Goal: Task Accomplishment & Management: Use online tool/utility

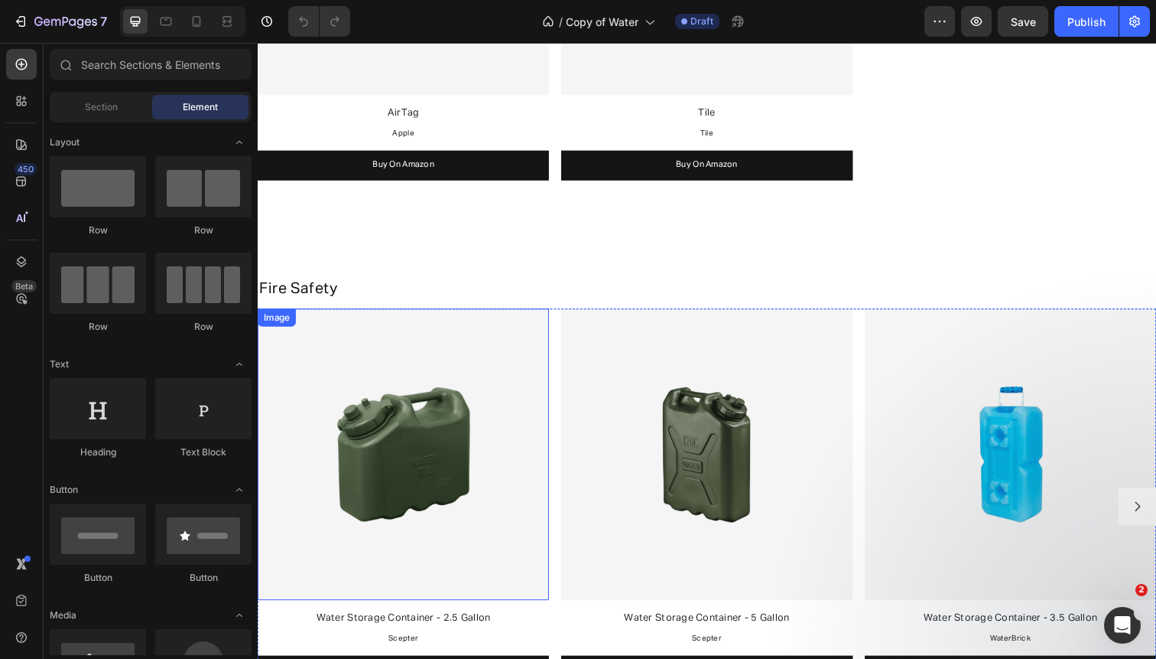
scroll to position [951, 0]
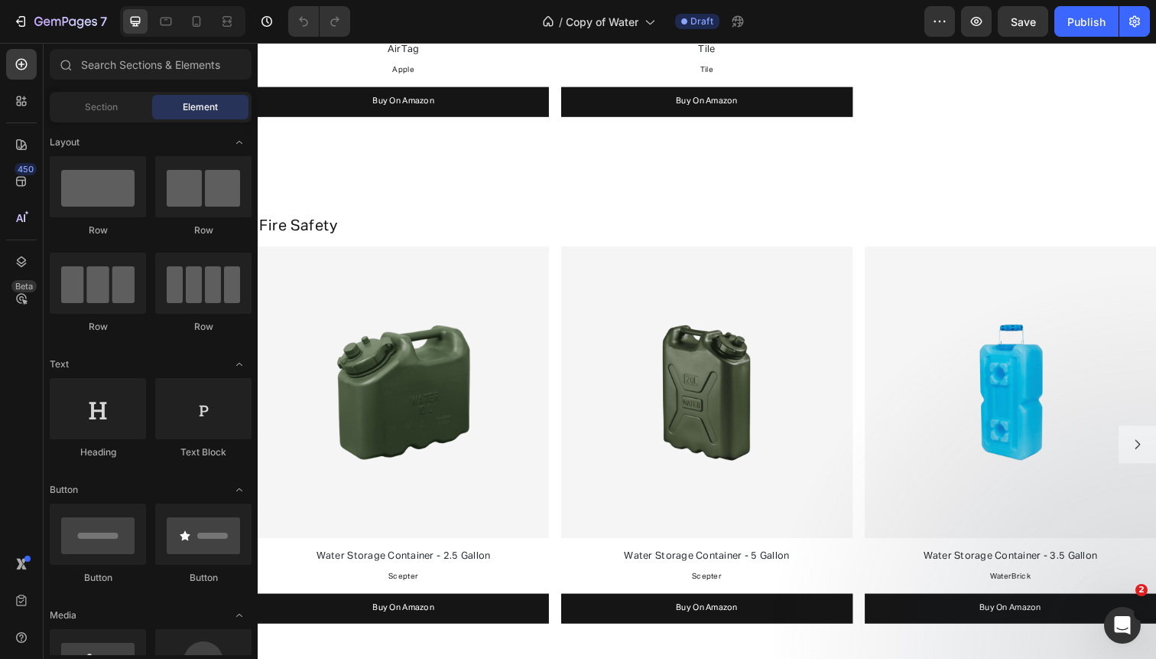
scroll to position [1045, 0]
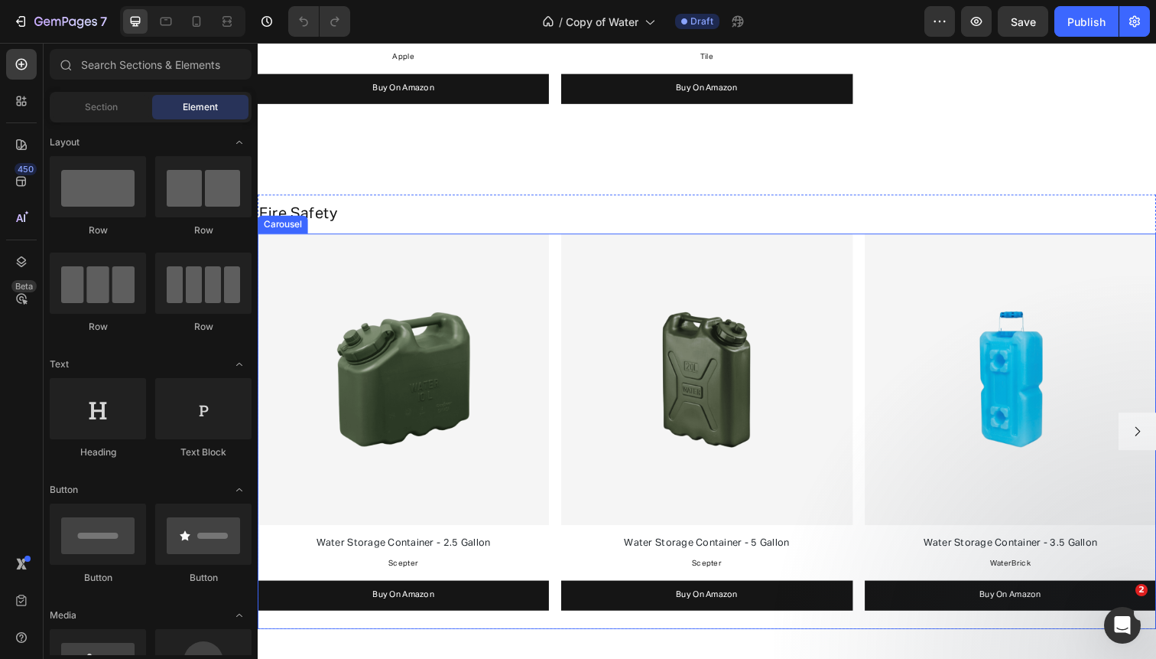
click at [564, 261] on div "Image Water Storage Container - 2.5 Gallon Text Block Scepter Text Block Buy On…" at bounding box center [717, 440] width 918 height 404
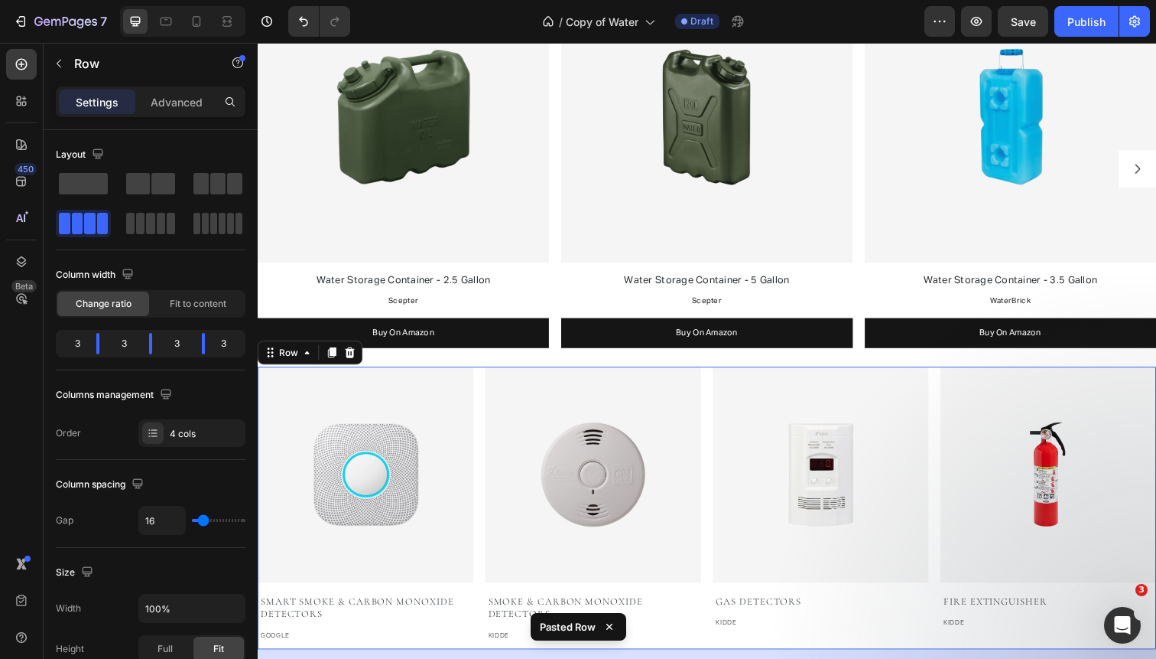
scroll to position [1309, 0]
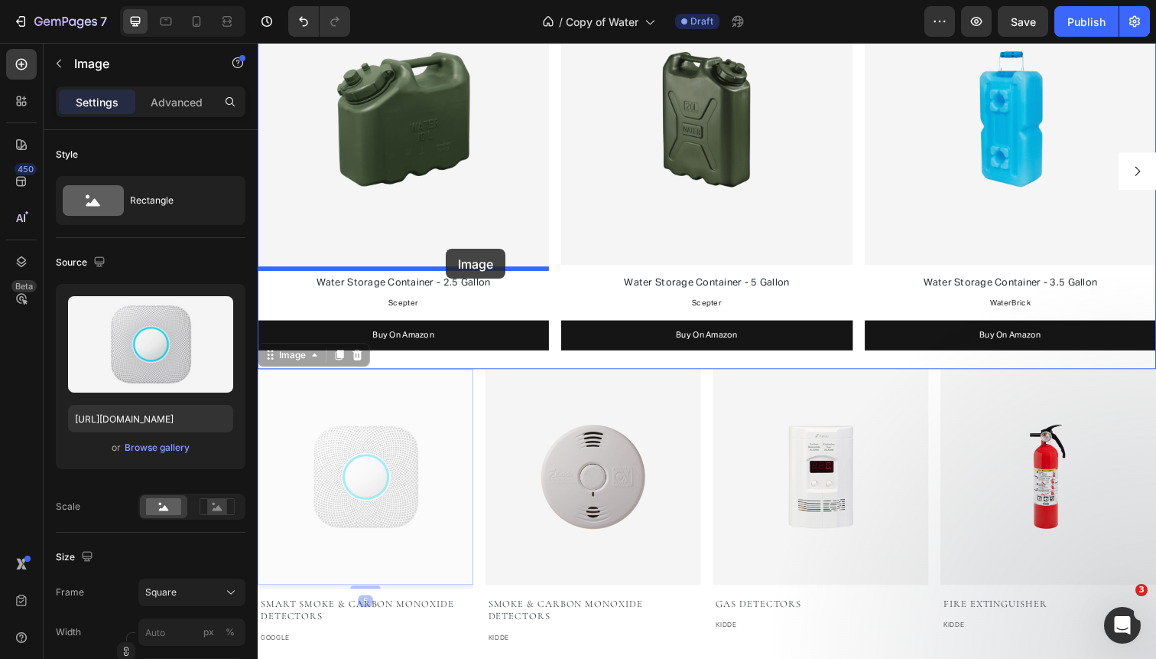
drag, startPoint x: 434, startPoint y: 499, endPoint x: 450, endPoint y: 252, distance: 247.6
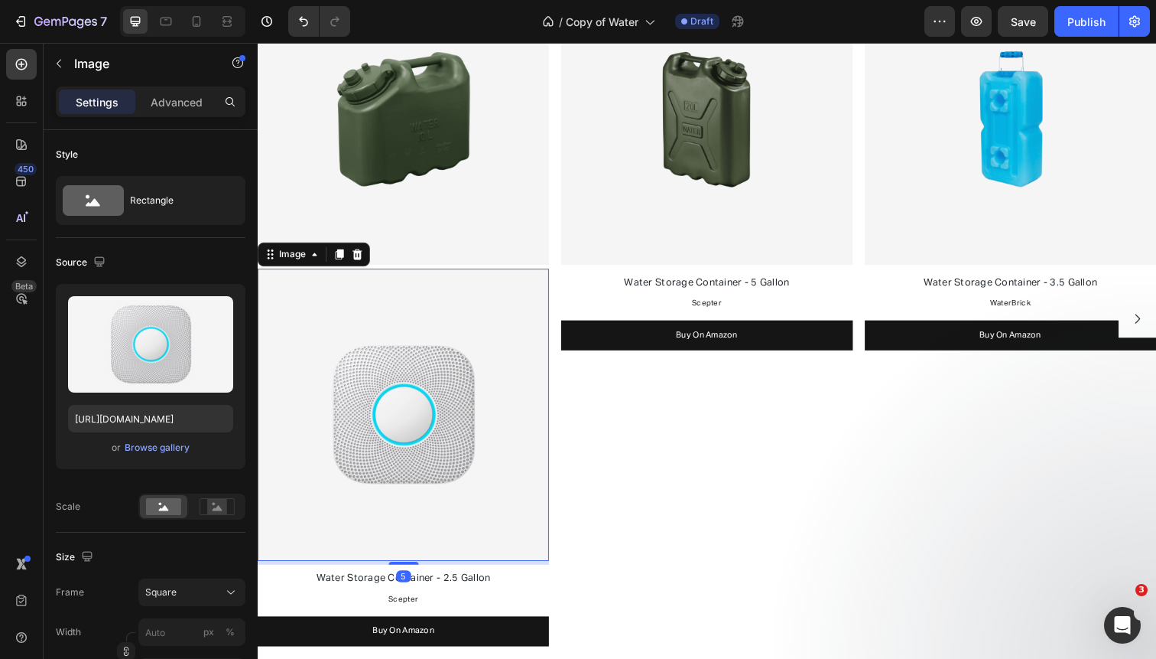
scroll to position [1459, 0]
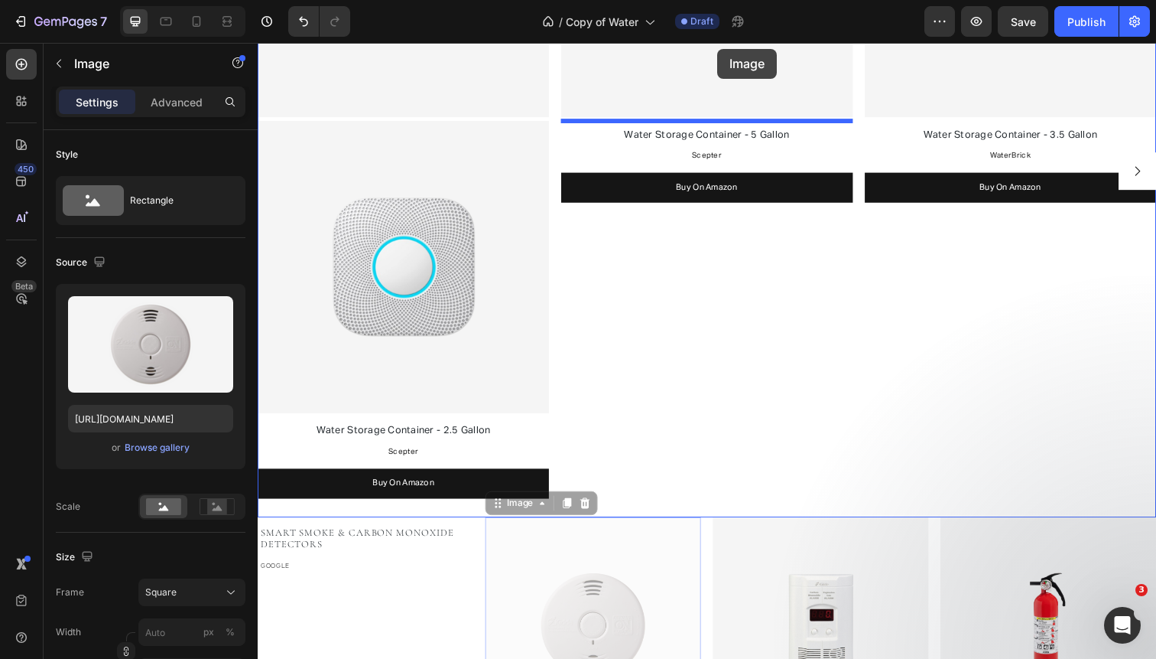
drag, startPoint x: 589, startPoint y: 599, endPoint x: 724, endPoint y: 57, distance: 558.0
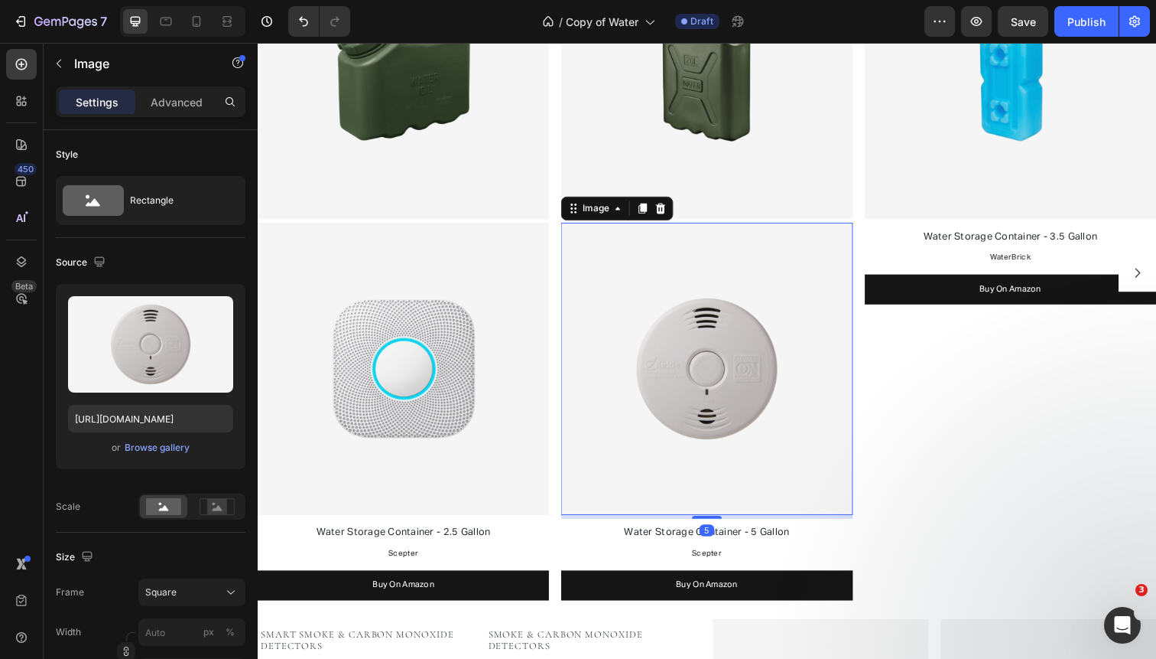
scroll to position [1247, 0]
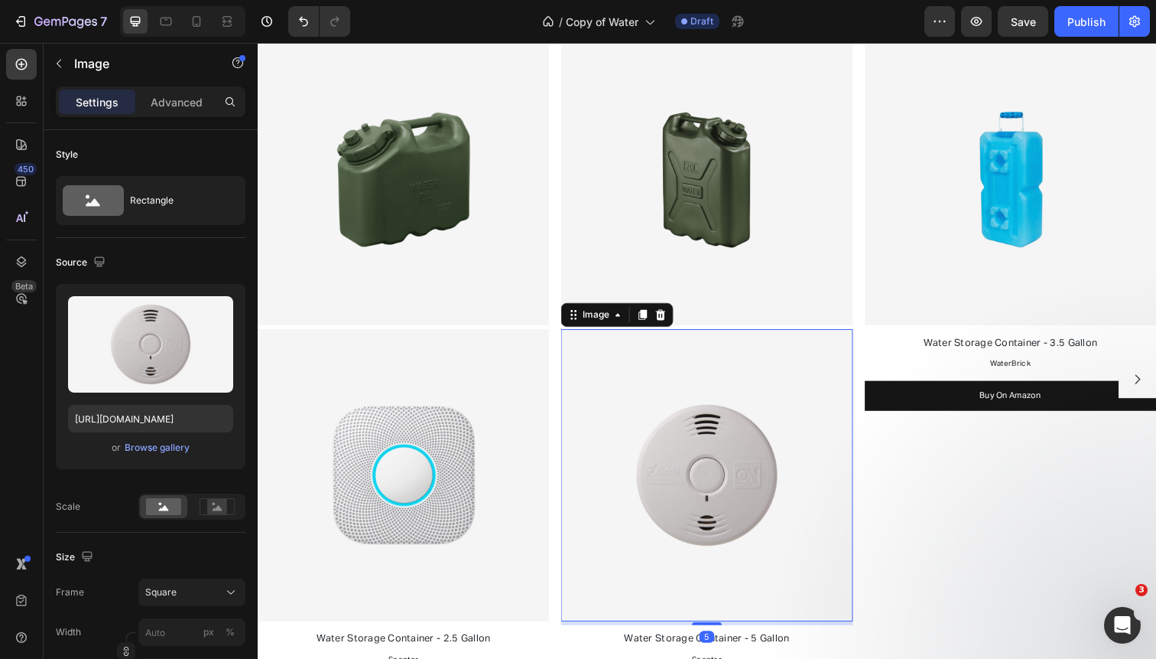
click at [707, 92] on img at bounding box center [716, 183] width 298 height 298
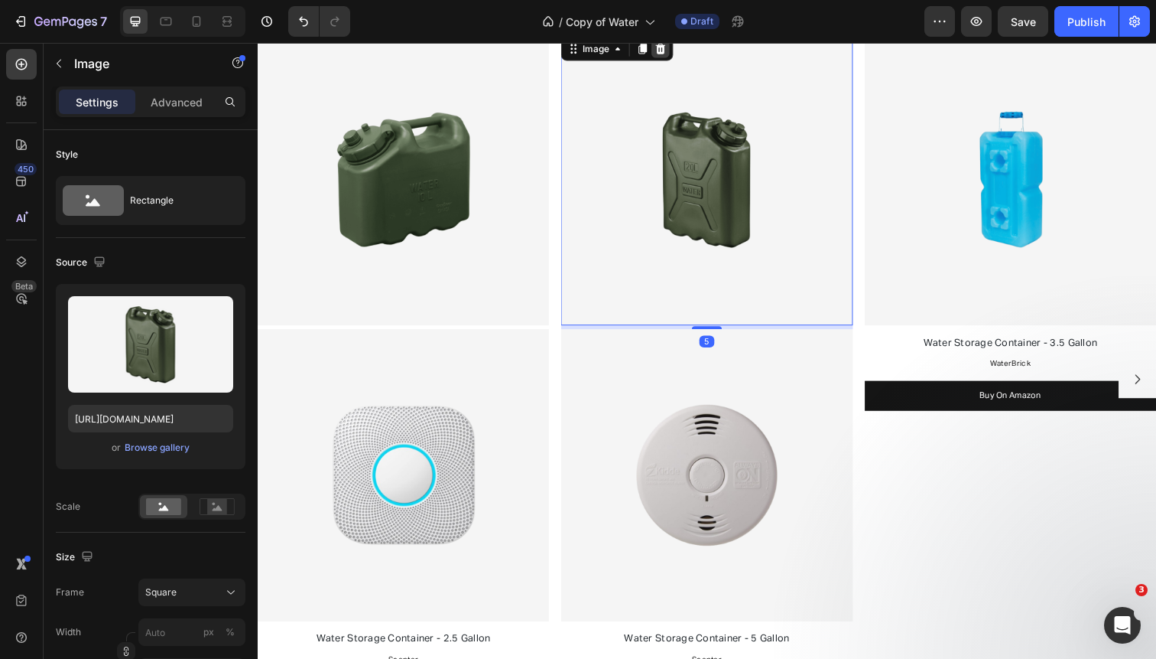
click at [672, 54] on icon at bounding box center [670, 49] width 10 height 11
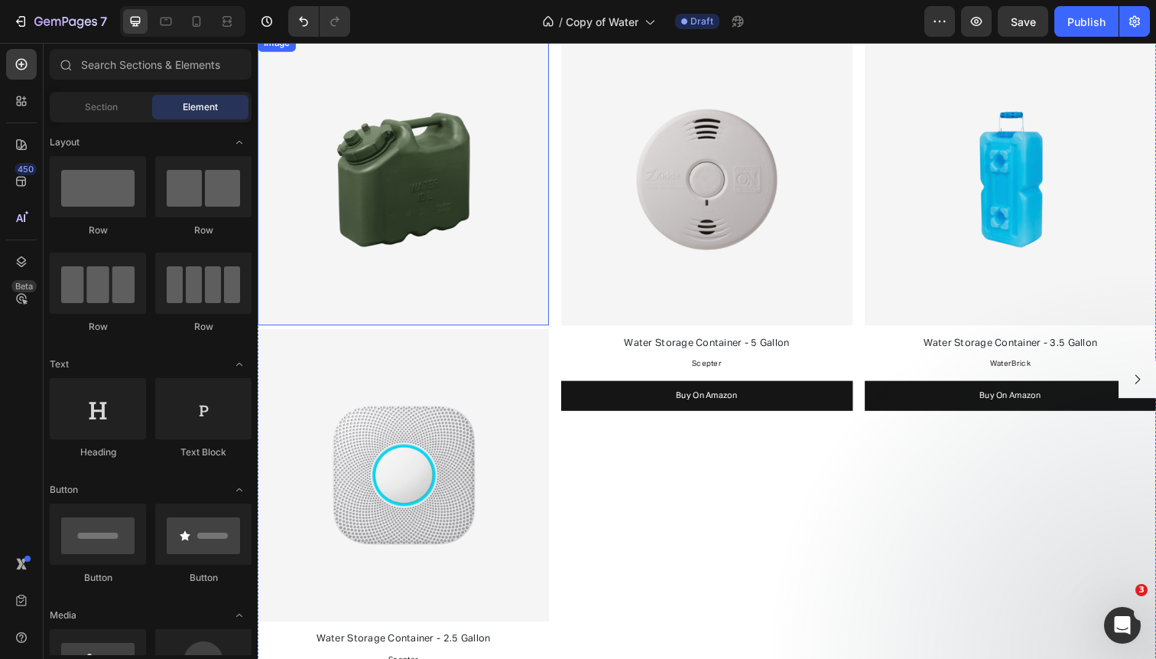
click at [422, 143] on img at bounding box center [407, 183] width 298 height 298
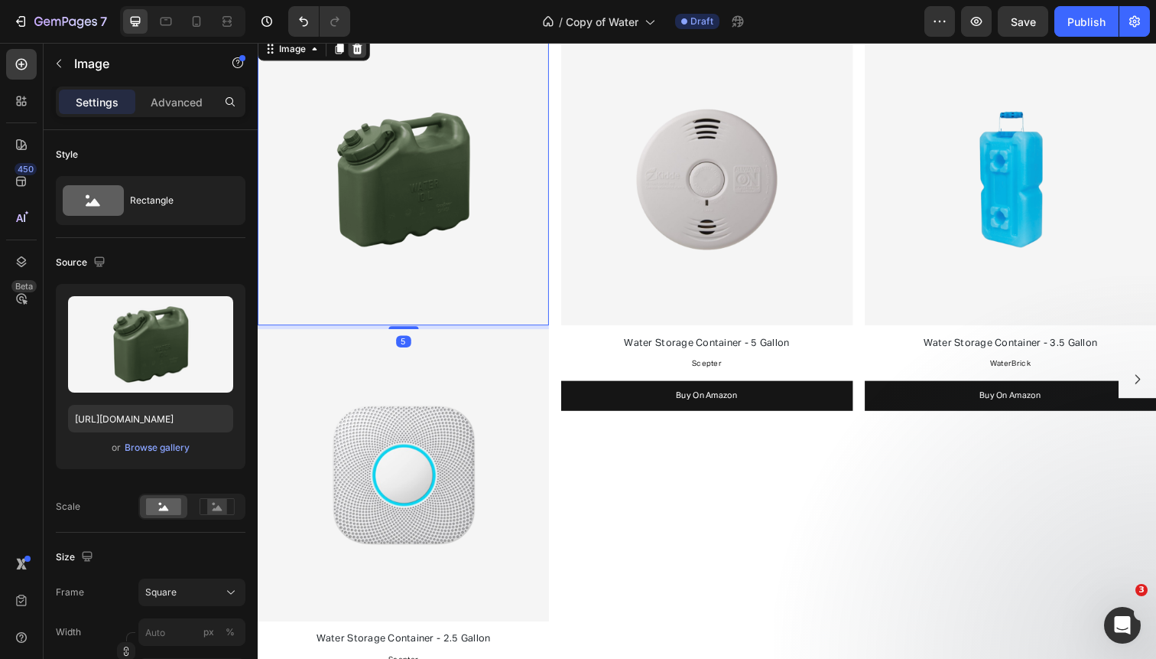
click at [357, 48] on icon at bounding box center [360, 49] width 10 height 11
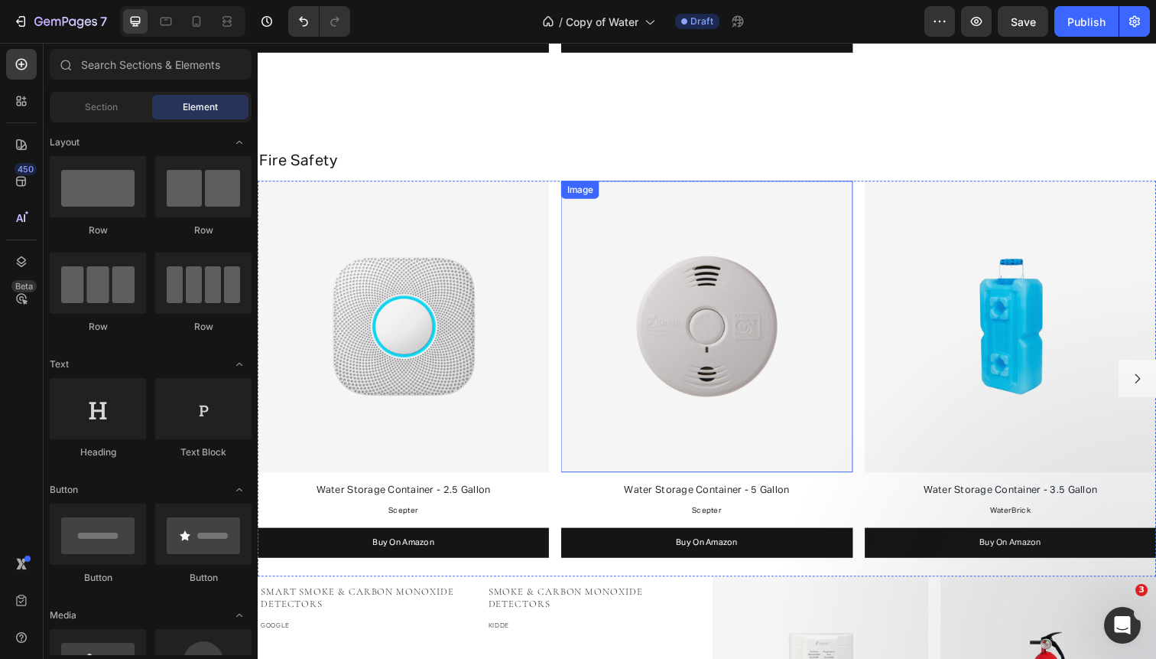
scroll to position [1163, 0]
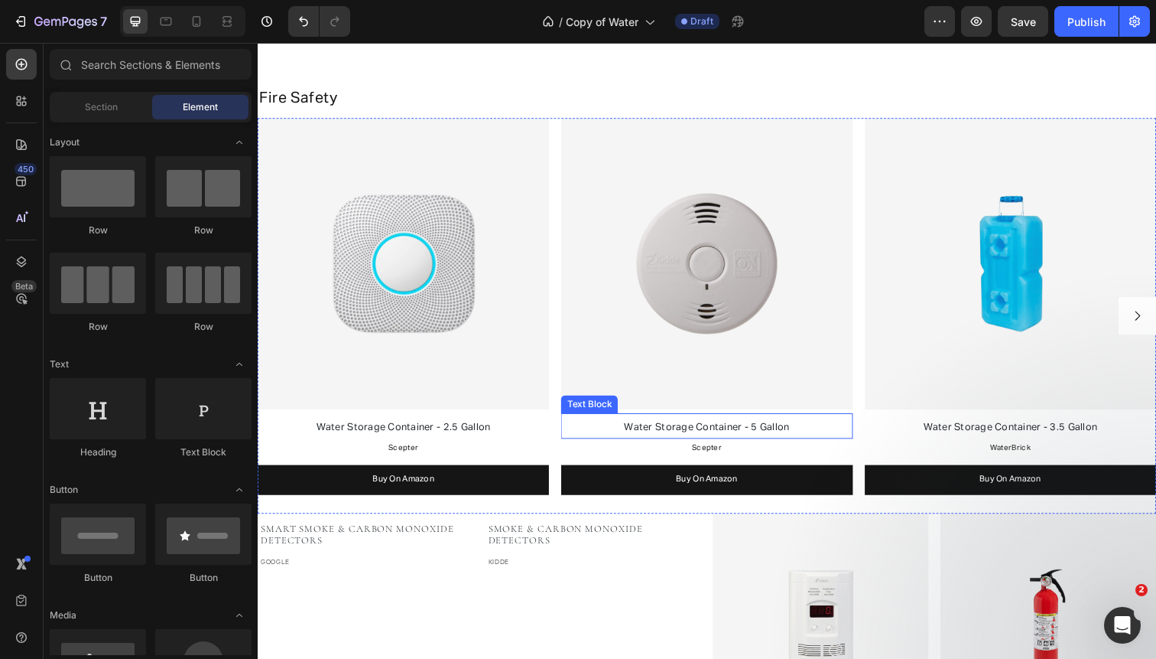
click at [656, 437] on span "Water Storage Container - 5 Gallon" at bounding box center [716, 436] width 169 height 10
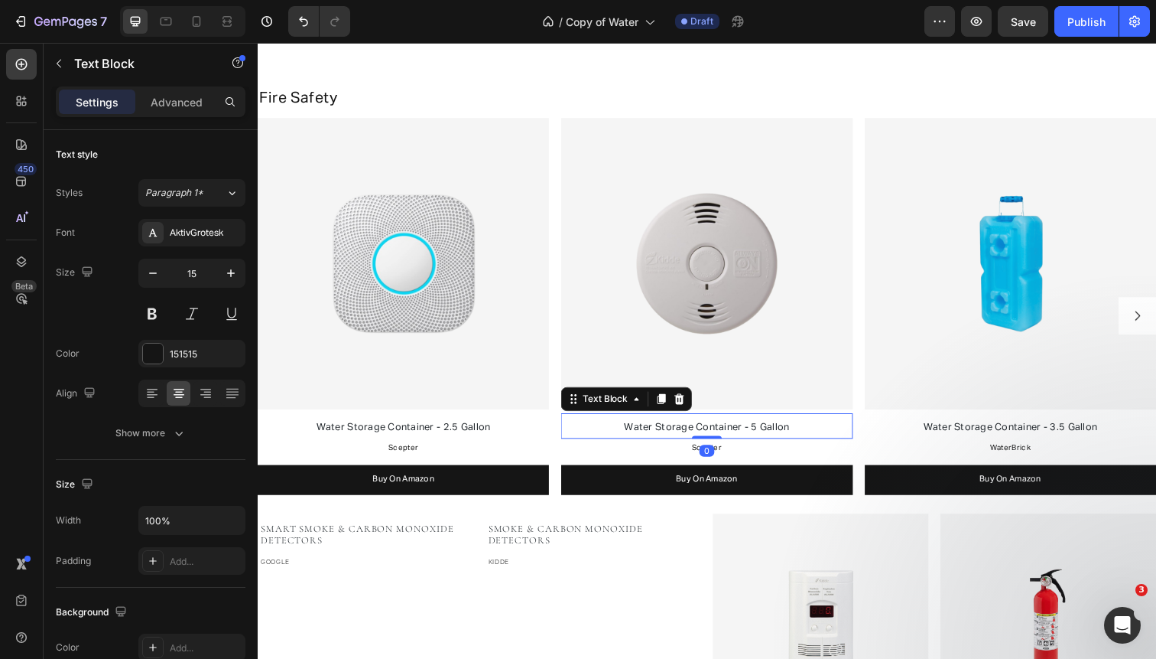
click at [656, 437] on span "Water Storage Container - 5 Gallon" at bounding box center [716, 436] width 169 height 10
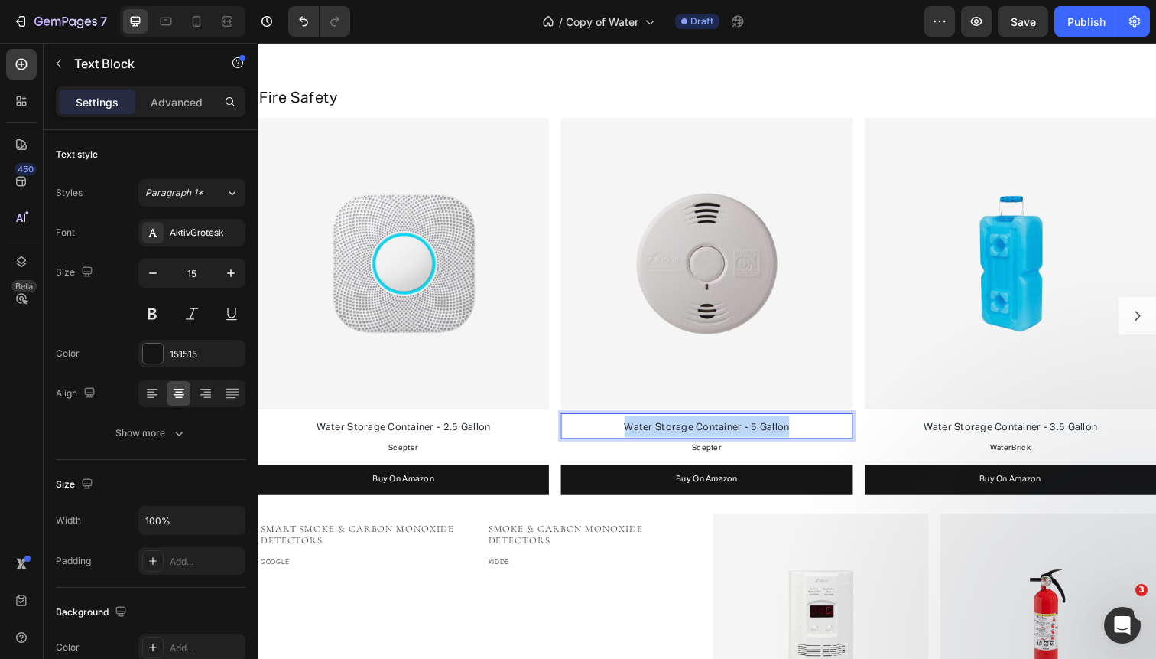
click at [656, 437] on span "Water Storage Container - 5 Gallon" at bounding box center [716, 436] width 169 height 10
click at [672, 434] on span "smoke/CO detector" at bounding box center [717, 436] width 96 height 10
click at [702, 436] on span "Smoke/CO detector" at bounding box center [716, 436] width 96 height 10
click at [733, 433] on span "Smoke & CO detector" at bounding box center [717, 436] width 105 height 10
click at [723, 434] on span "Smoke & CO Detector" at bounding box center [717, 436] width 106 height 10
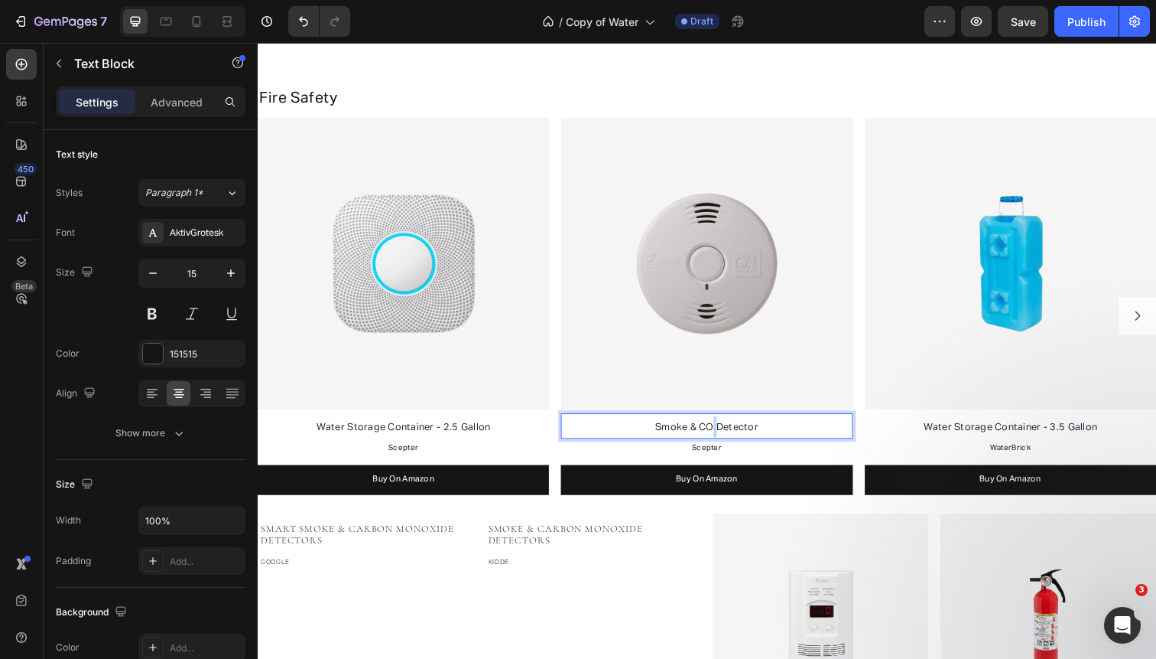
click at [723, 434] on span "Smoke & CO Detector" at bounding box center [717, 436] width 106 height 10
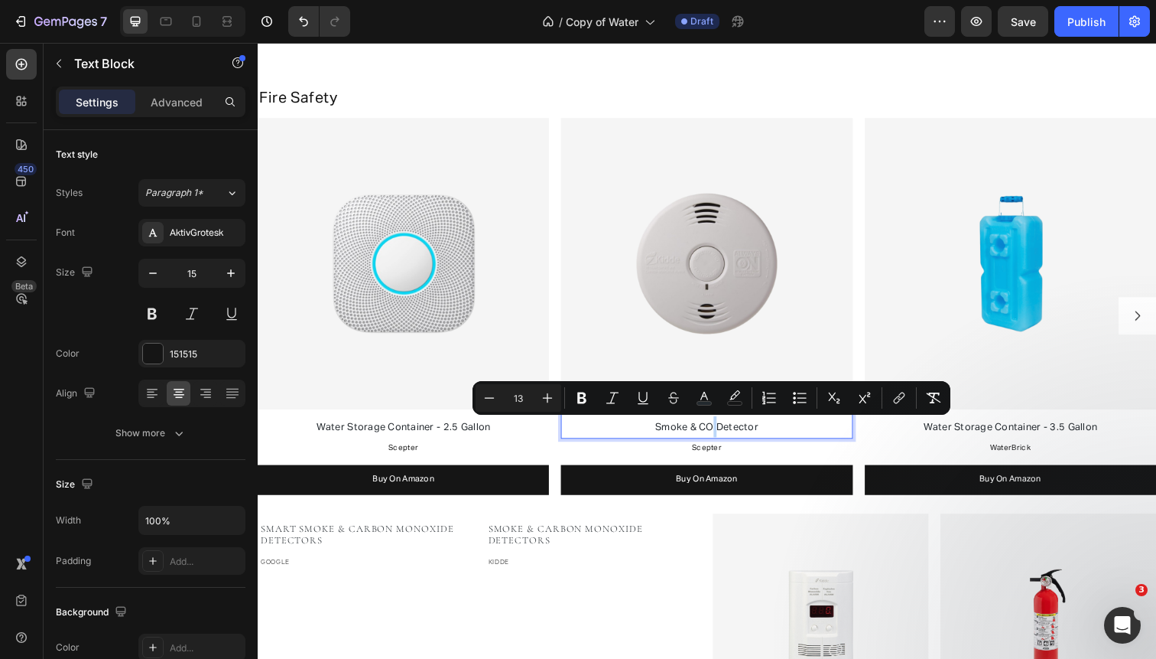
copy span "Smoke & CO Detector"
click at [403, 433] on span "Water Storage Container - 2.5 Gallon" at bounding box center [405, 436] width 177 height 10
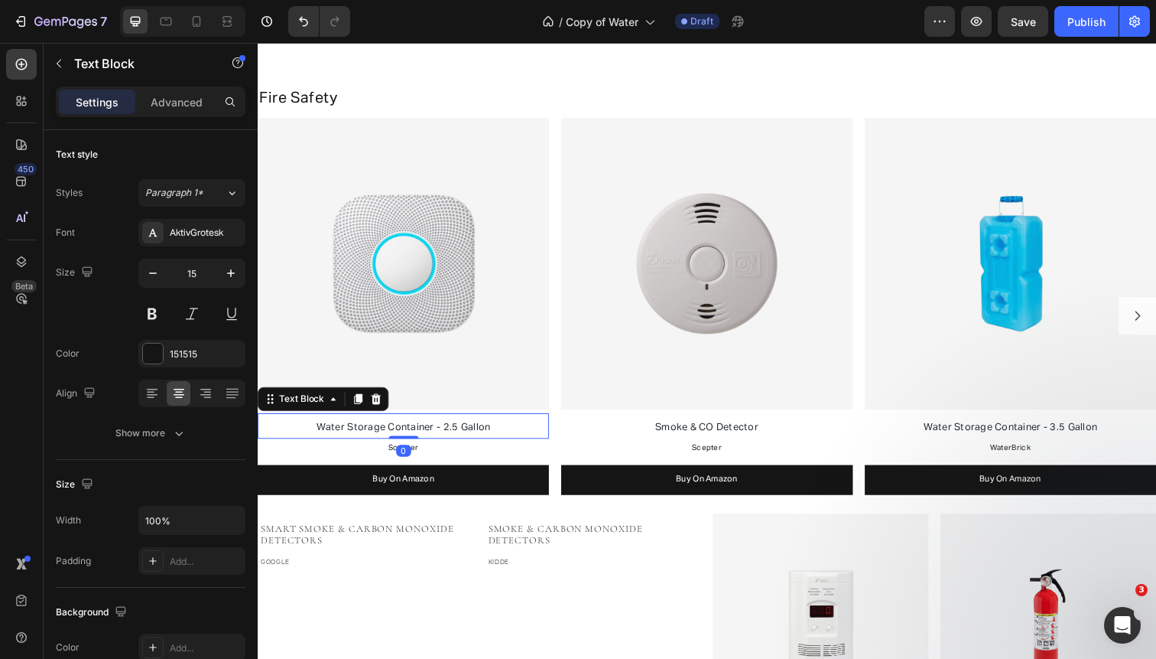
click at [403, 433] on span "Water Storage Container - 2.5 Gallon" at bounding box center [405, 436] width 177 height 10
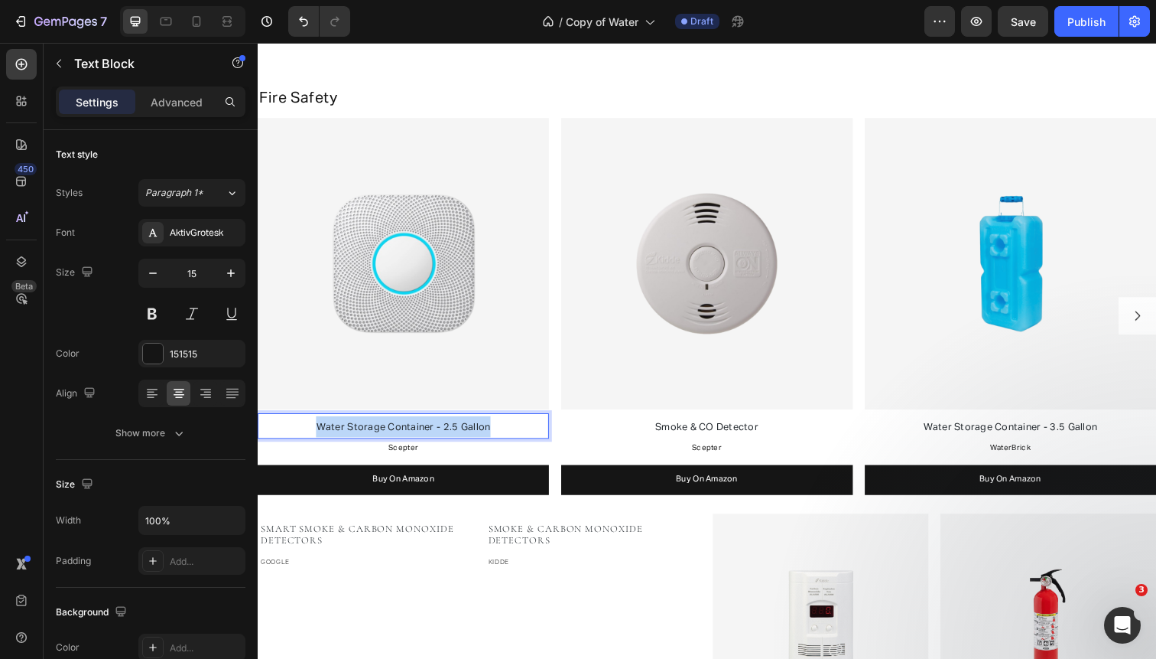
click at [403, 433] on span "Water Storage Container - 2.5 Gallon" at bounding box center [405, 436] width 177 height 10
click at [397, 455] on span "Scepter" at bounding box center [407, 457] width 31 height 8
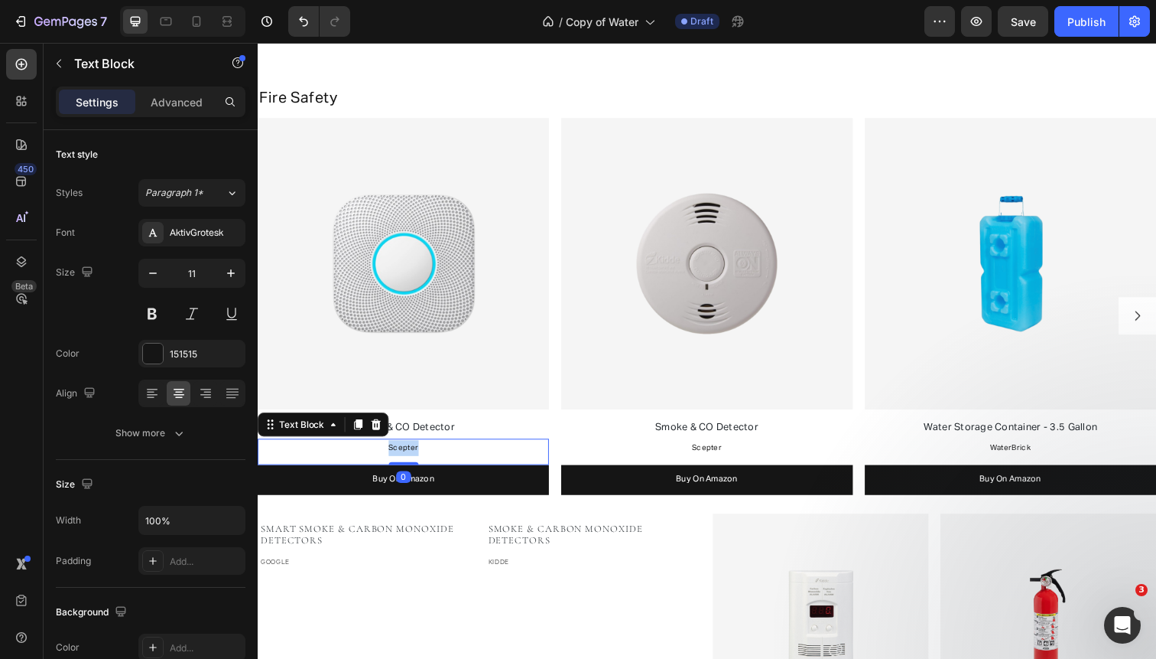
click at [397, 455] on span "Scepter" at bounding box center [407, 457] width 31 height 8
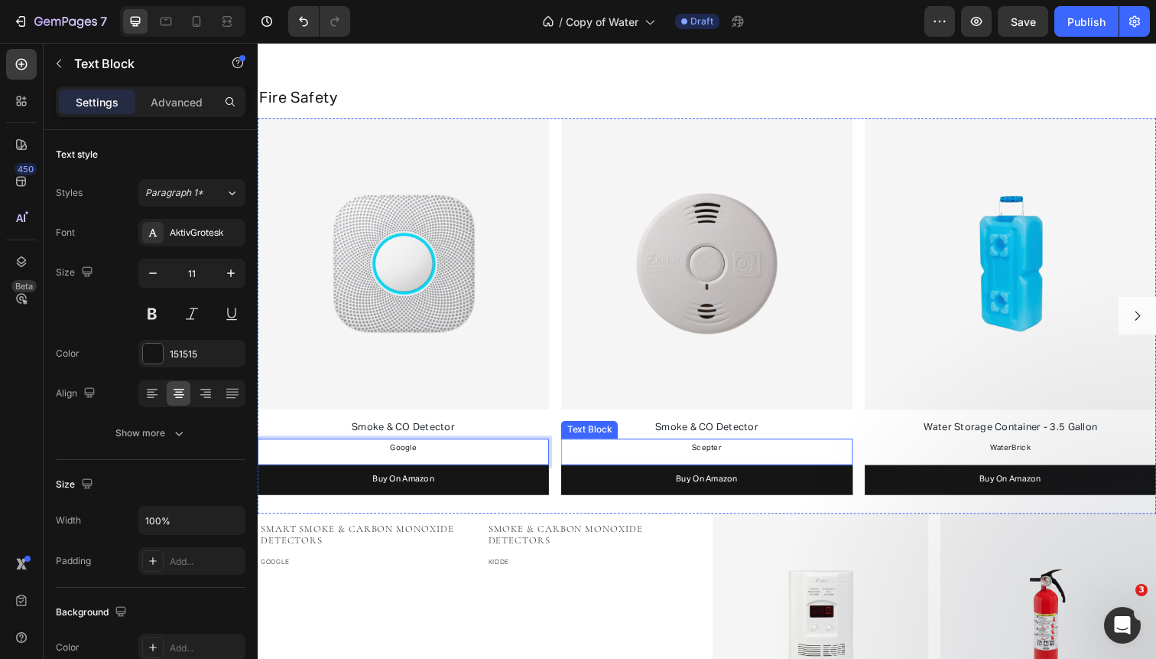
click at [680, 454] on p "Scepter" at bounding box center [716, 457] width 294 height 16
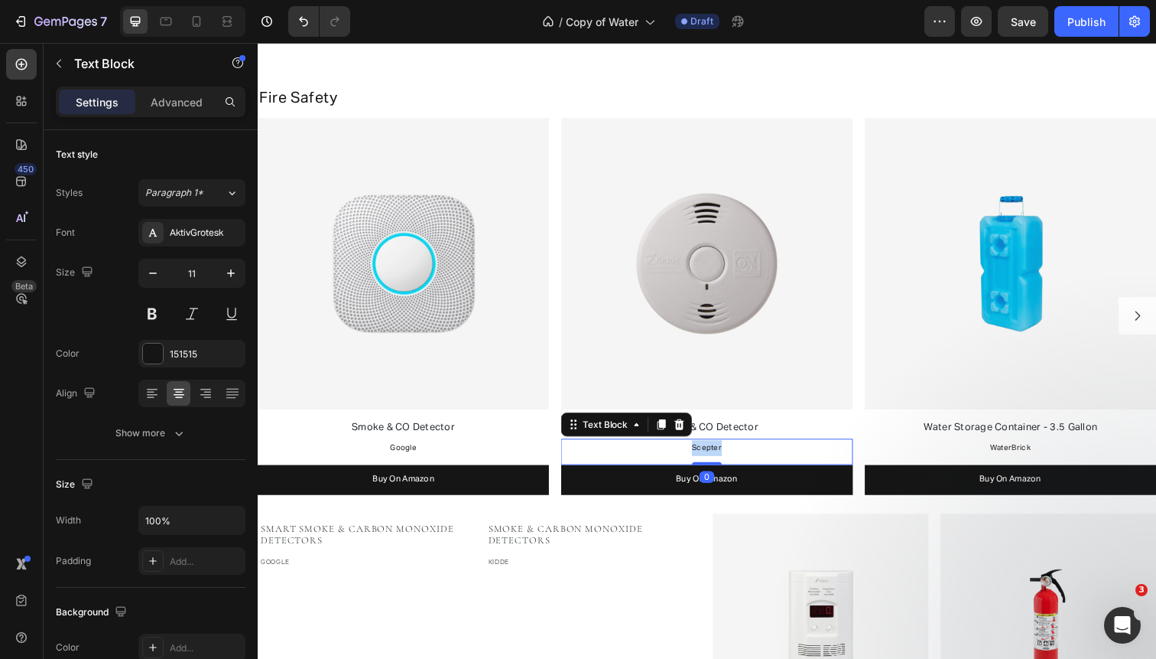
click at [680, 454] on p "Scepter" at bounding box center [716, 457] width 294 height 16
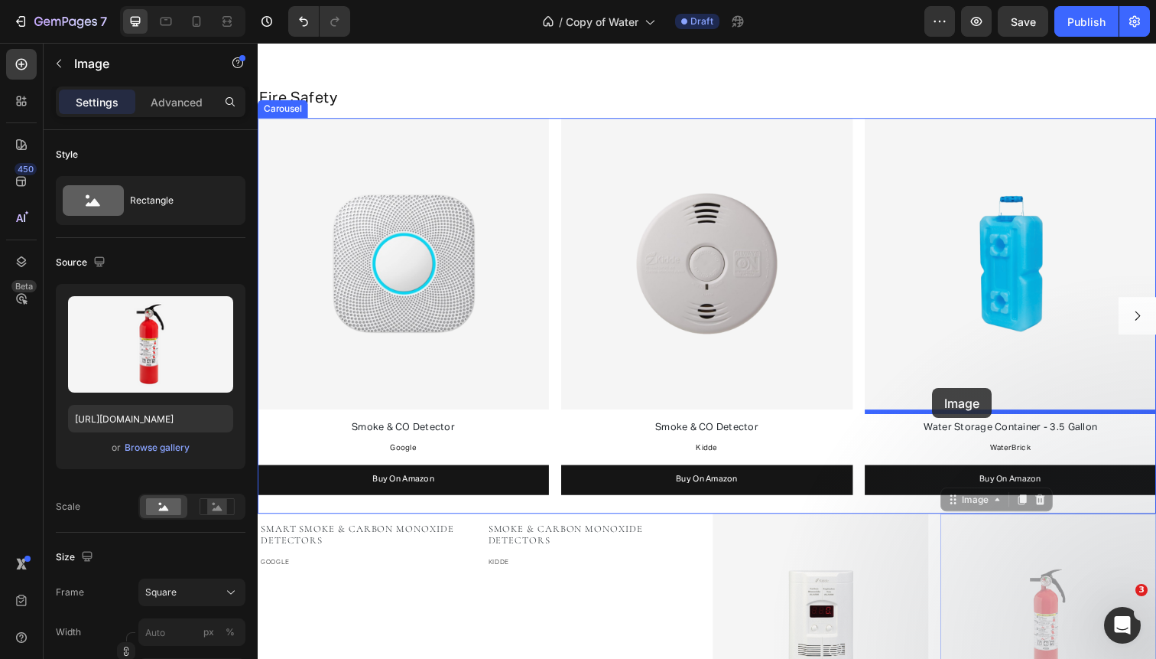
drag, startPoint x: 961, startPoint y: 574, endPoint x: 947, endPoint y: 395, distance: 179.5
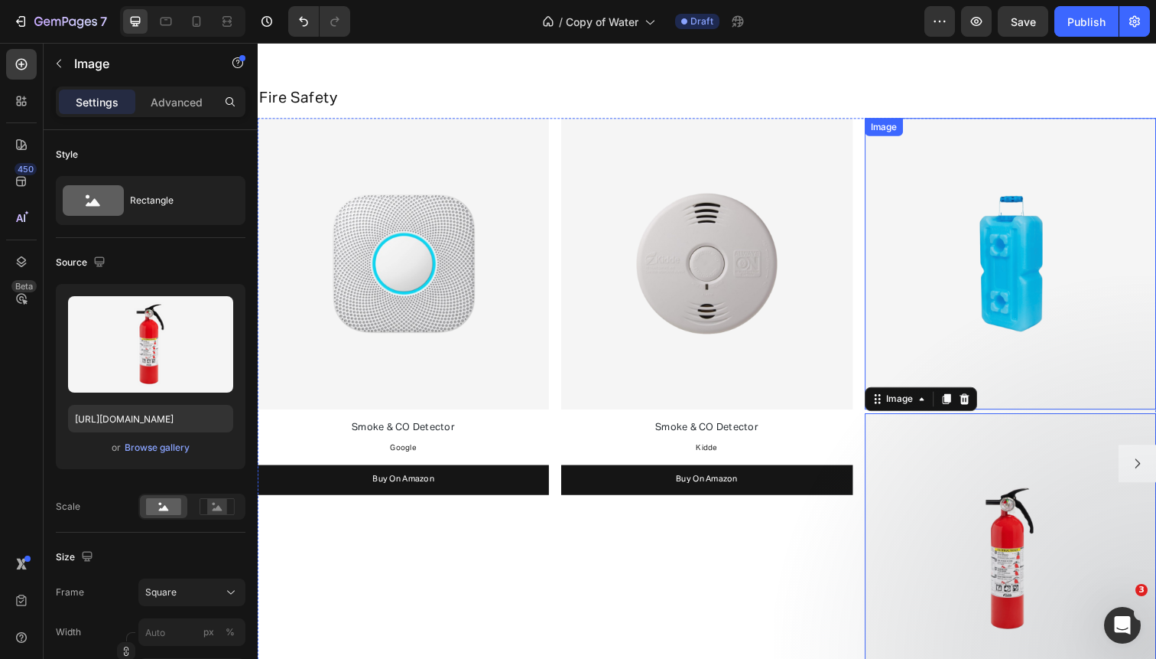
click at [989, 229] on img at bounding box center [1027, 269] width 298 height 298
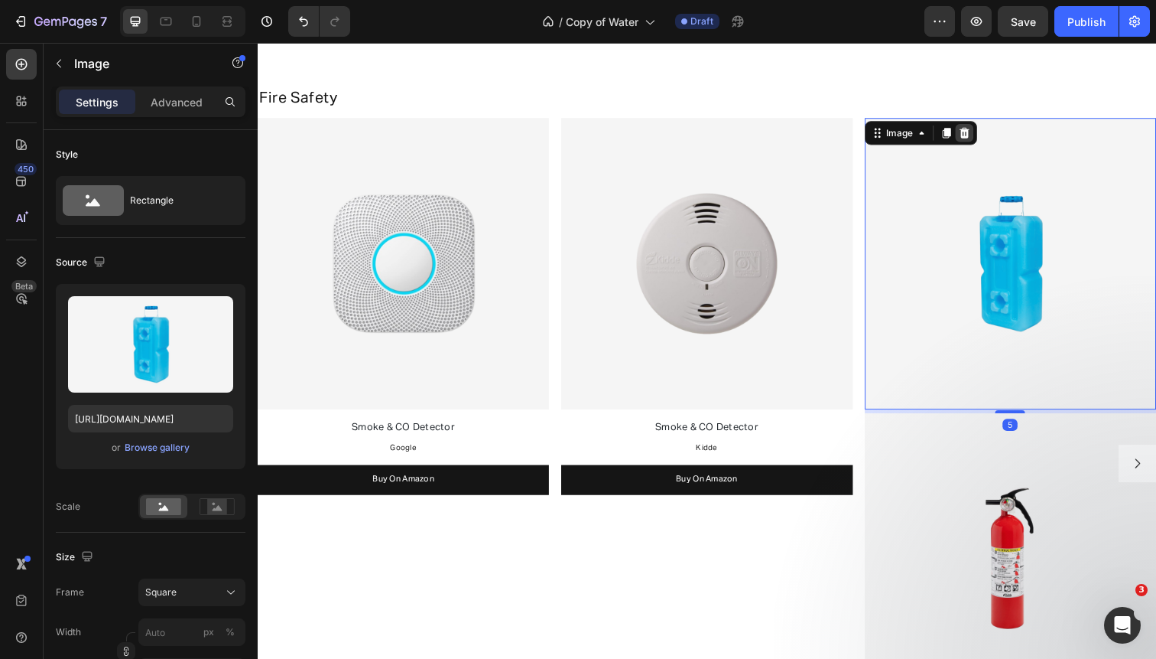
click at [980, 132] on icon at bounding box center [979, 134] width 10 height 11
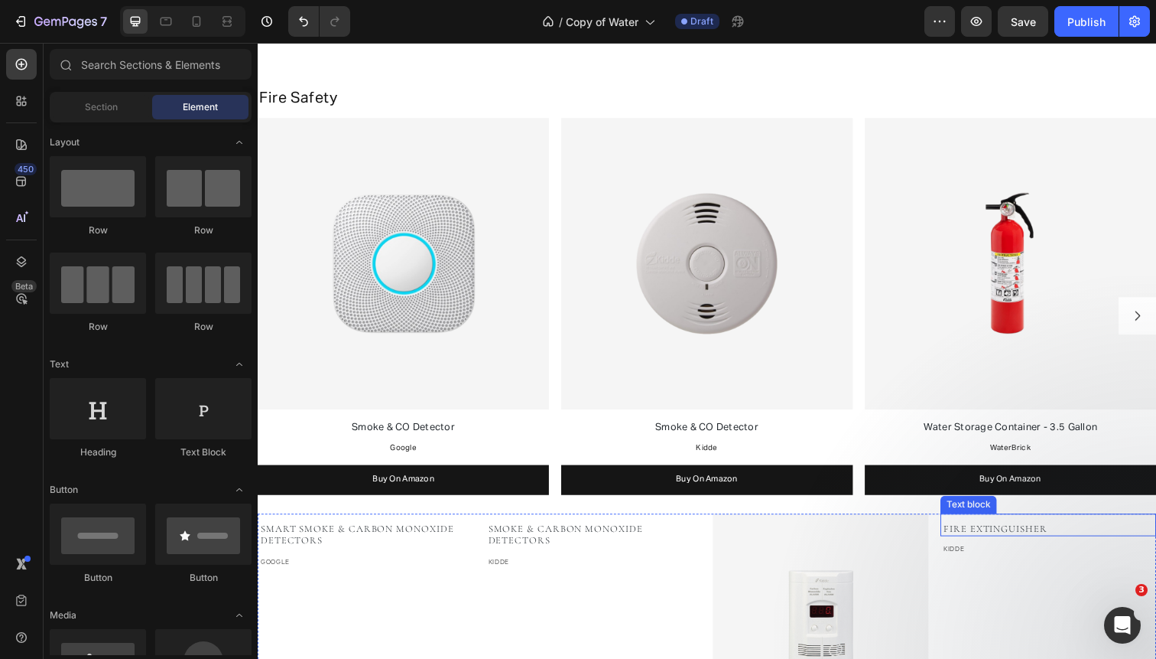
click at [1030, 534] on span "Fire Extinguisher" at bounding box center [1011, 539] width 106 height 12
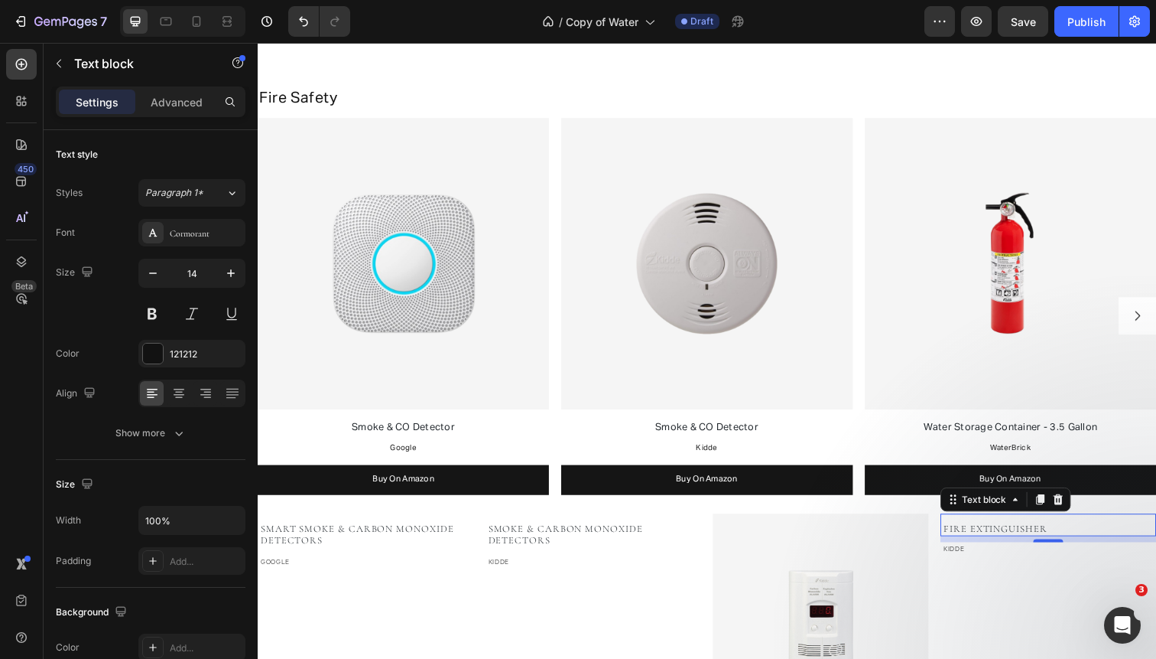
click at [1030, 534] on span "Fire Extinguisher" at bounding box center [1011, 539] width 106 height 12
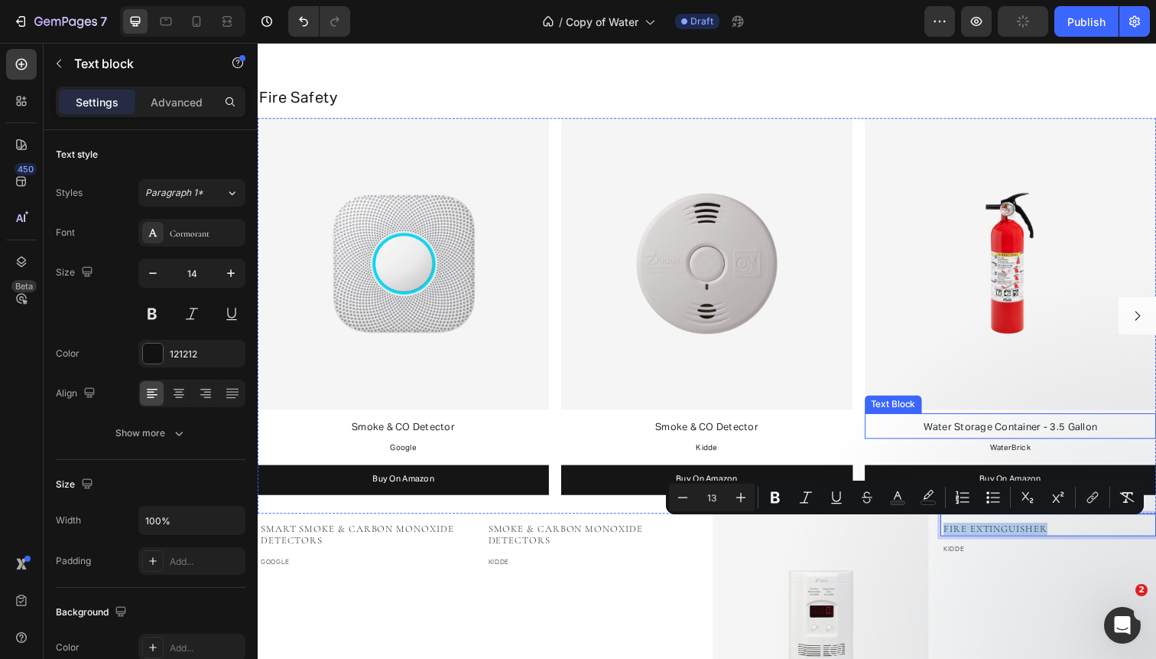
click at [962, 431] on span "Water Storage Container - 3.5 Gallon" at bounding box center [1026, 436] width 177 height 10
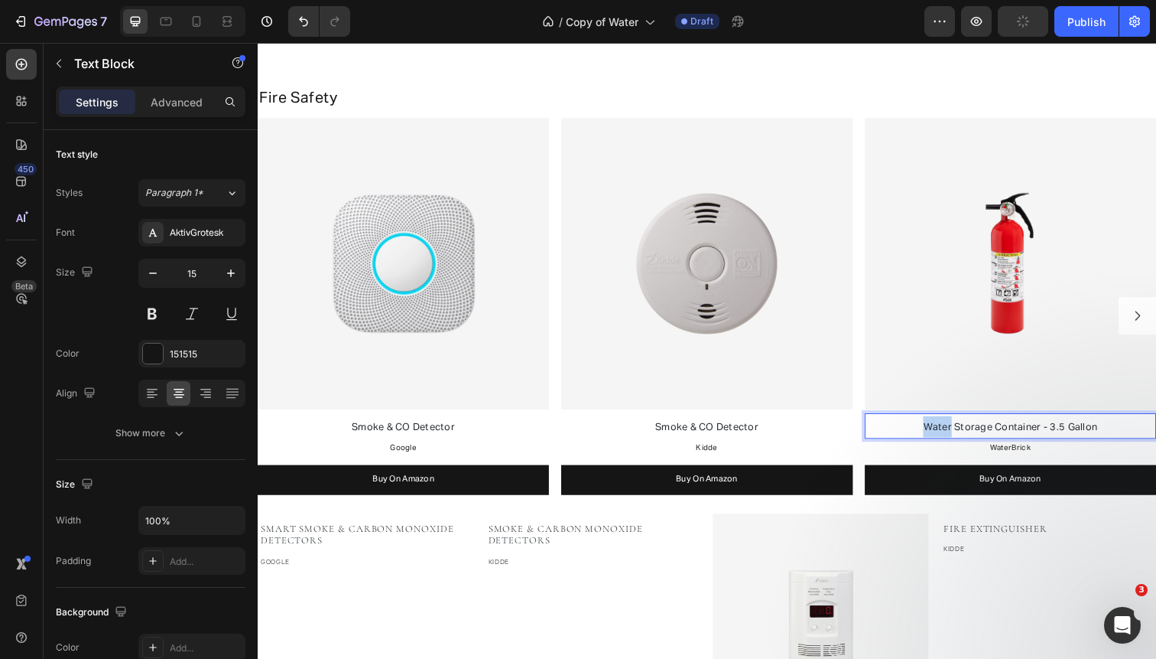
click at [962, 431] on span "Water Storage Container - 3.5 Gallon" at bounding box center [1026, 436] width 177 height 10
click at [988, 433] on span "fire extinguisher" at bounding box center [1026, 436] width 78 height 10
click at [1016, 433] on span "Fire extinguisher" at bounding box center [1027, 436] width 80 height 10
click at [743, 455] on p "Kidde" at bounding box center [716, 457] width 294 height 16
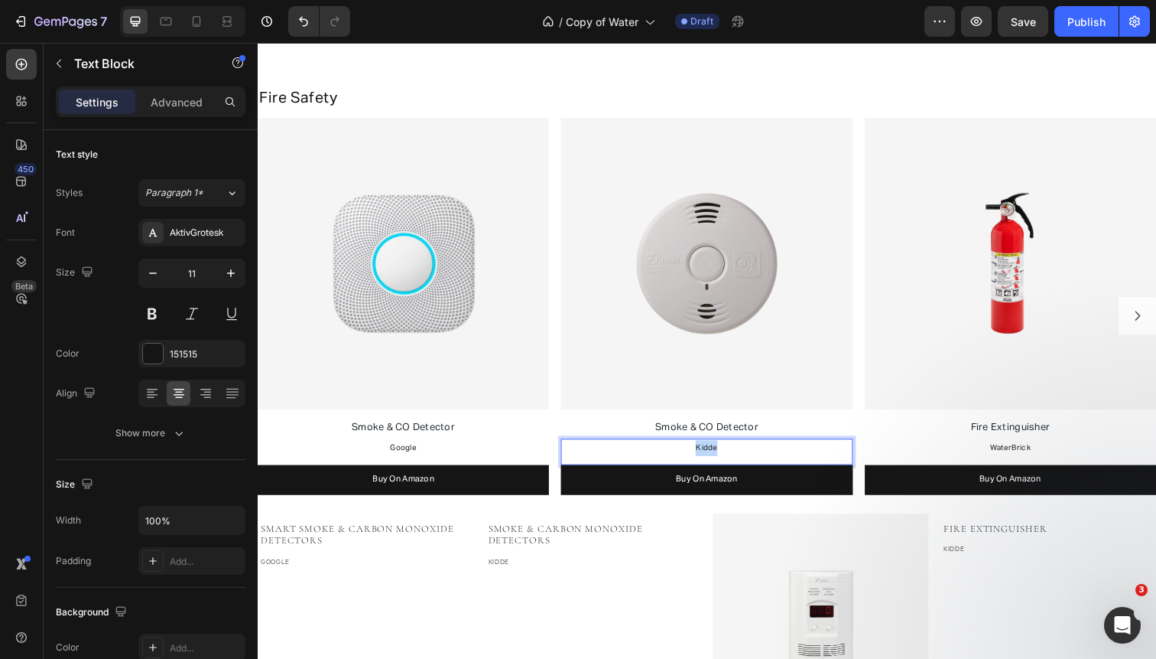
click at [743, 455] on p "Kidde" at bounding box center [716, 457] width 294 height 16
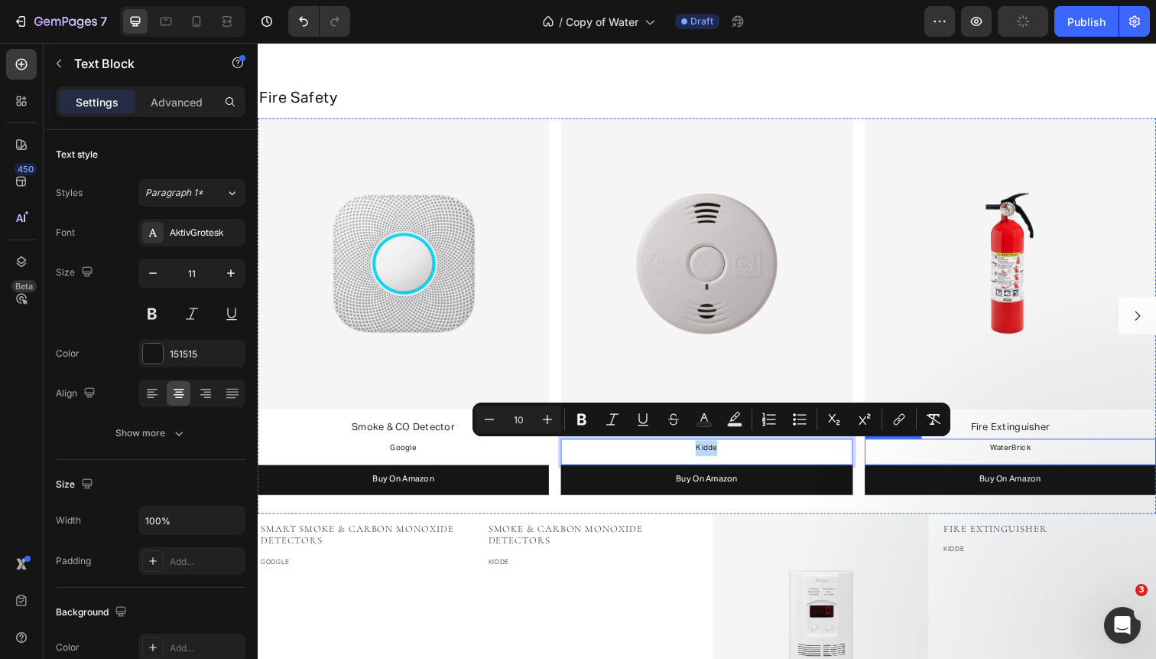
click at [1038, 455] on span "WaterBrick" at bounding box center [1026, 457] width 41 height 8
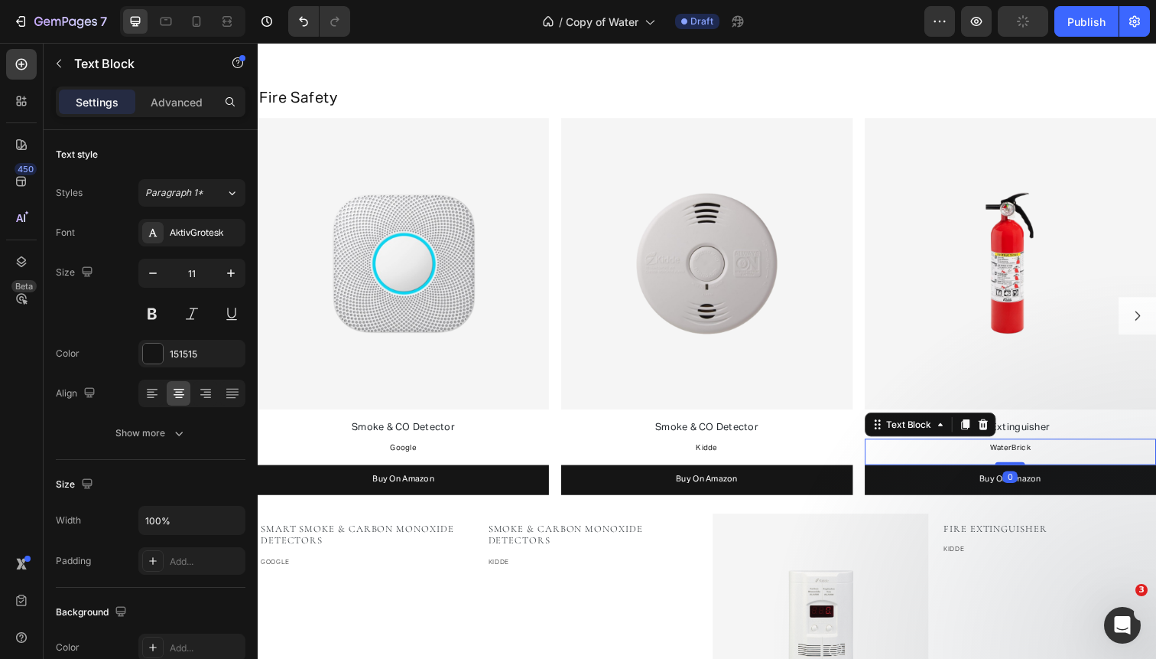
click at [1038, 455] on span "WaterBrick" at bounding box center [1026, 457] width 41 height 8
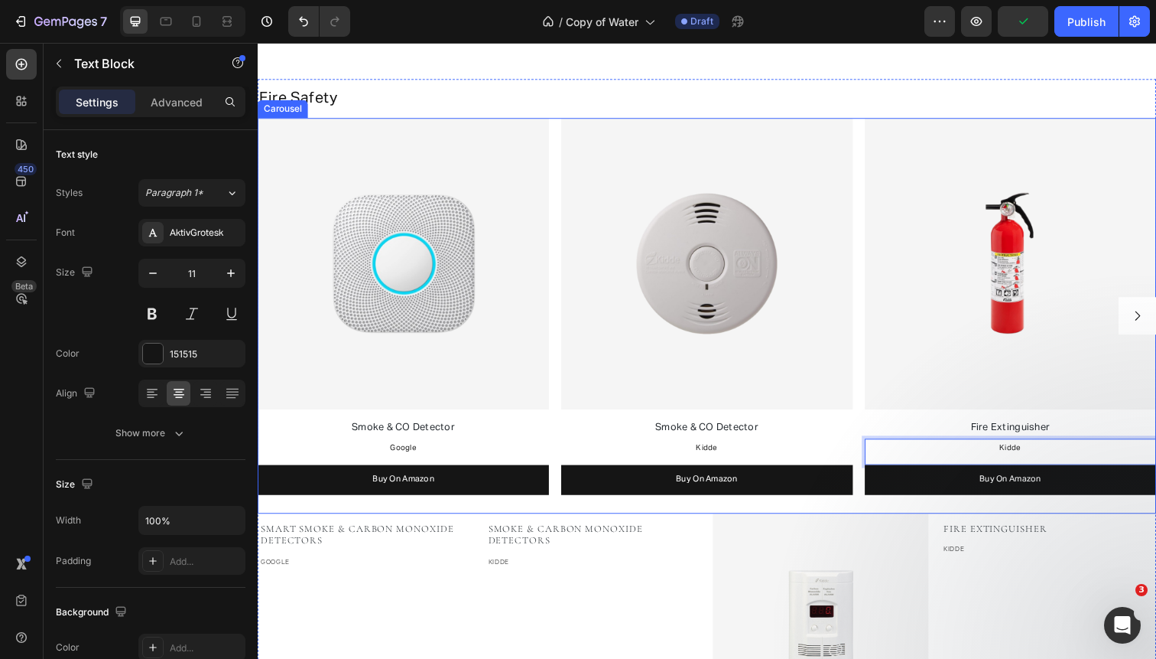
click at [1156, 324] on icon "Carousel Next Arrow" at bounding box center [1157, 322] width 14 height 14
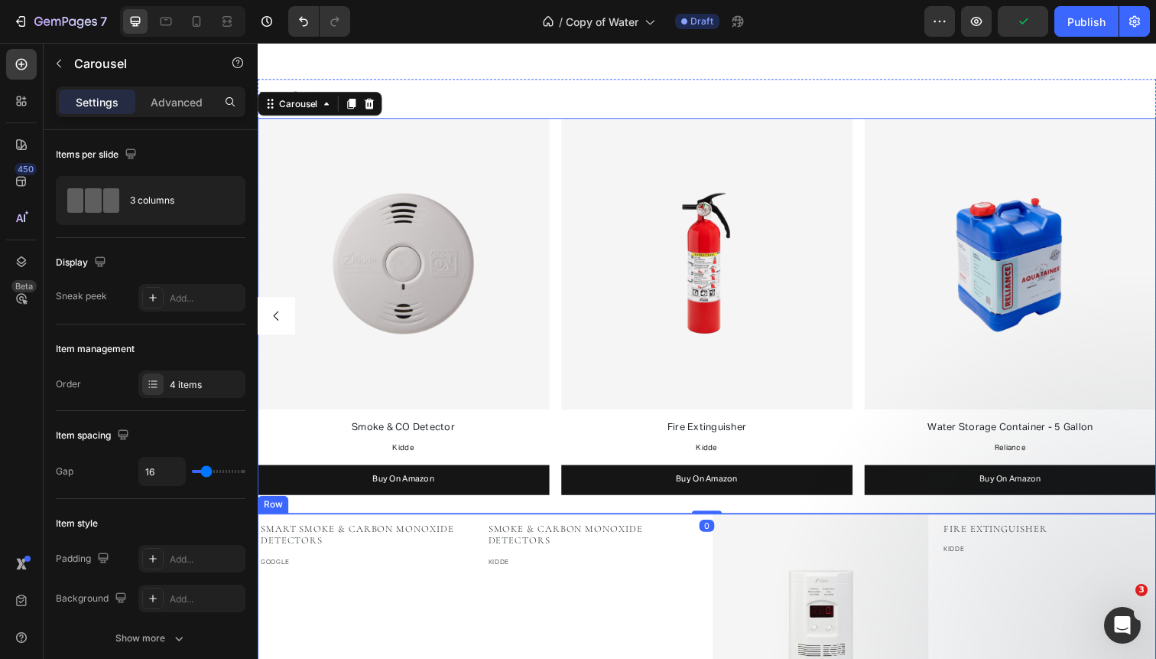
click at [945, 556] on div "SMART Smoke & Carbon Monoxide Detectors Text block GOOGLE Text block Smoke & Ca…" at bounding box center [717, 661] width 918 height 275
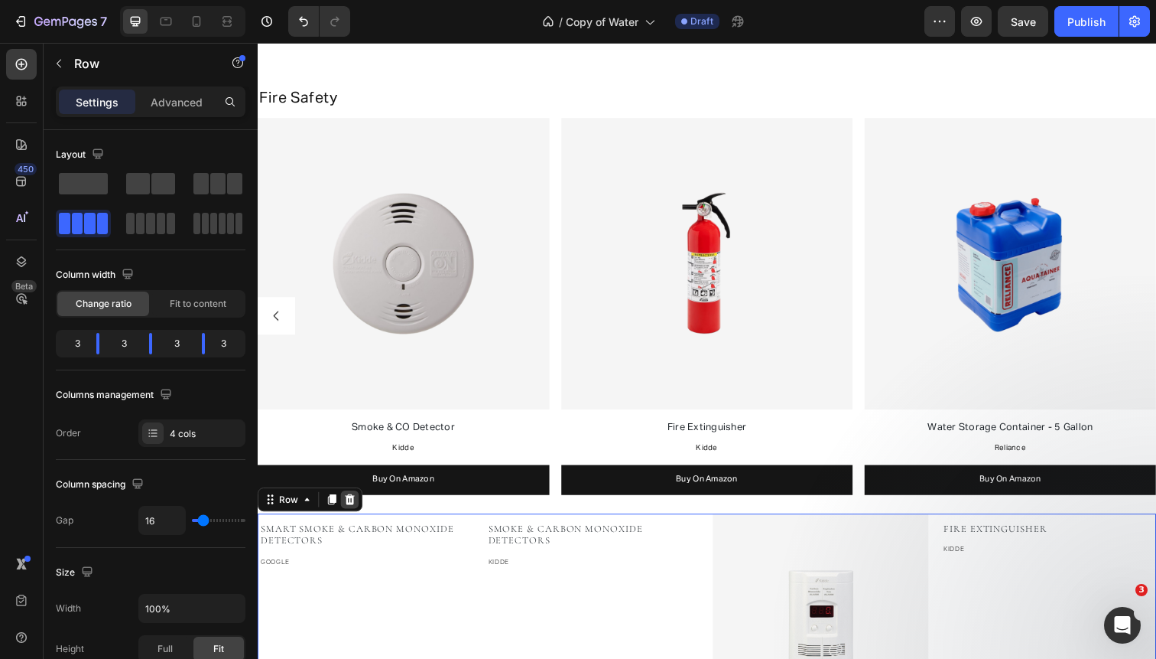
click at [354, 506] on icon at bounding box center [352, 509] width 10 height 11
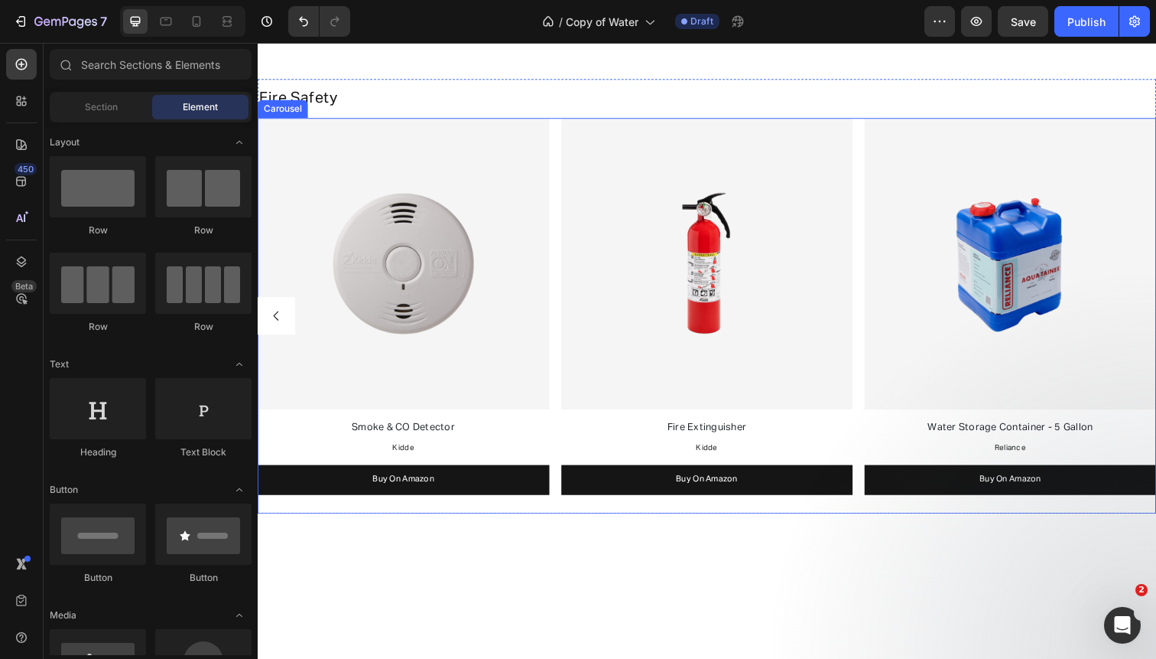
click at [561, 312] on div "Image Smoke & CO Detector Text Block Google Text Block Buy On Amazon Button Ima…" at bounding box center [717, 322] width 918 height 404
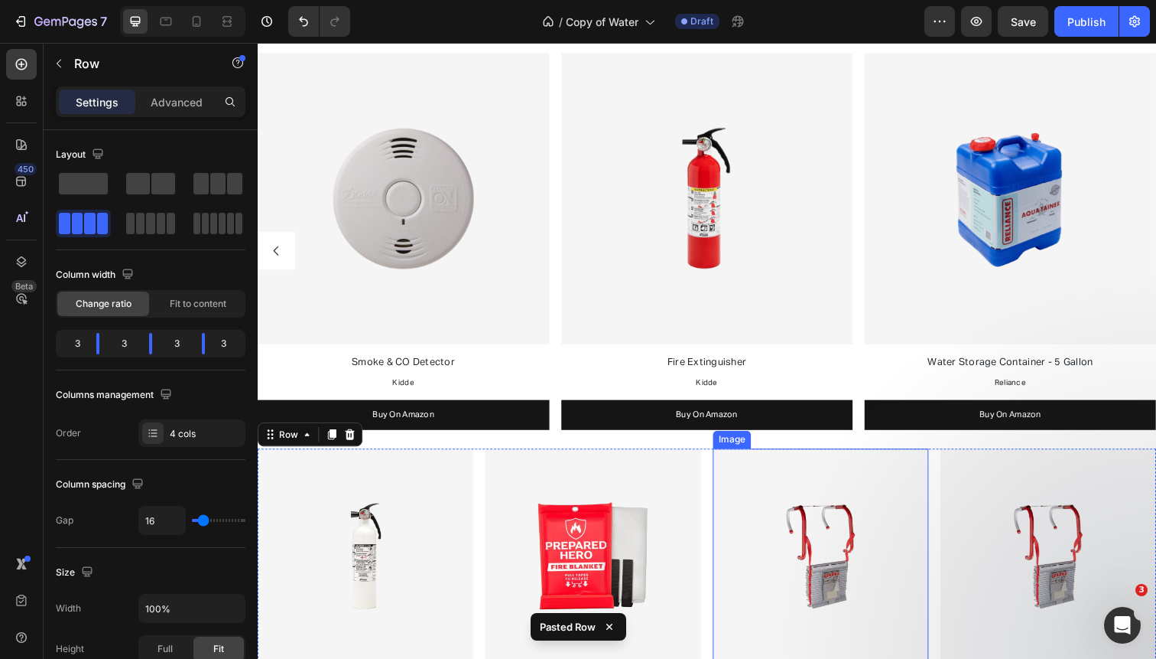
scroll to position [1225, 0]
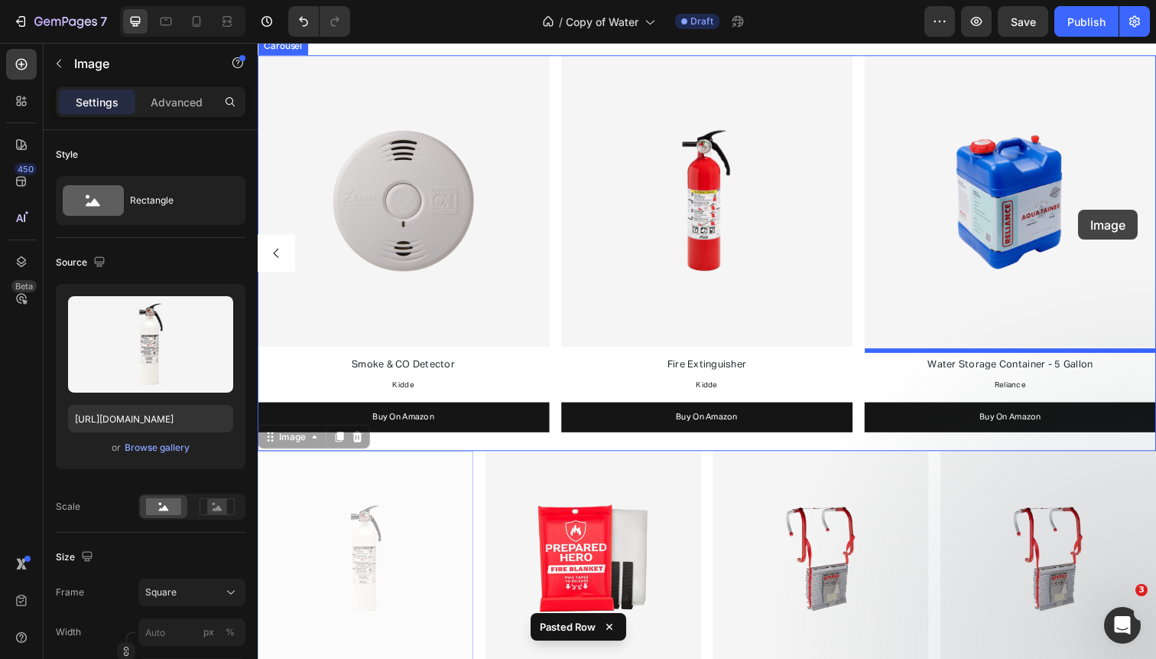
drag, startPoint x: 402, startPoint y: 507, endPoint x: 1096, endPoint y: 212, distance: 754.6
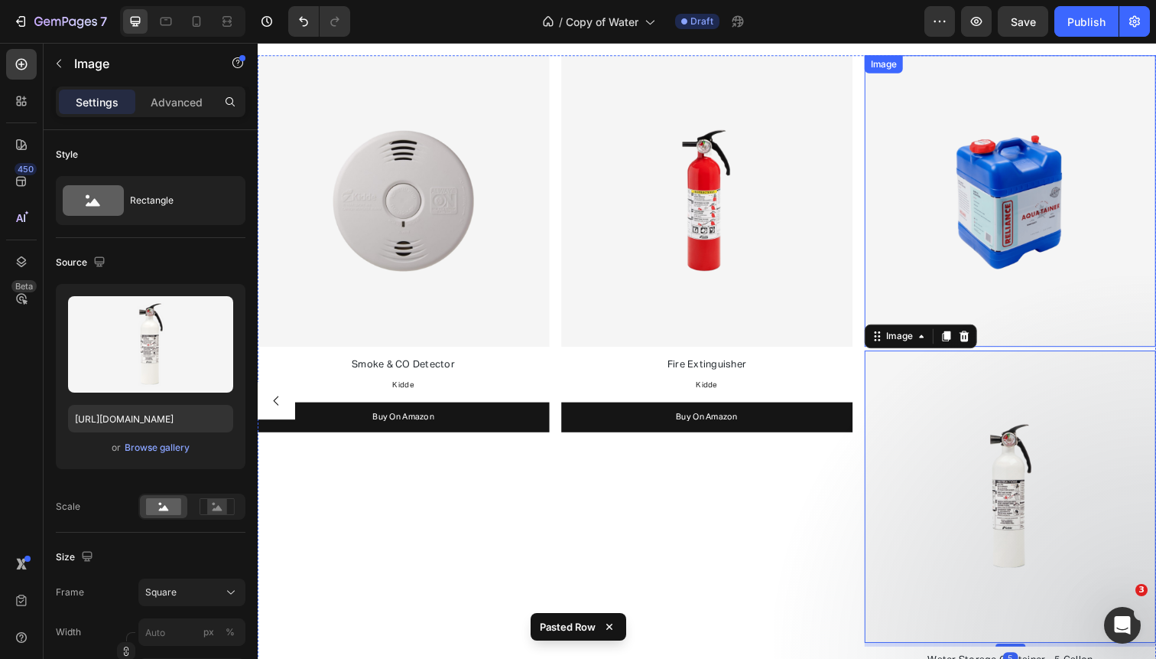
click at [1011, 108] on img at bounding box center [1027, 205] width 298 height 298
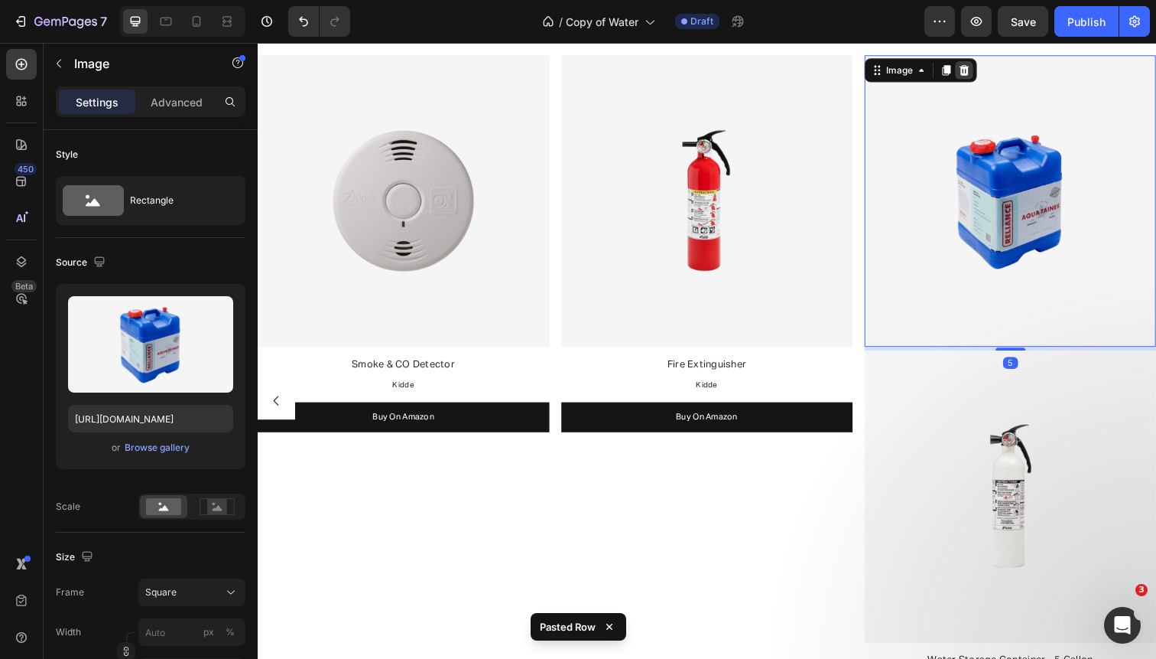
click at [980, 70] on icon at bounding box center [979, 71] width 10 height 11
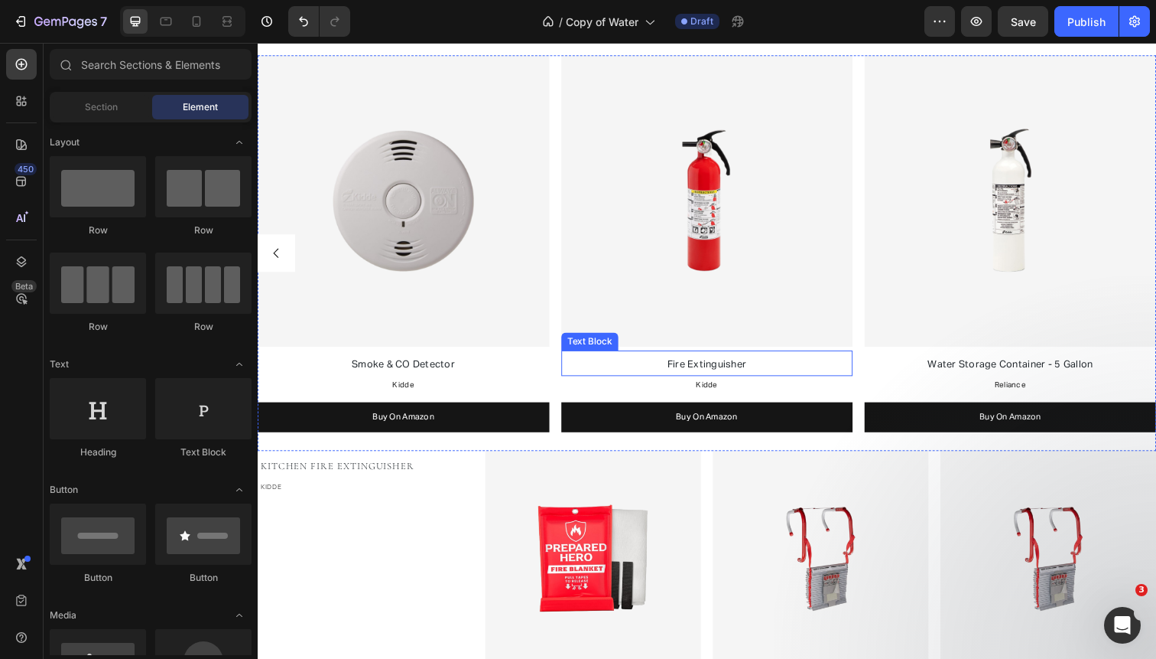
click at [714, 376] on span "Fire Extinguisher" at bounding box center [716, 371] width 81 height 10
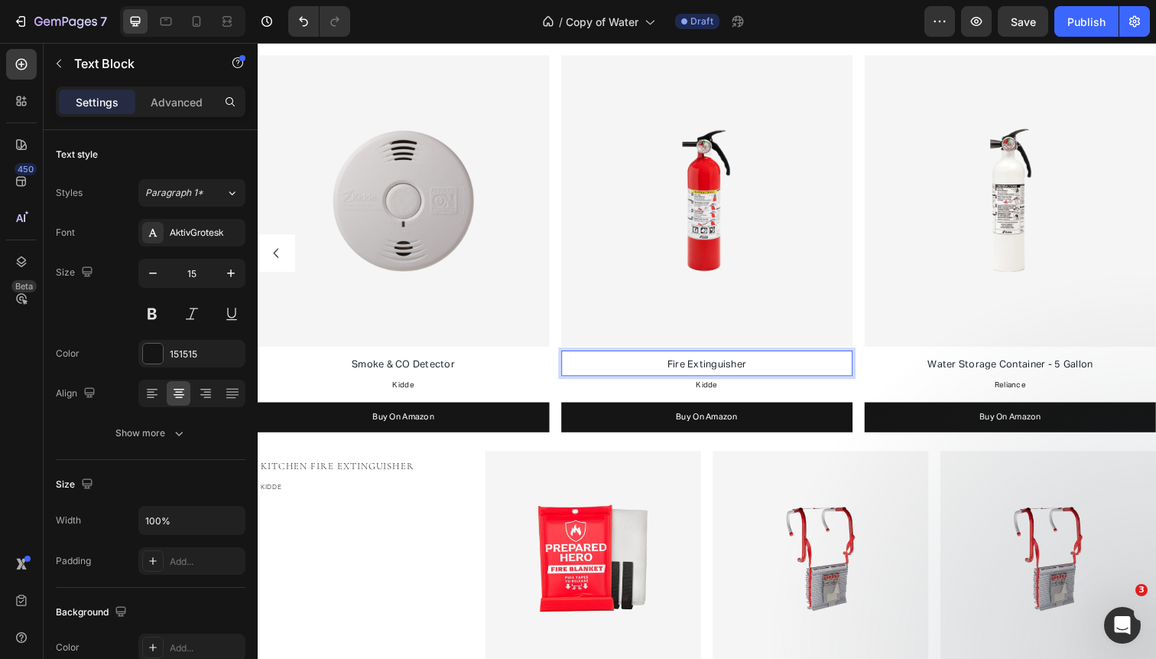
click at [714, 376] on span "Fire Extinguisher" at bounding box center [716, 371] width 81 height 10
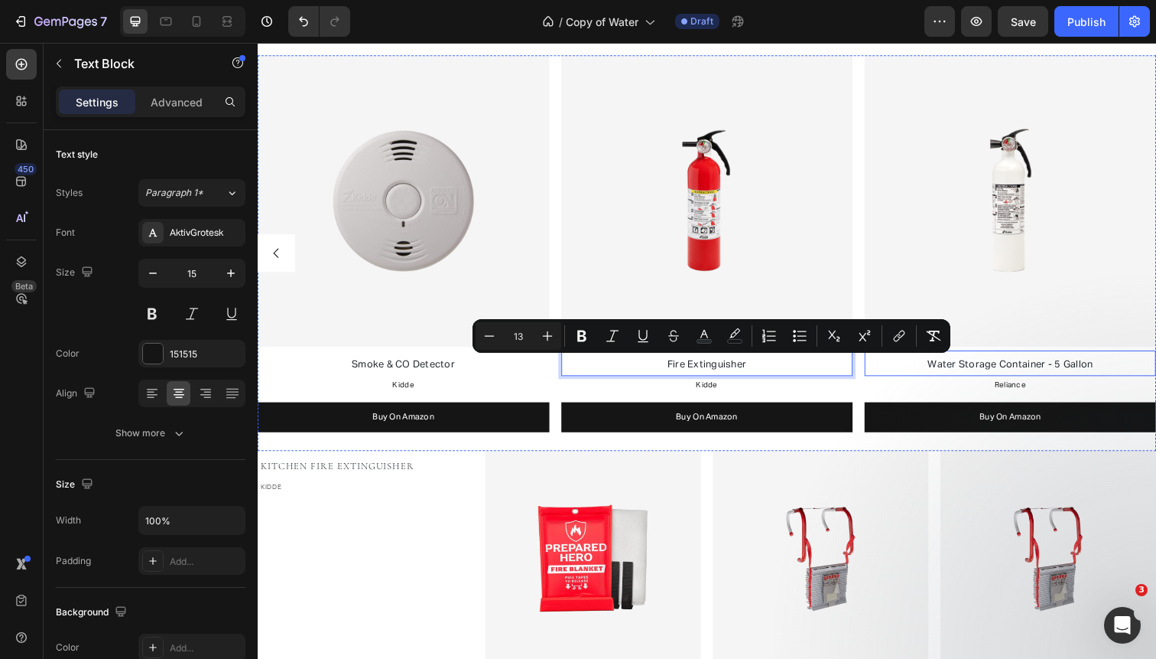
click at [982, 366] on span "Water Storage Container - 5 Gallon" at bounding box center [1026, 371] width 169 height 10
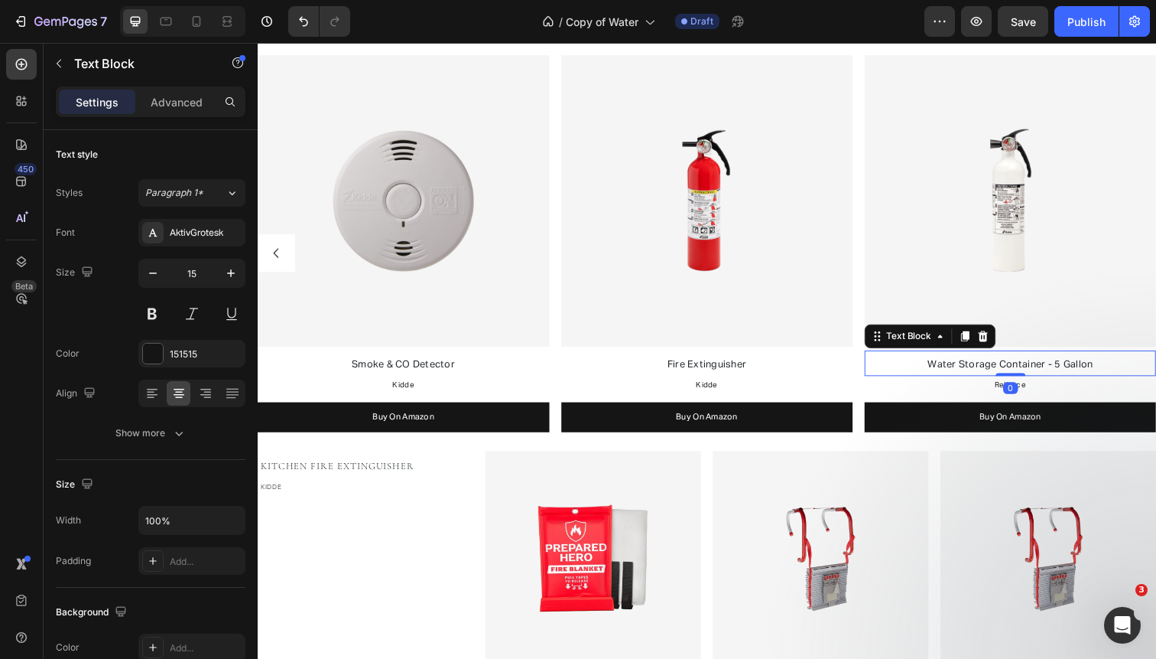
click at [982, 366] on span "Water Storage Container - 5 Gallon" at bounding box center [1026, 371] width 169 height 10
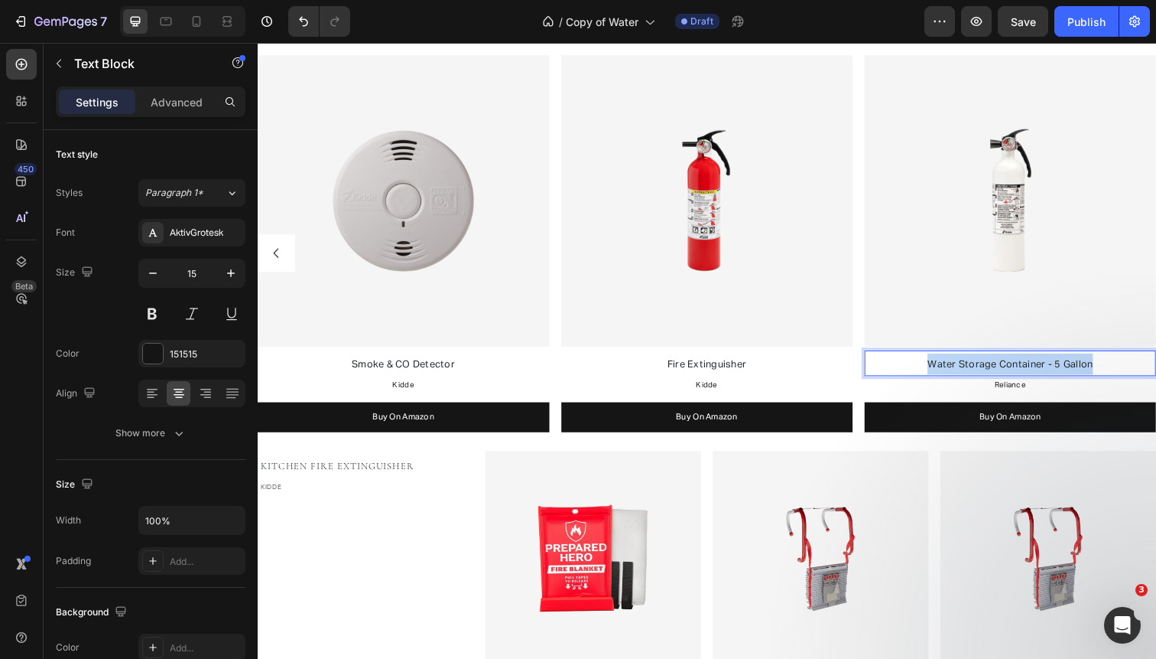
click at [982, 366] on span "Water Storage Container - 5 Gallon" at bounding box center [1026, 371] width 169 height 10
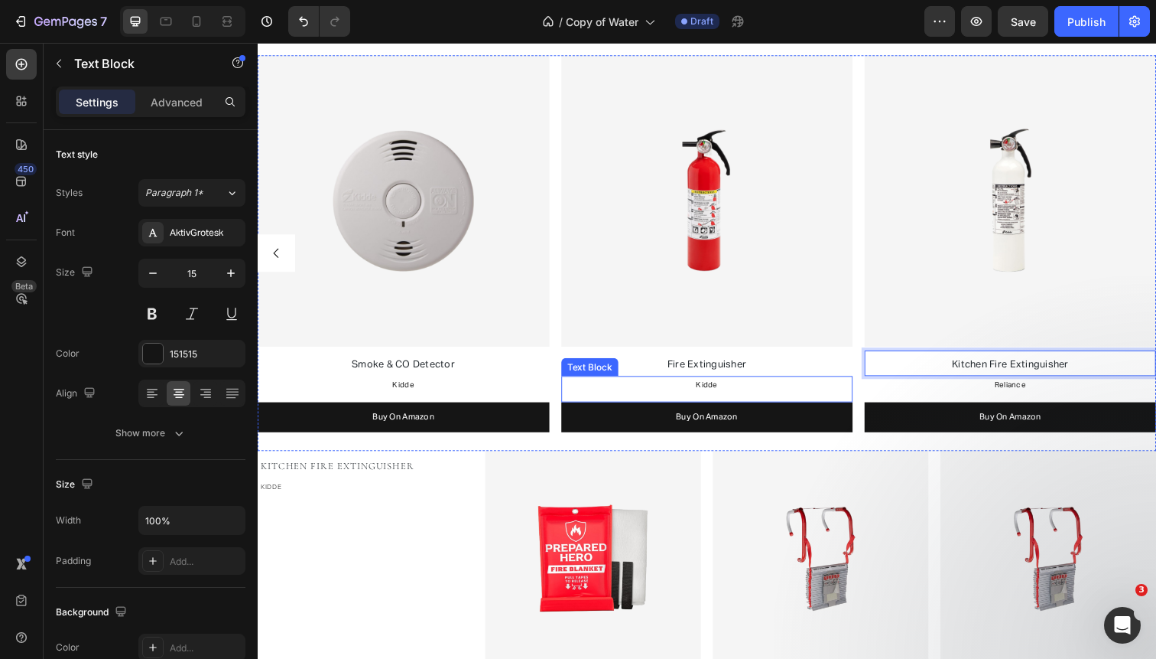
click at [731, 390] on p "Kidde" at bounding box center [716, 393] width 294 height 16
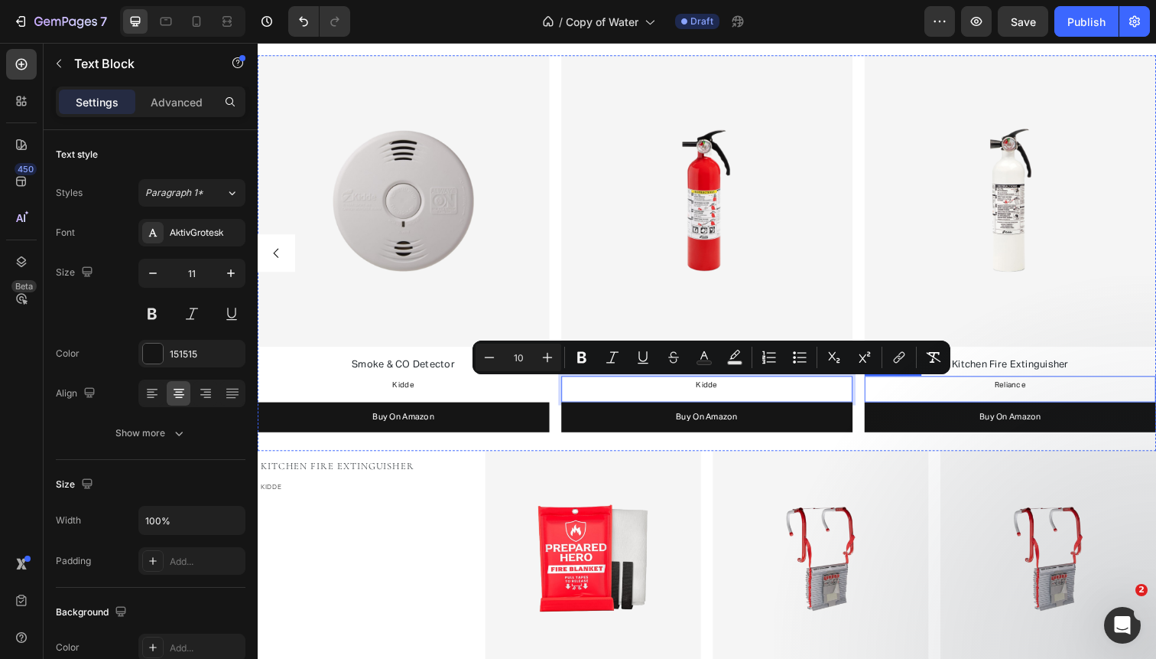
click at [1008, 388] on p "Reliance" at bounding box center [1027, 393] width 294 height 16
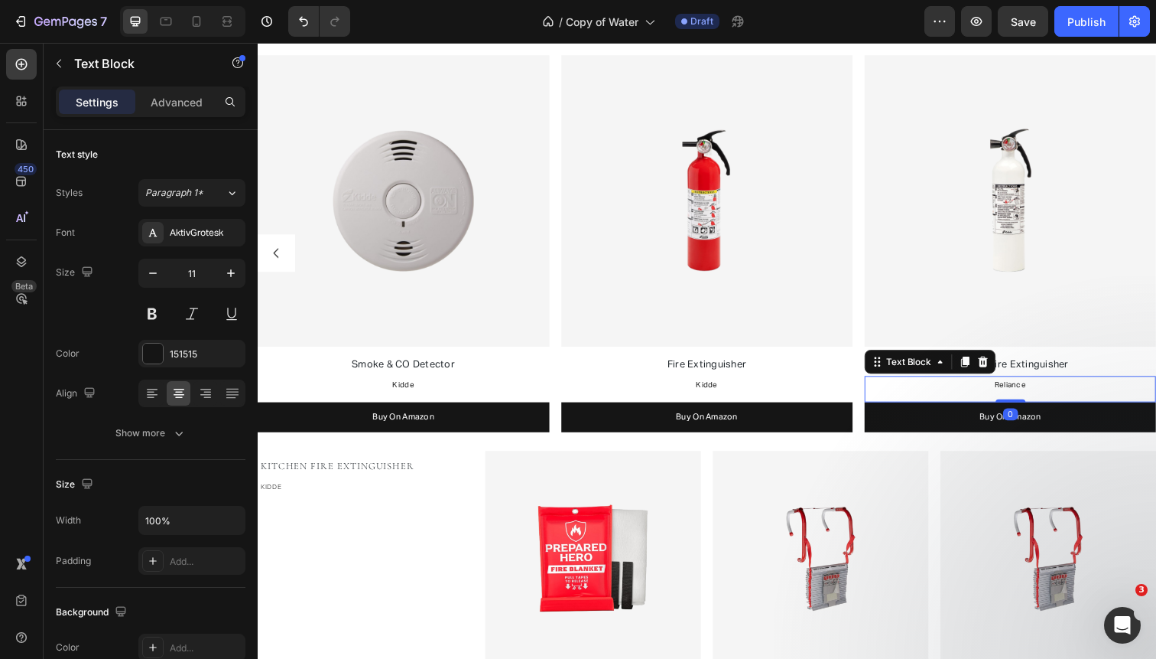
click at [1008, 388] on p "Reliance" at bounding box center [1027, 393] width 294 height 16
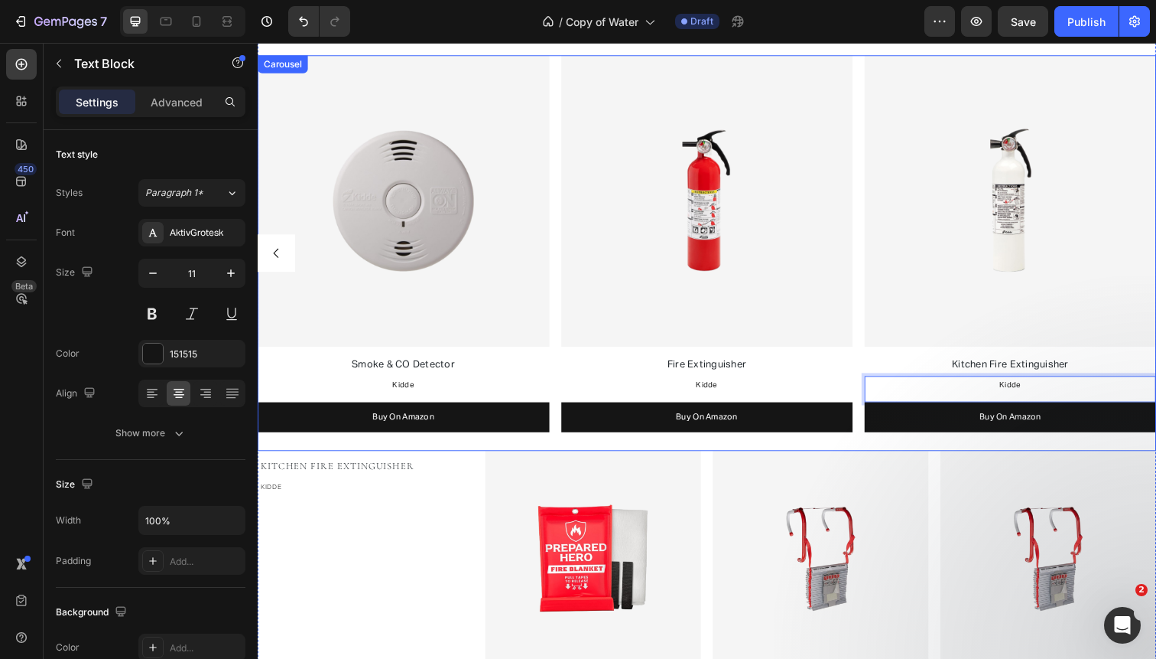
click at [870, 312] on div "Image Smoke & CO Detector Text Block Google Text Block Buy On Amazon Button Ima…" at bounding box center [717, 258] width 918 height 404
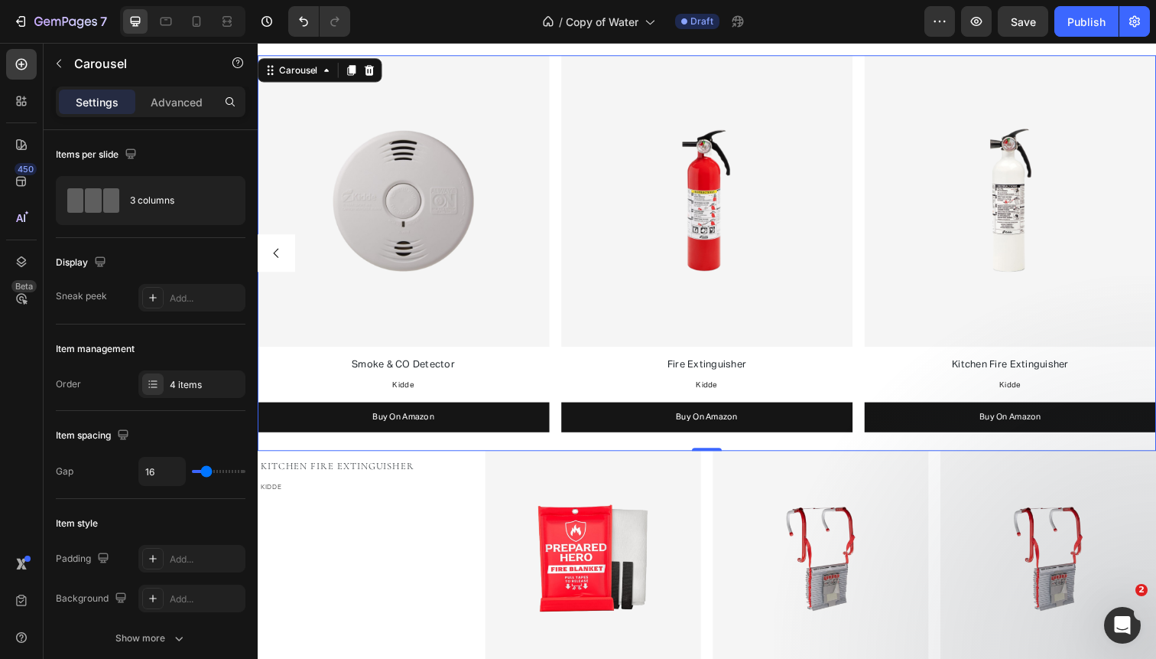
click at [869, 242] on div "Image Smoke & CO Detector Text Block Google Text Block Buy On Amazon Button Ima…" at bounding box center [717, 258] width 918 height 404
click at [183, 389] on div "4 items" at bounding box center [206, 385] width 72 height 14
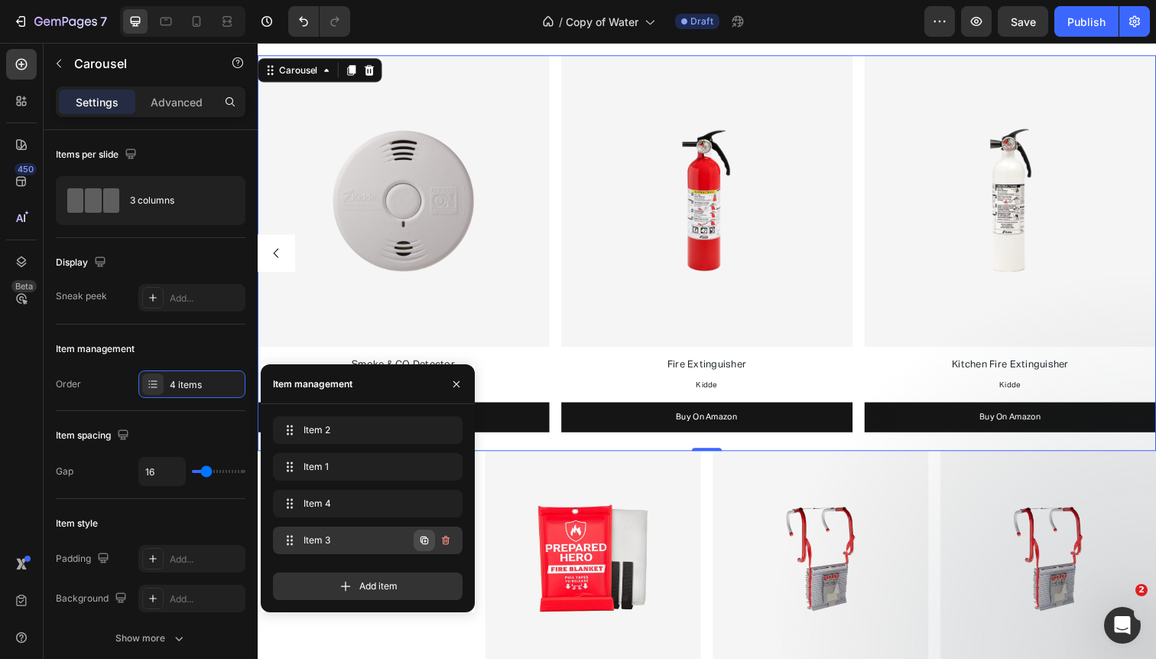
click at [424, 541] on icon "button" at bounding box center [425, 540] width 3 height 3
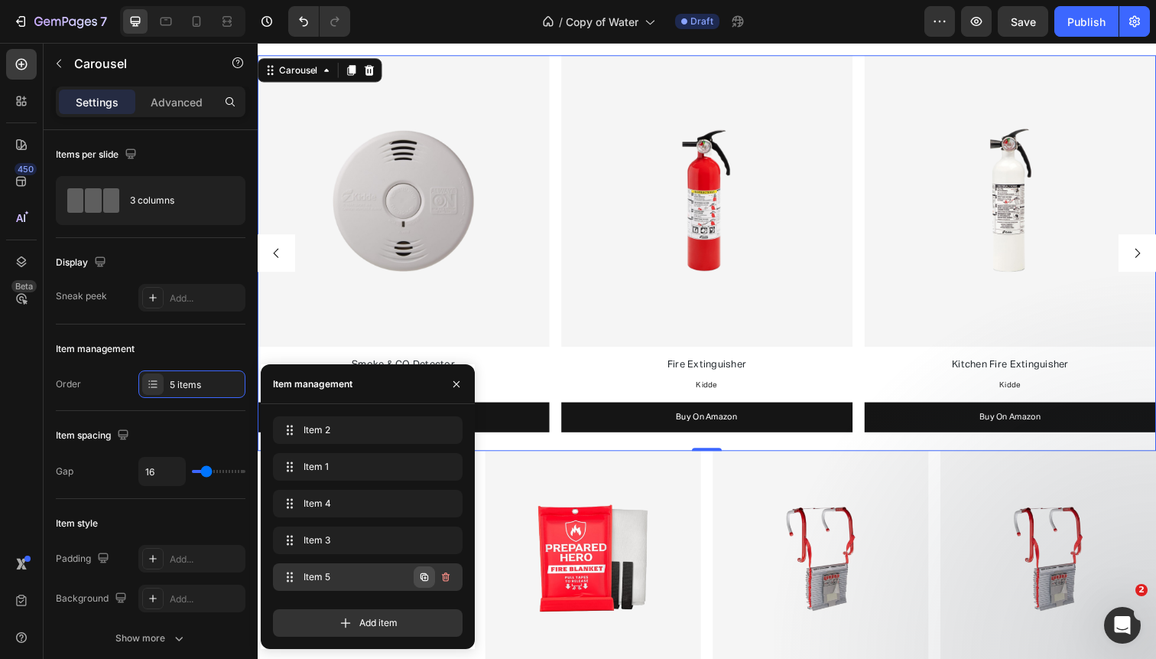
click at [422, 577] on icon "button" at bounding box center [425, 577] width 8 height 8
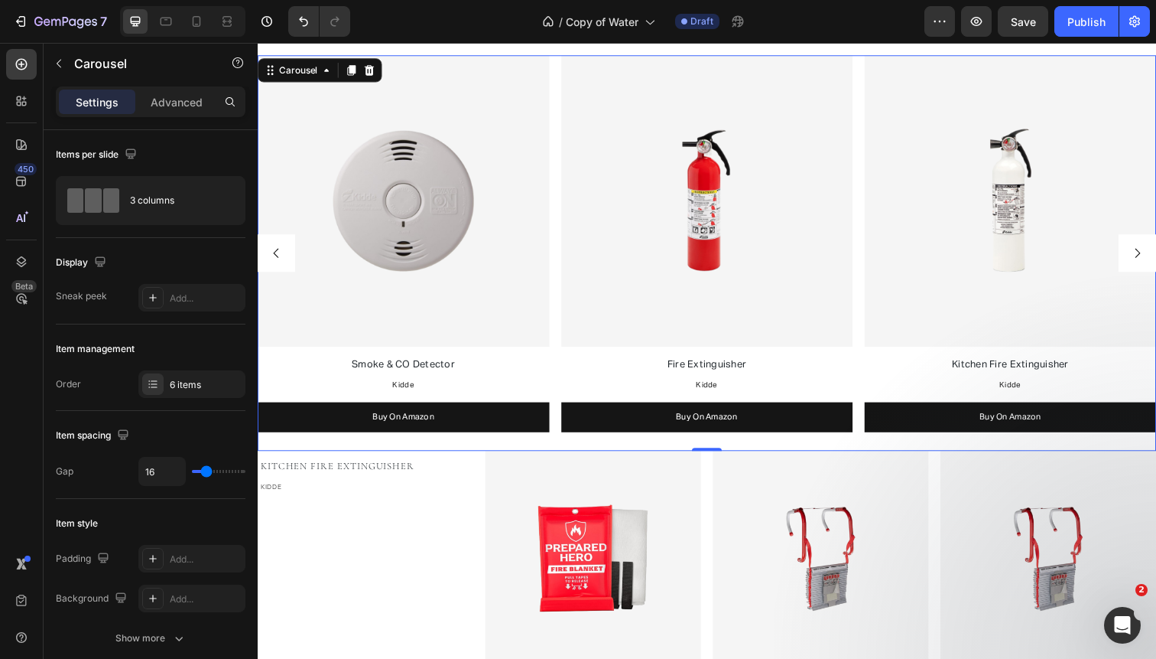
click at [1150, 253] on icon "Carousel Next Arrow" at bounding box center [1157, 258] width 14 height 14
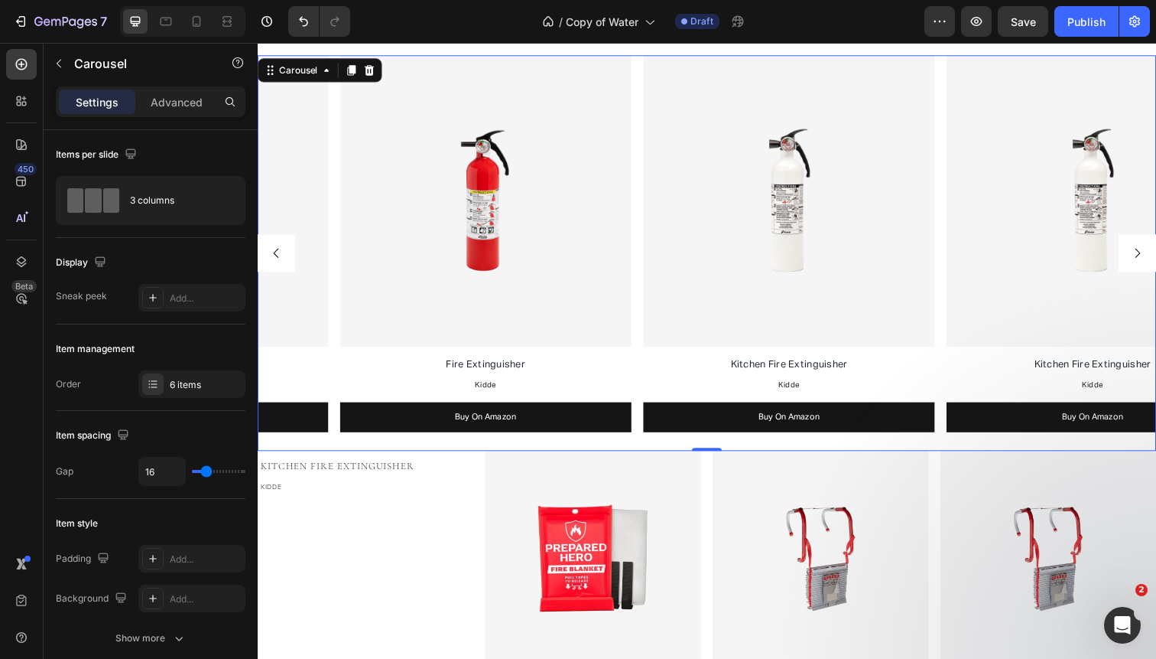
click at [1150, 253] on icon "Carousel Next Arrow" at bounding box center [1157, 258] width 14 height 14
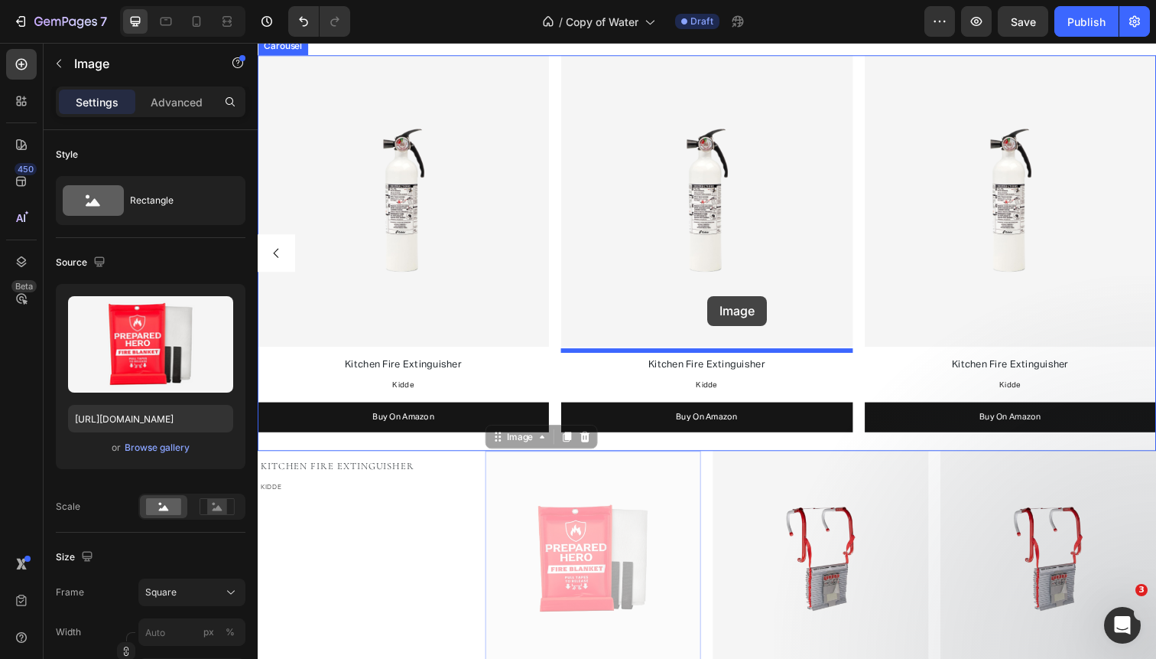
drag, startPoint x: 604, startPoint y: 493, endPoint x: 717, endPoint y: 301, distance: 222.9
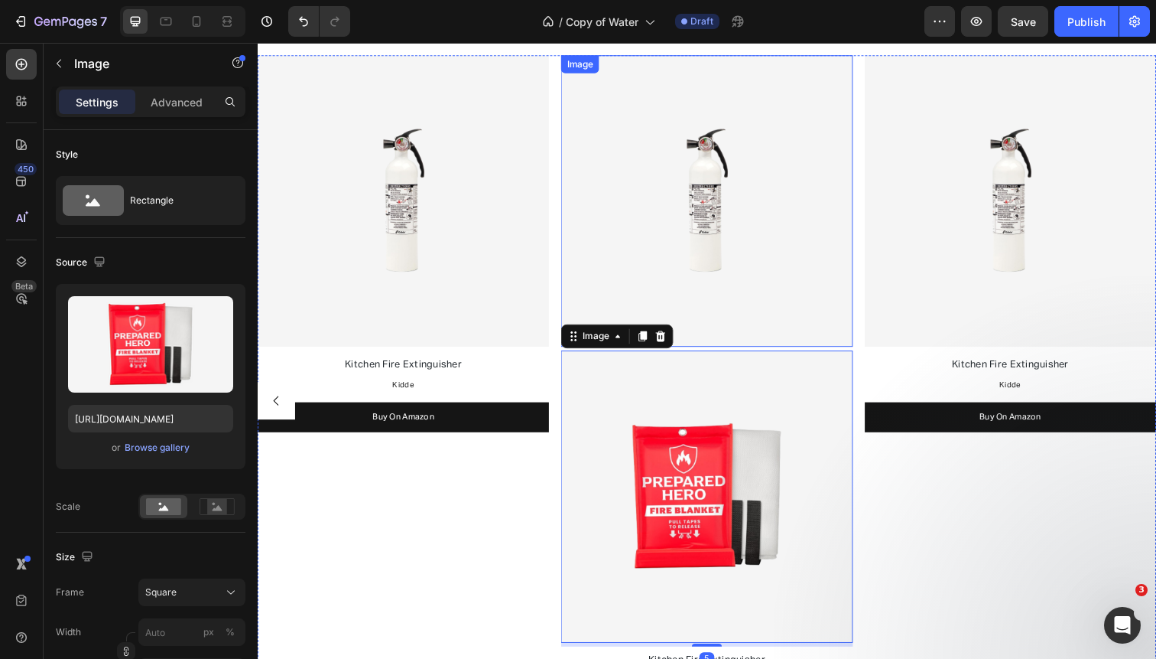
click at [737, 162] on img at bounding box center [716, 205] width 298 height 298
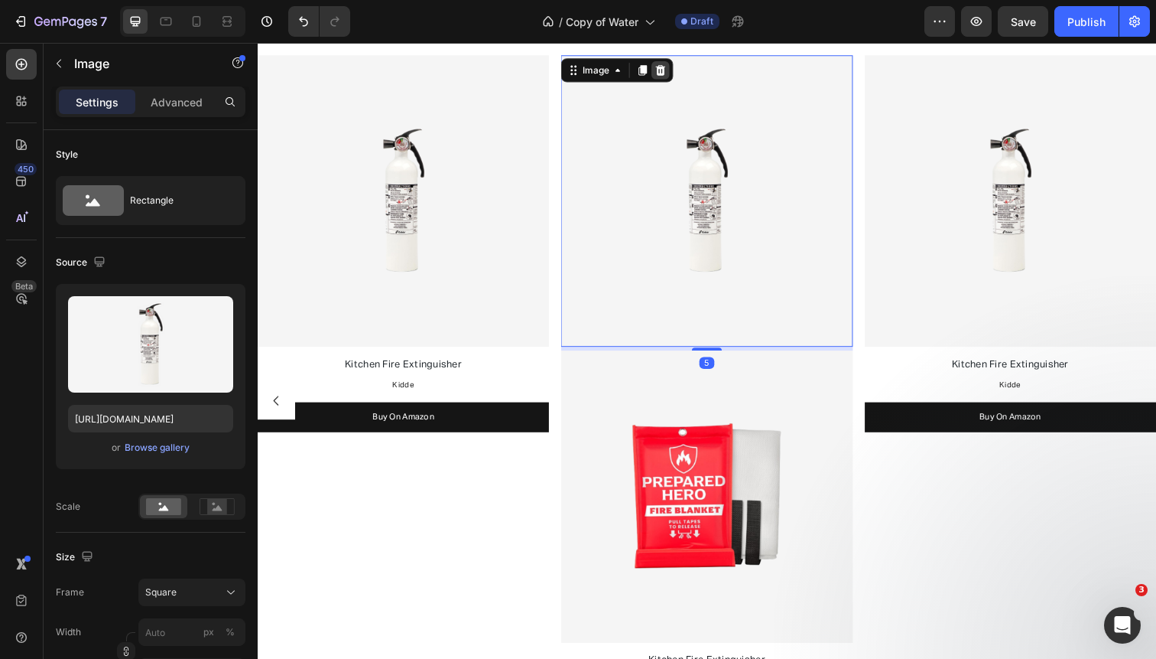
click at [671, 68] on icon at bounding box center [670, 71] width 10 height 11
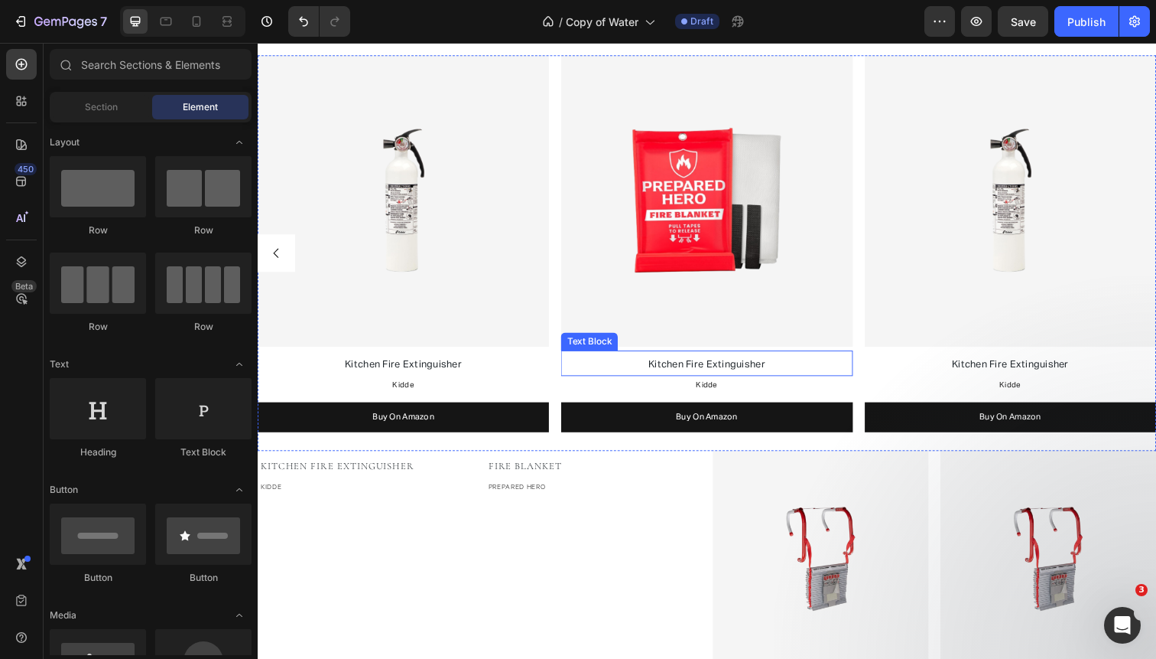
click at [686, 372] on span "Kitchen Fire Extinguisher" at bounding box center [716, 371] width 119 height 10
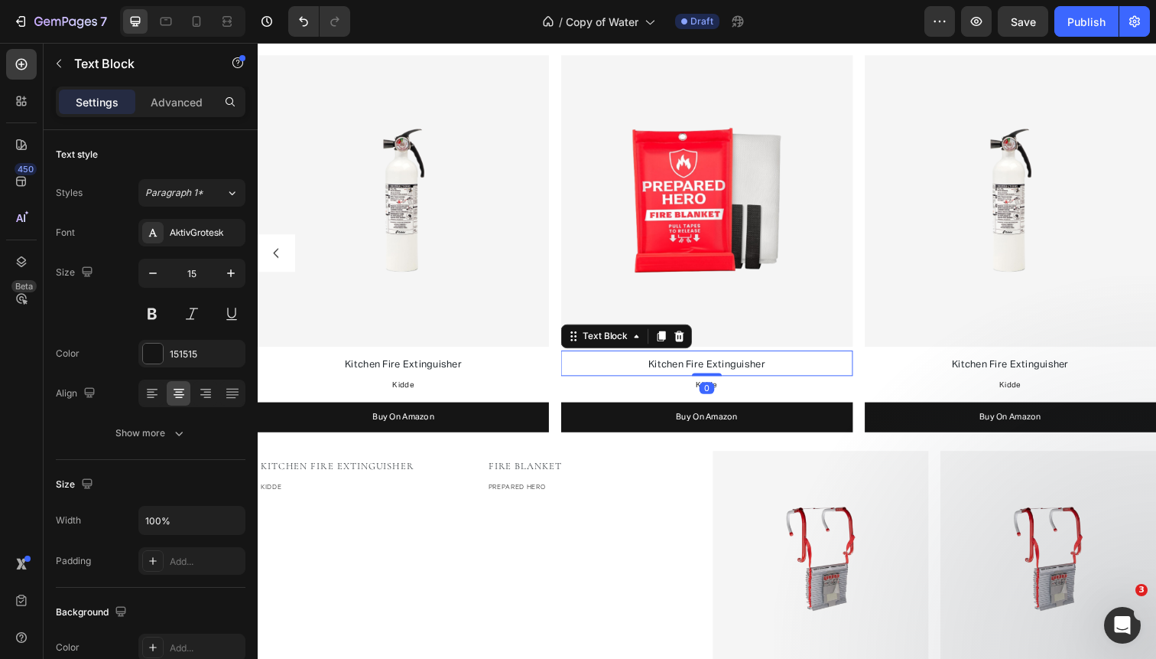
click at [686, 372] on span "Kitchen Fire Extinguisher" at bounding box center [716, 371] width 119 height 10
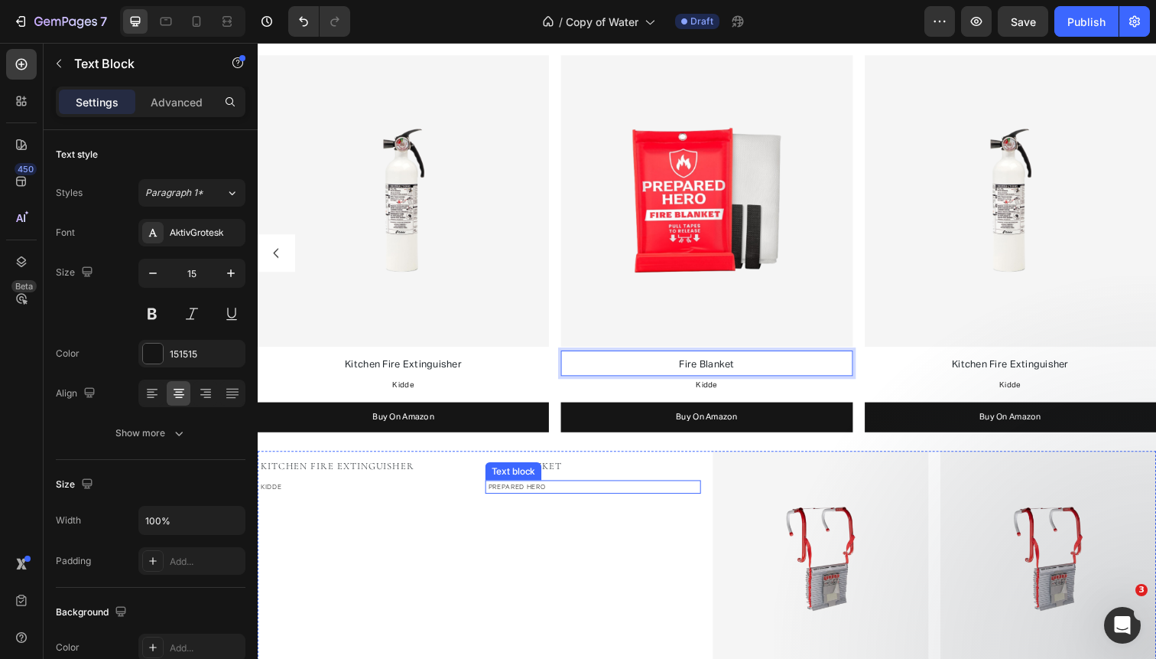
click at [523, 495] on span "PREPARED HERO" at bounding box center [522, 496] width 58 height 8
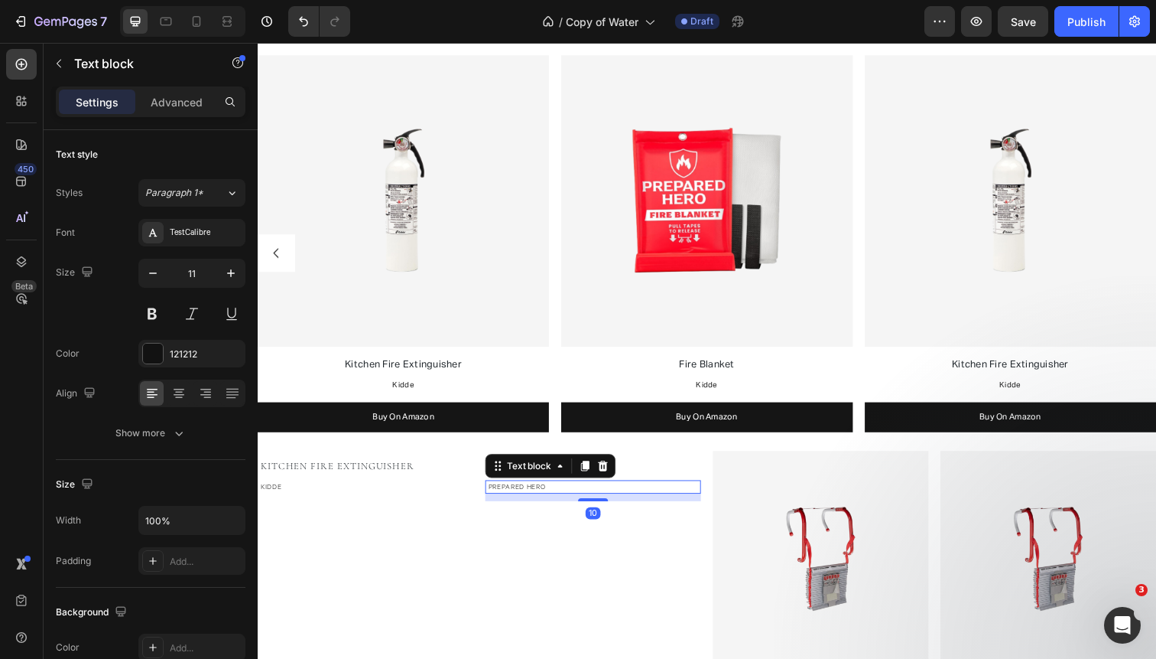
click at [523, 495] on span "PREPARED HERO" at bounding box center [522, 496] width 58 height 8
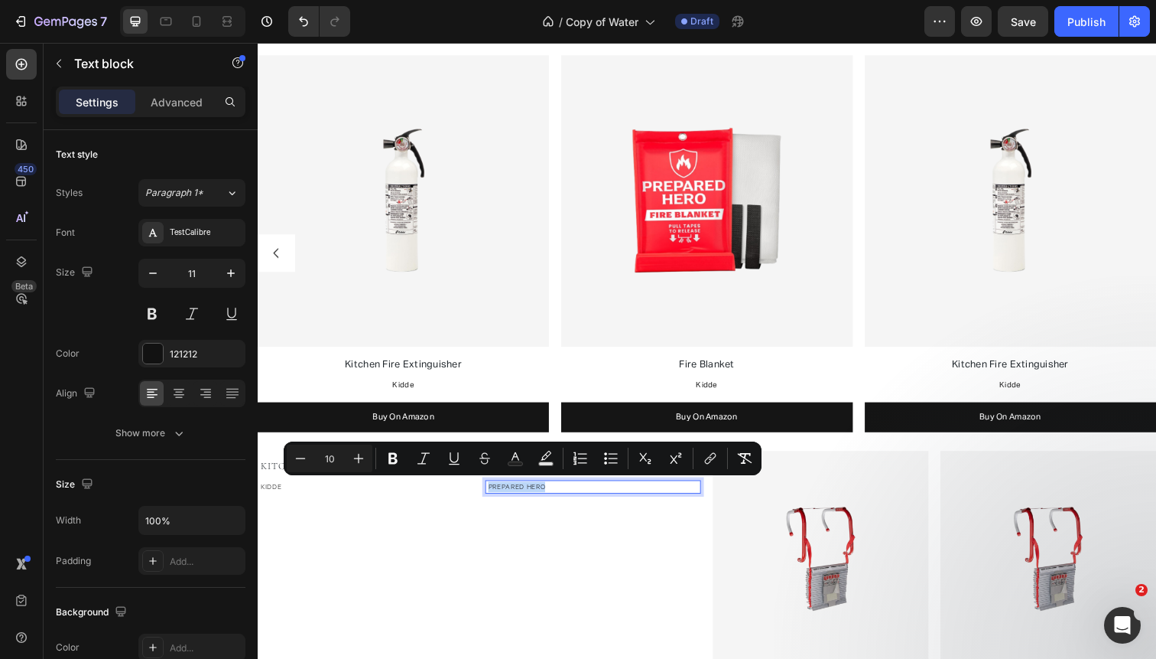
copy span "PREPARED HERO"
click at [722, 391] on span "Kidde" at bounding box center [716, 393] width 22 height 8
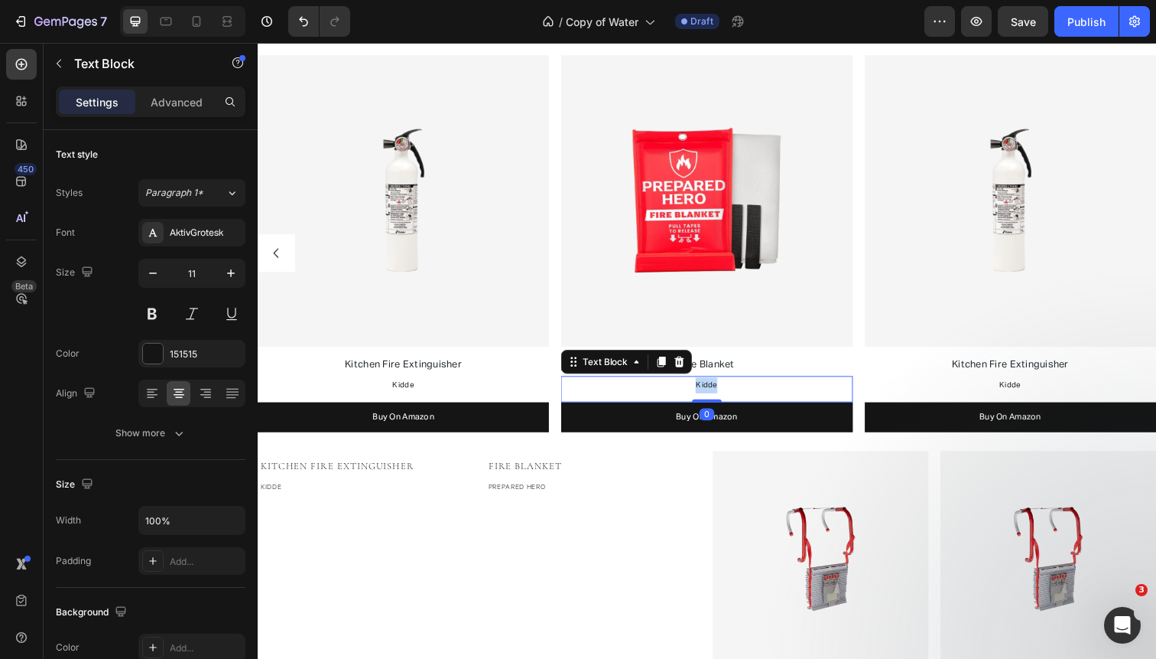
click at [722, 391] on span "Kidde" at bounding box center [716, 393] width 22 height 8
click at [706, 392] on span "PREPARED HERO" at bounding box center [717, 393] width 64 height 8
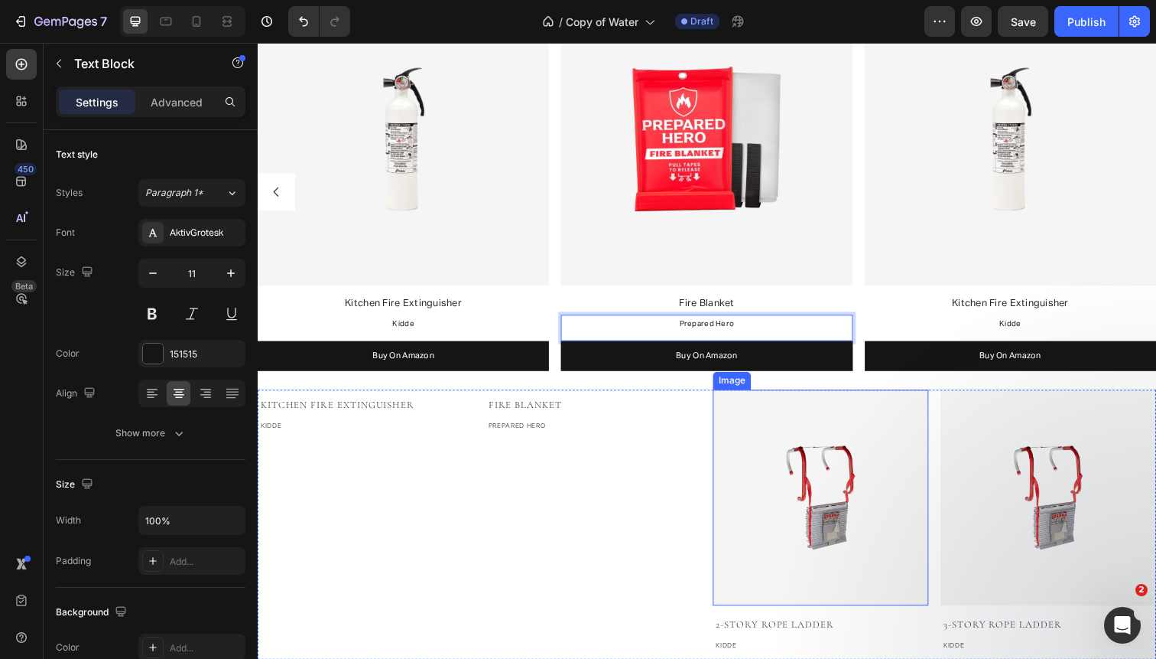
scroll to position [1289, 0]
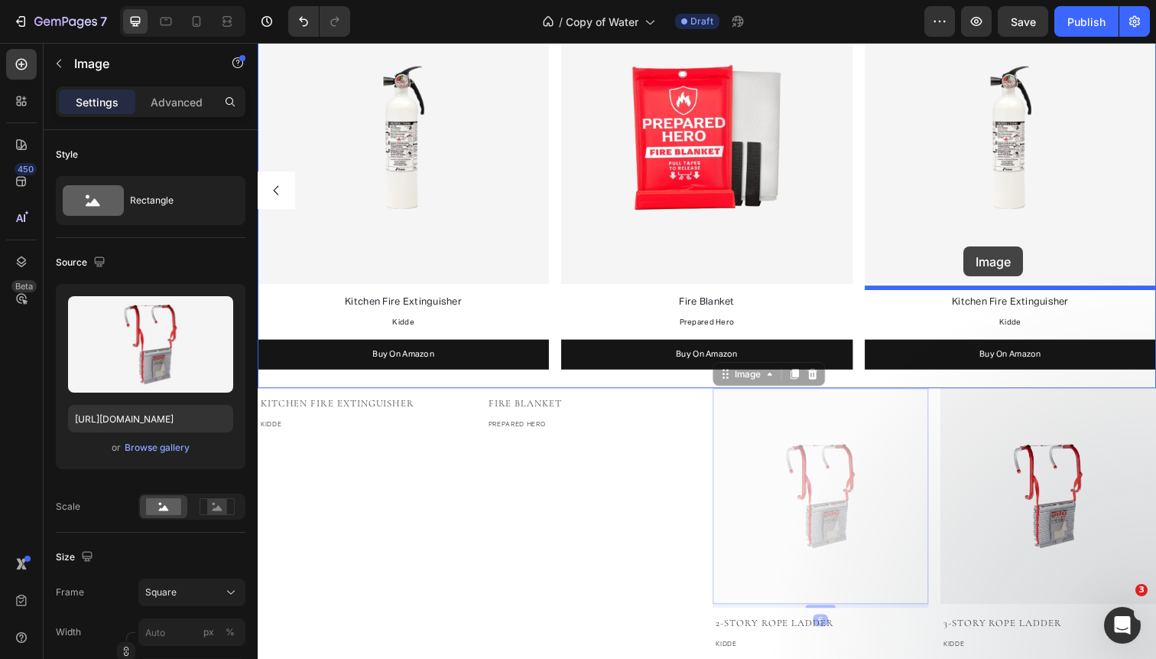
drag, startPoint x: 776, startPoint y: 518, endPoint x: 979, endPoint y: 250, distance: 336.2
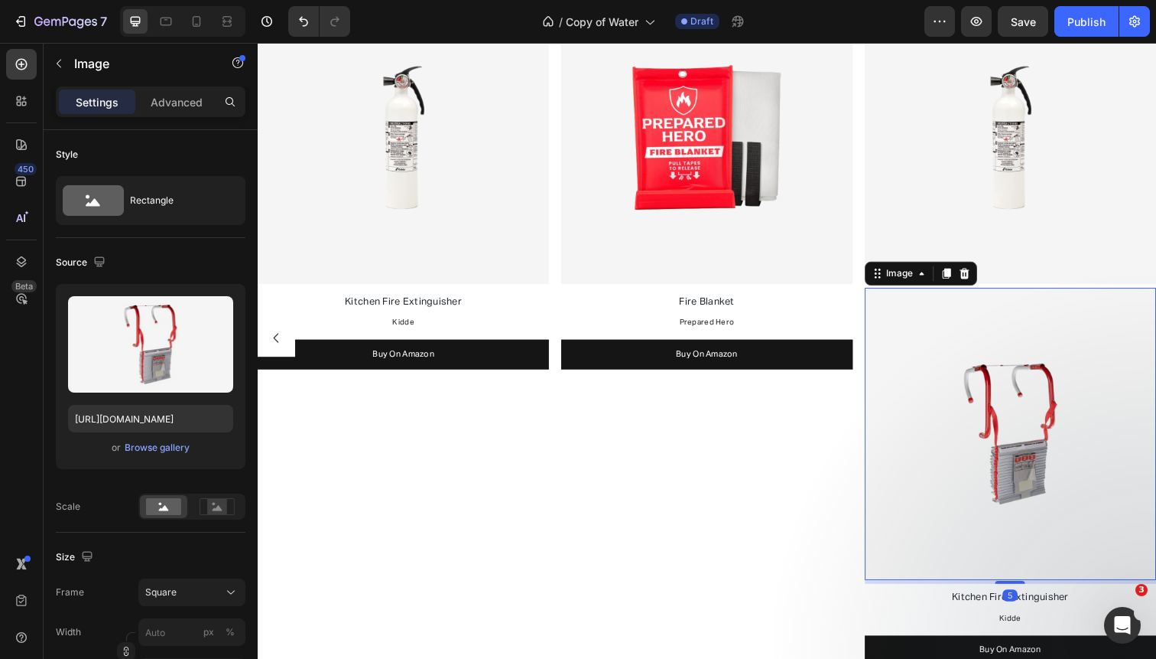
scroll to position [1440, 0]
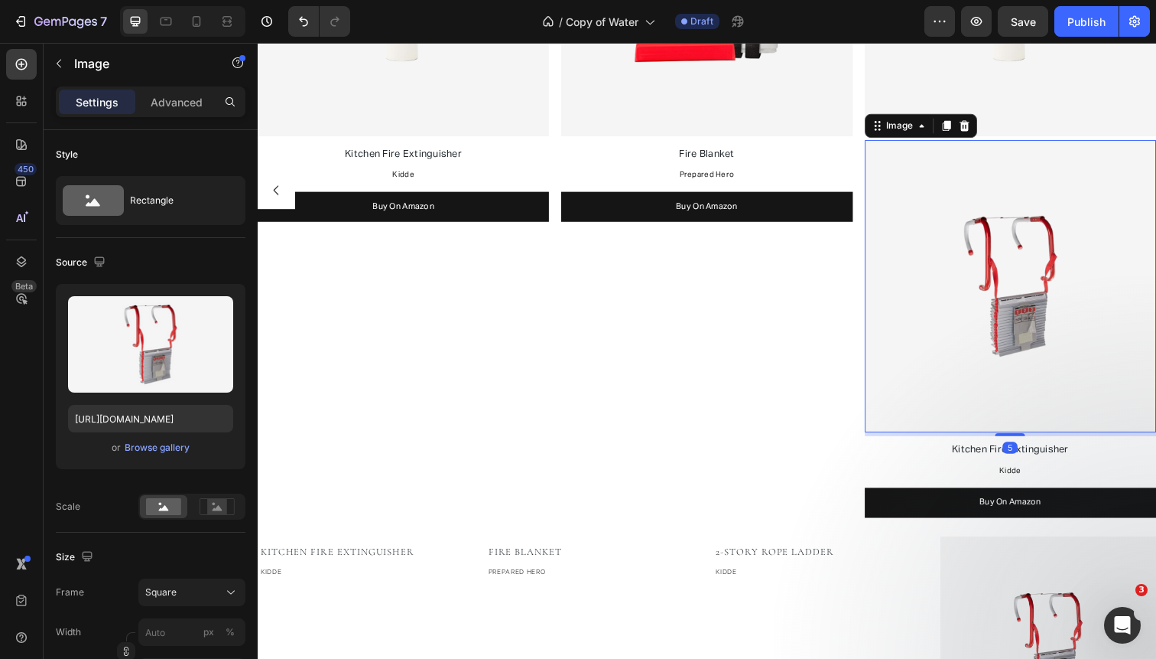
click at [993, 157] on img at bounding box center [1027, 291] width 298 height 298
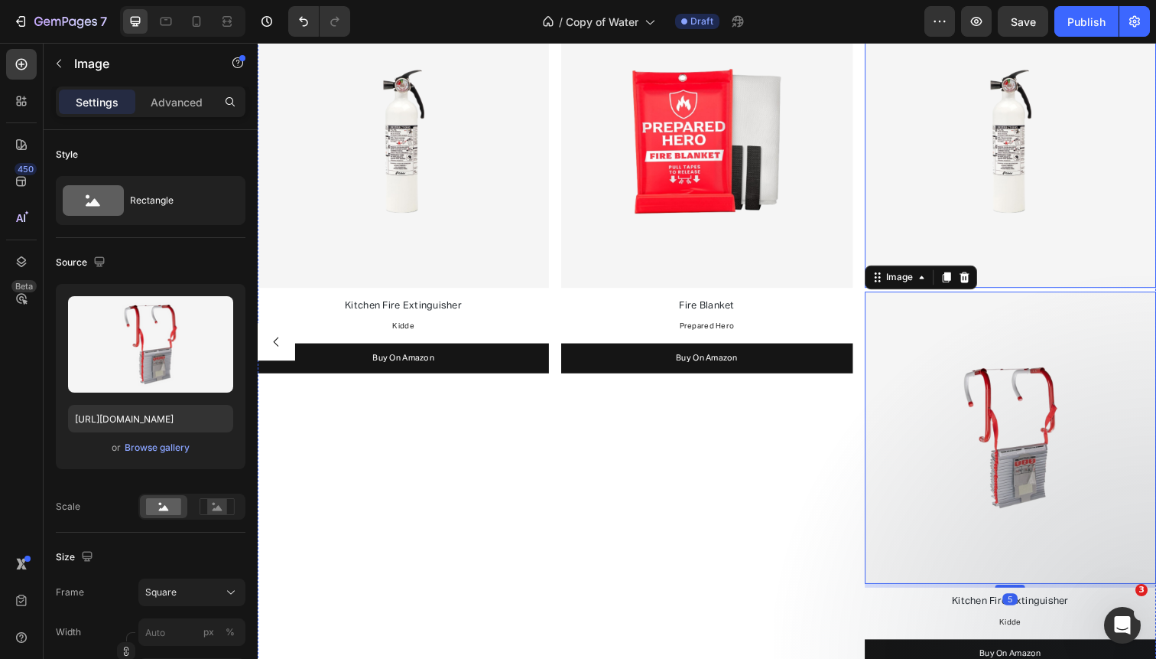
click at [993, 101] on img at bounding box center [1027, 144] width 298 height 298
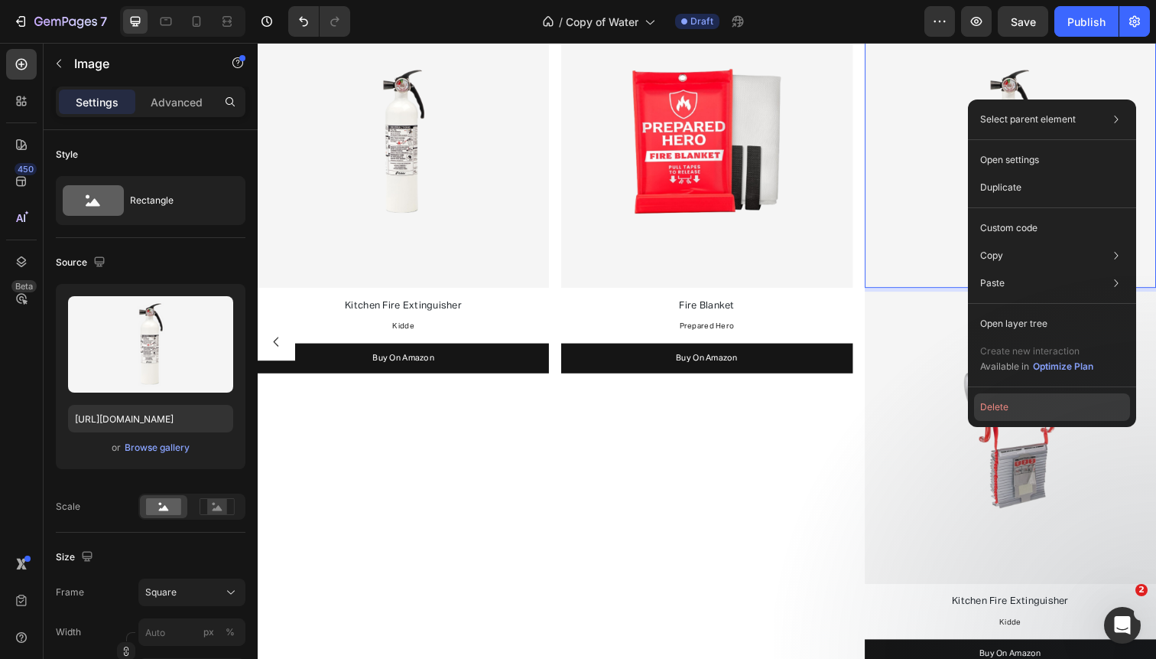
click at [997, 405] on button "Delete" at bounding box center [1052, 407] width 156 height 28
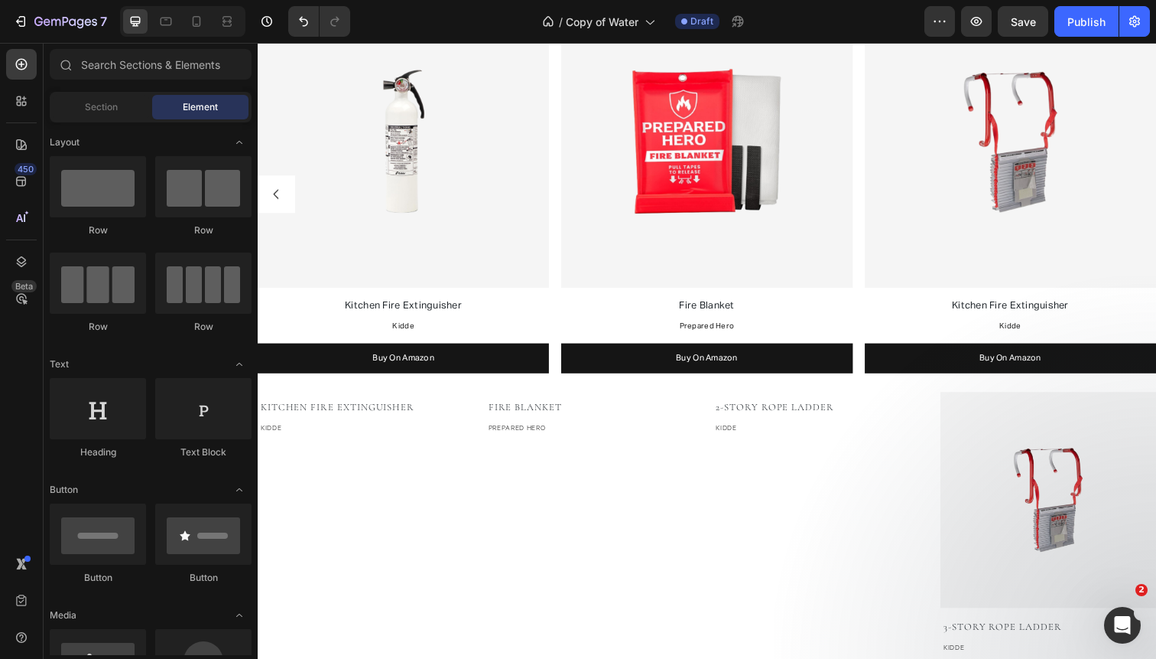
scroll to position [1135, 0]
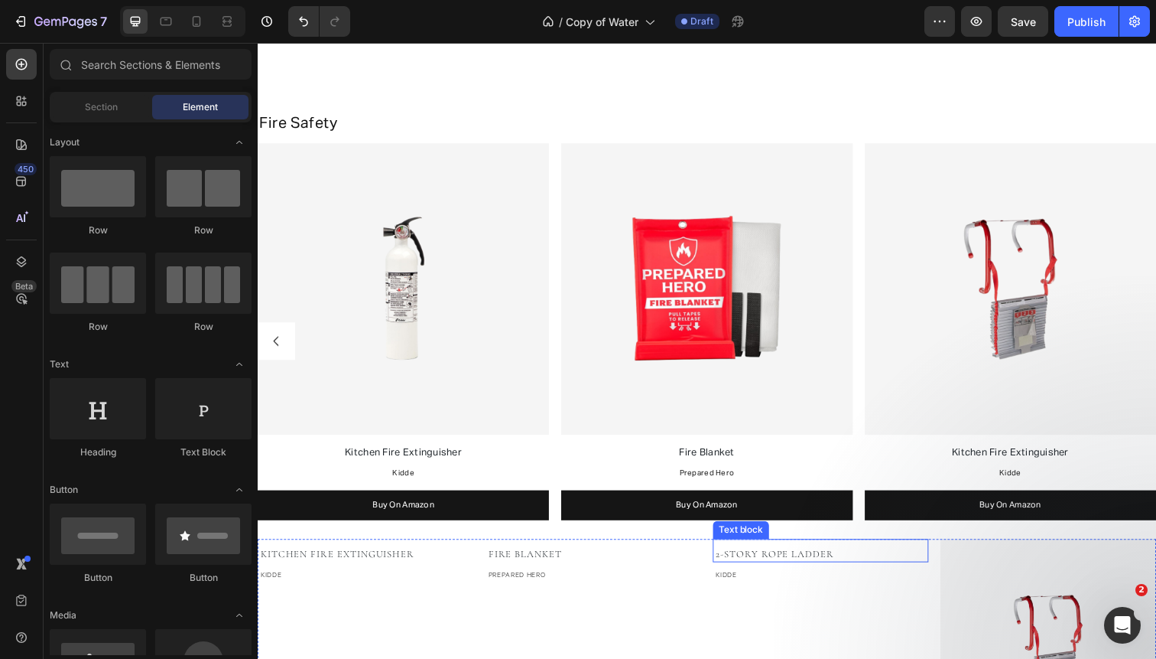
click at [808, 565] on span "2-Story Rope Ladder" at bounding box center [786, 565] width 121 height 12
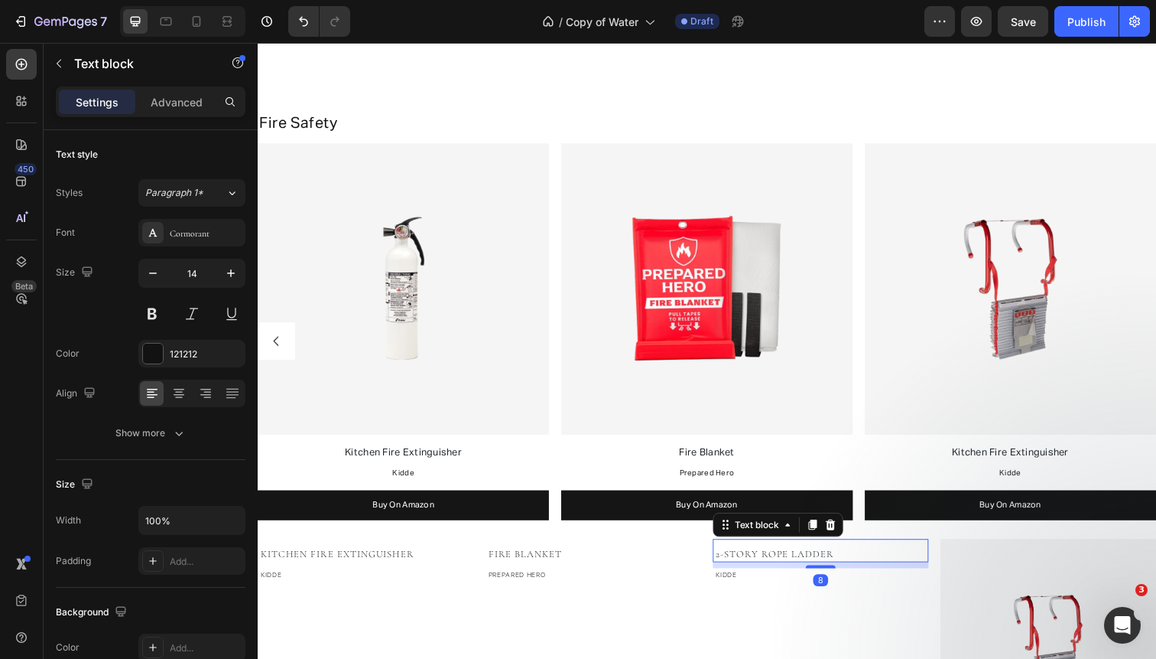
click at [808, 565] on span "2-Story Rope Ladder" at bounding box center [786, 565] width 121 height 12
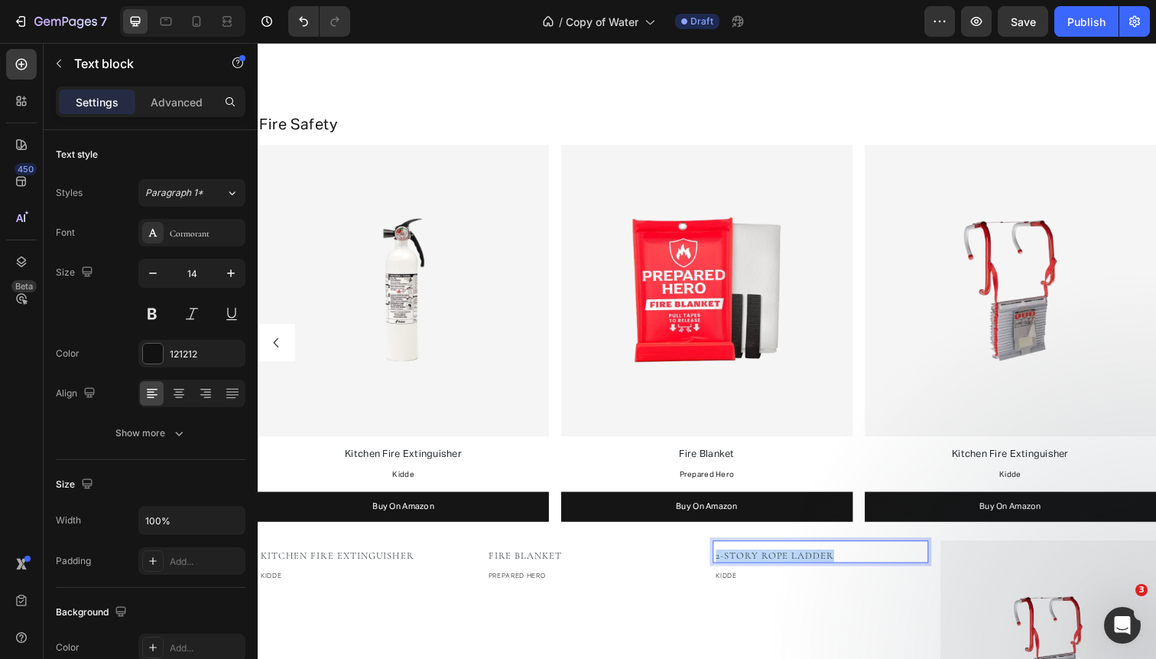
click at [808, 565] on span "2-Story Rope Ladder" at bounding box center [786, 567] width 121 height 12
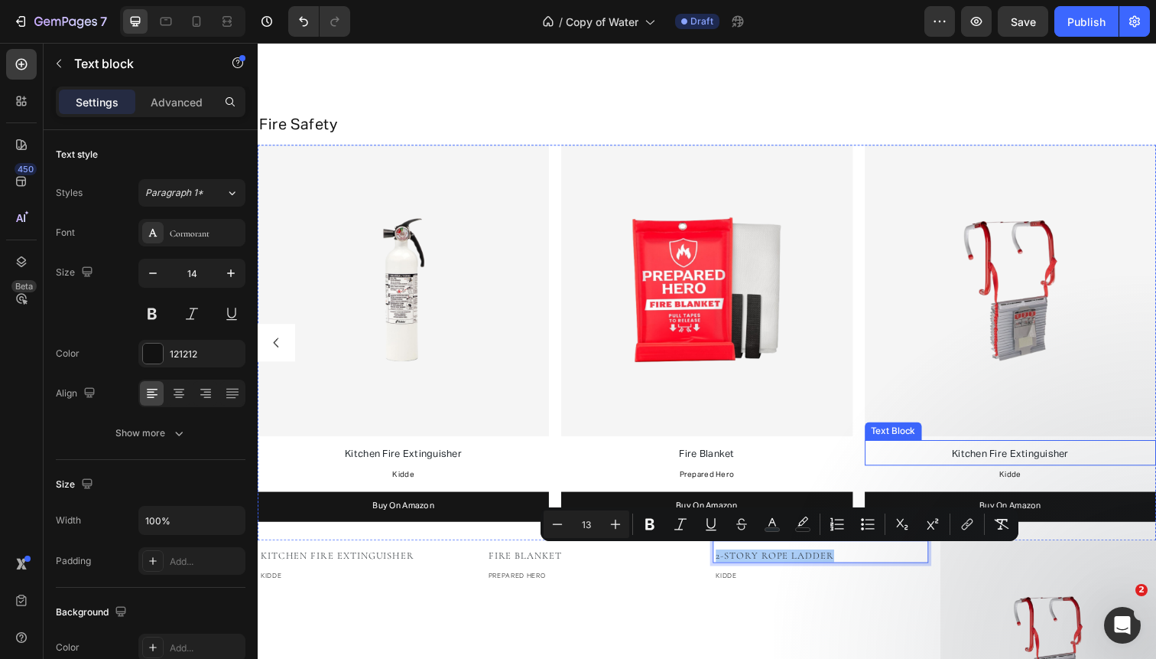
click at [1013, 466] on span "Kitchen Fire Extinguisher" at bounding box center [1026, 463] width 119 height 10
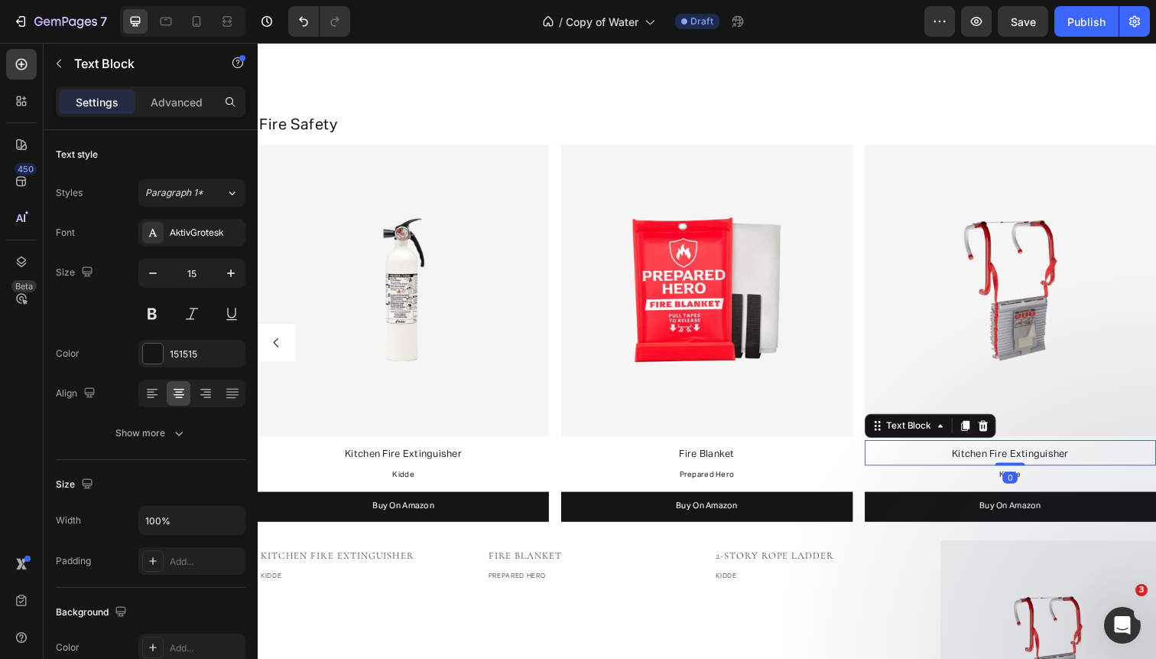
click at [1013, 466] on span "Kitchen Fire Extinguisher" at bounding box center [1026, 463] width 119 height 10
drag, startPoint x: 961, startPoint y: 461, endPoint x: 975, endPoint y: 473, distance: 18.4
click at [961, 461] on span "two-story fire escape ladder" at bounding box center [1027, 463] width 138 height 10
click at [981, 460] on span "Two-story fire escape ladder" at bounding box center [1027, 463] width 140 height 10
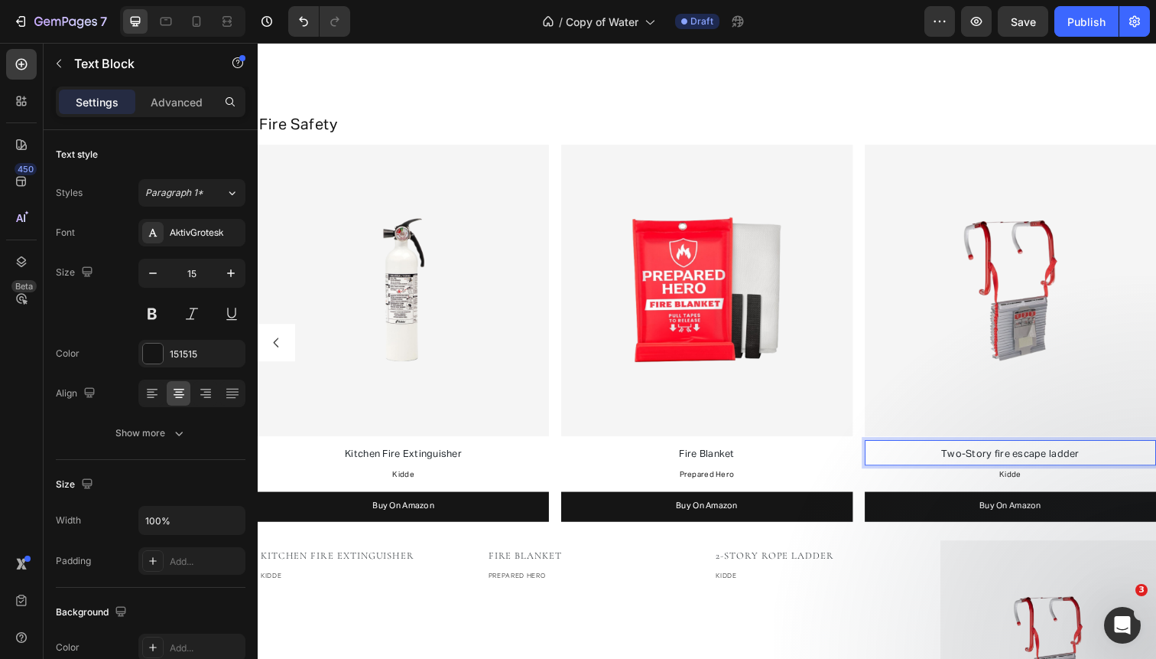
click at [1011, 459] on span "Two-Story fire escape ladder" at bounding box center [1026, 463] width 141 height 10
click at [1032, 460] on span "Two-Story Fire escape ladder" at bounding box center [1026, 463] width 143 height 10
click at [1066, 459] on span "Two-Story Fire Escape ladder" at bounding box center [1026, 463] width 144 height 10
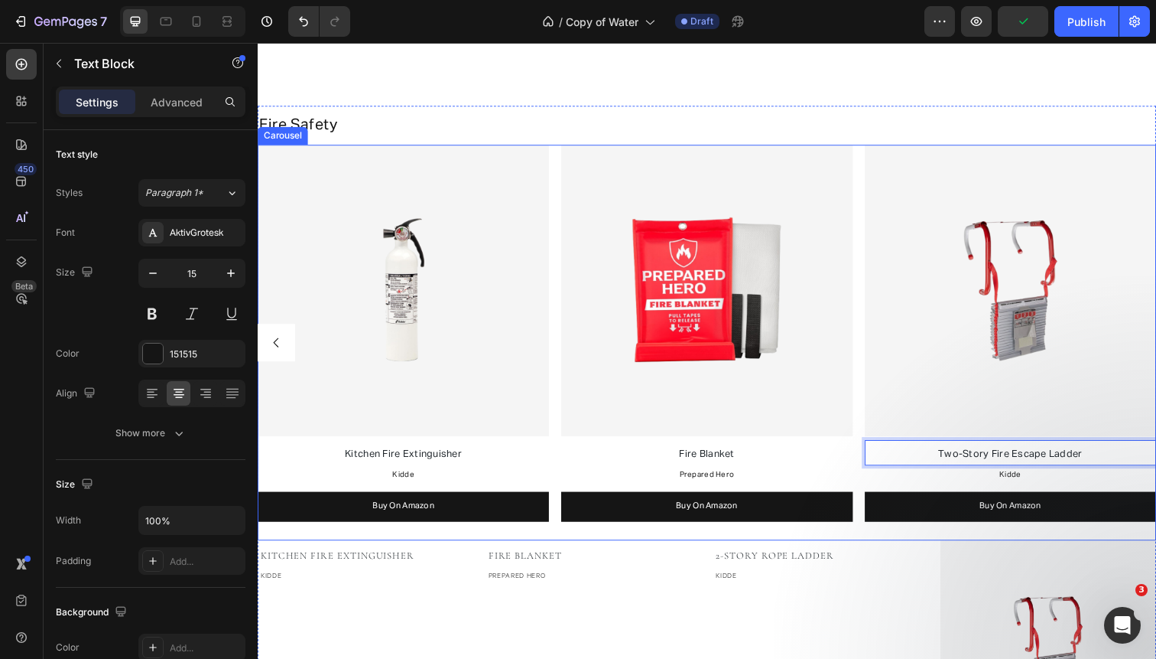
click at [871, 375] on div "Image Smoke & CO Detector Text Block Google Text Block Buy On Amazon Button Ima…" at bounding box center [717, 350] width 918 height 404
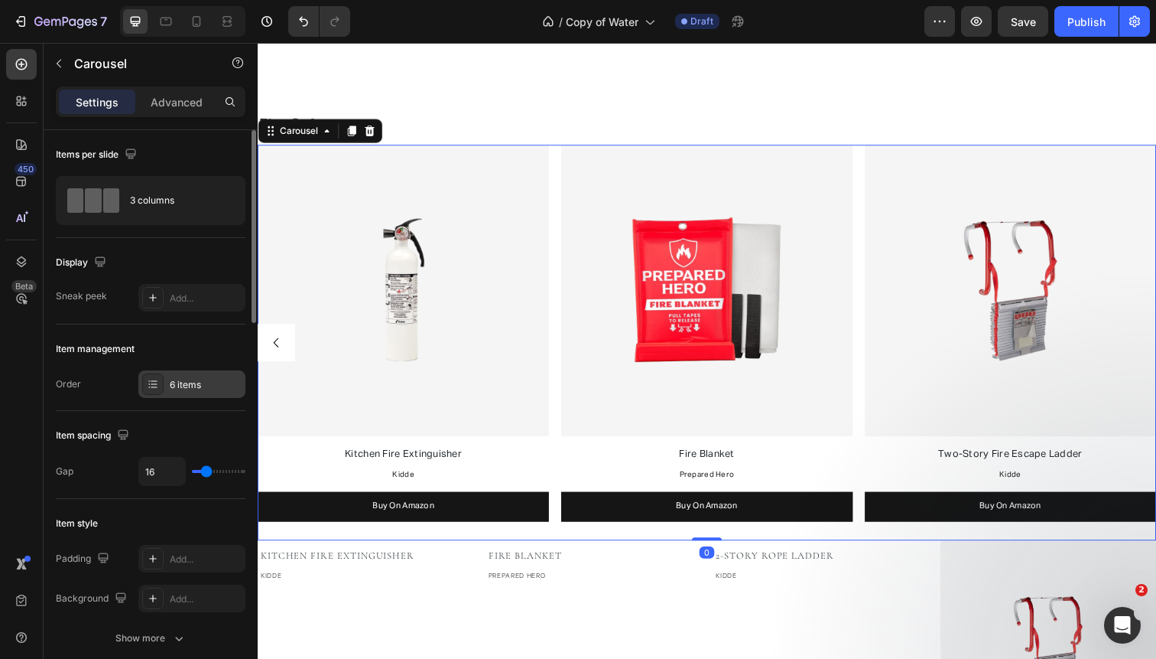
click at [190, 388] on div "6 items" at bounding box center [206, 385] width 72 height 14
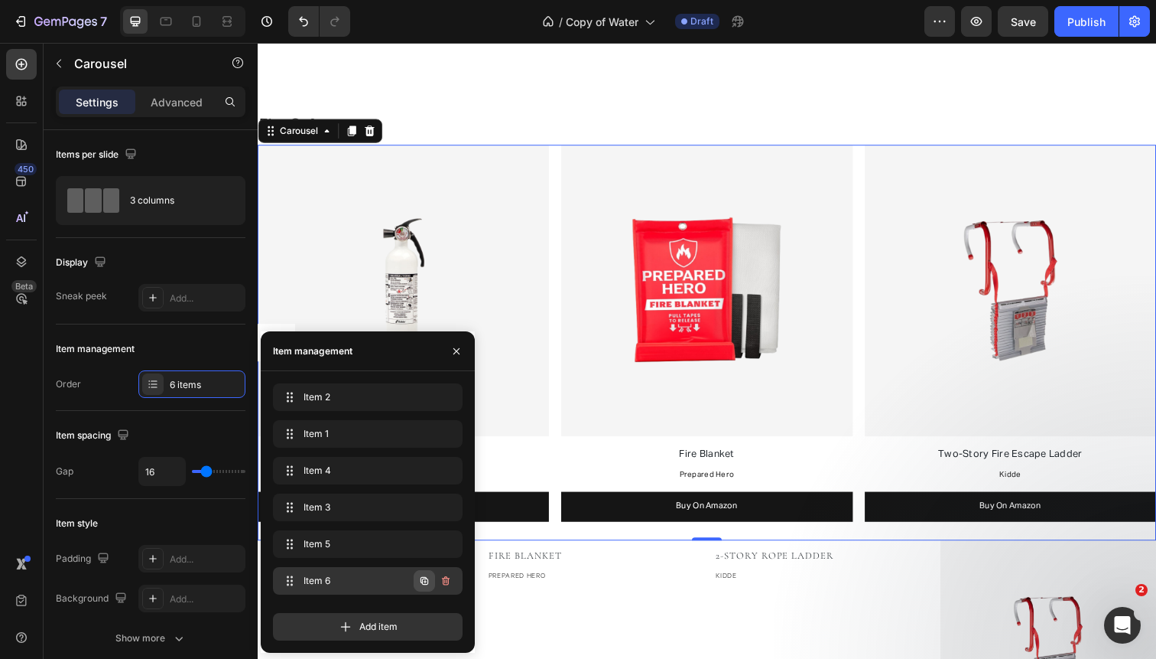
click at [424, 583] on icon "button" at bounding box center [424, 580] width 12 height 12
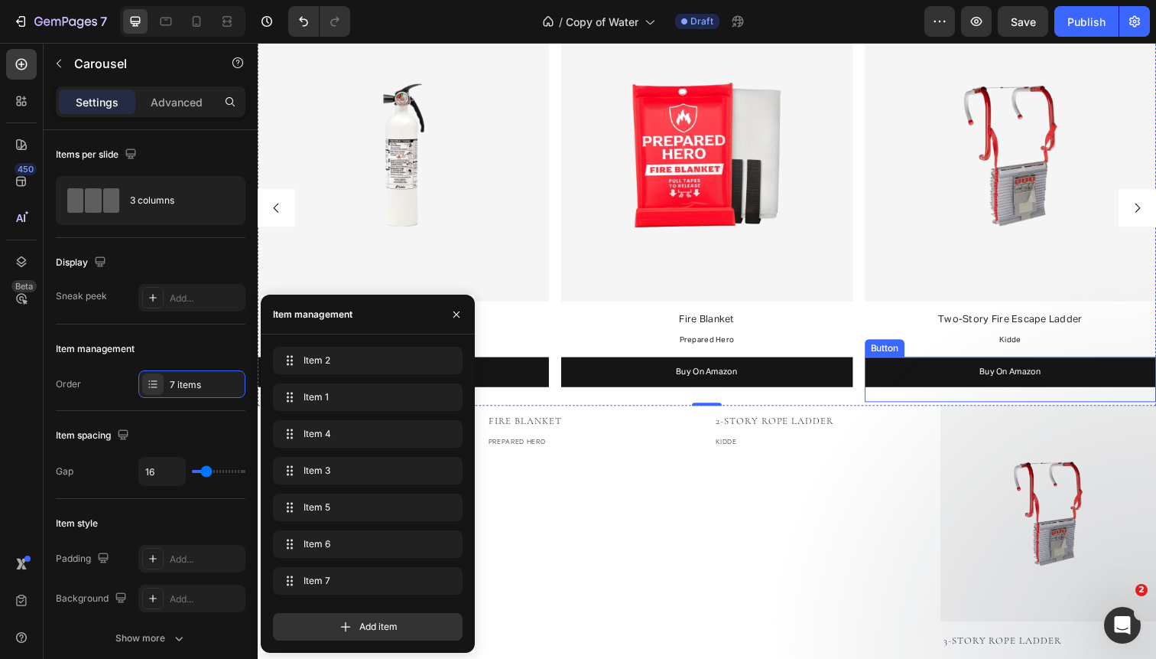
scroll to position [1219, 0]
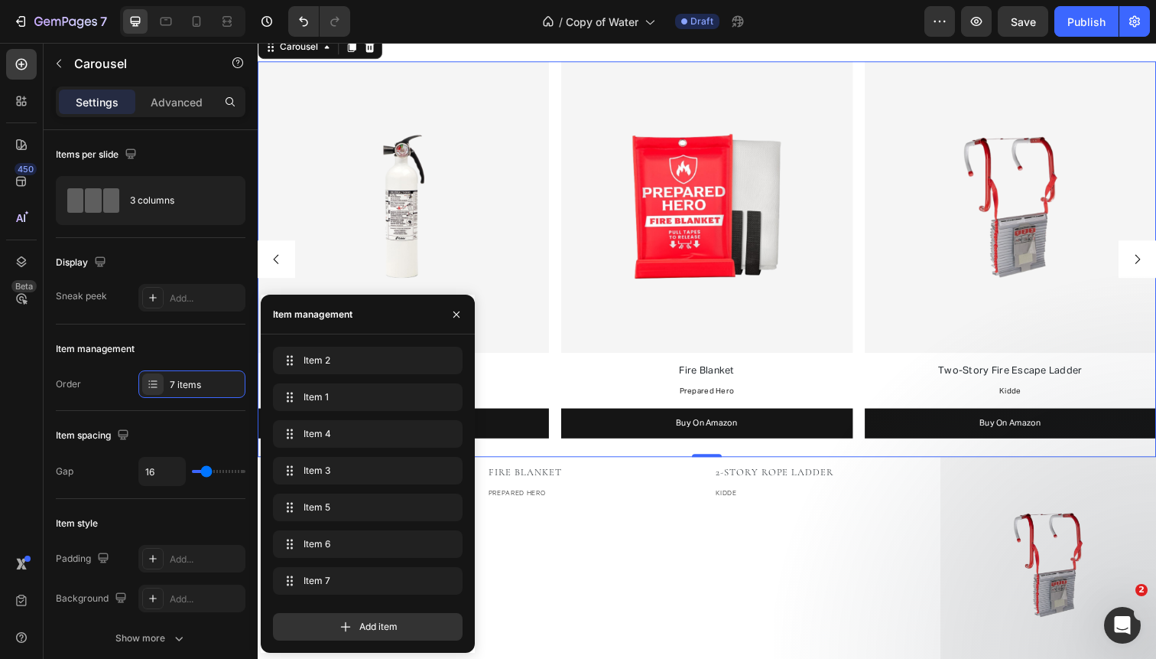
click at [1151, 265] on icon "Carousel Next Arrow" at bounding box center [1157, 264] width 14 height 14
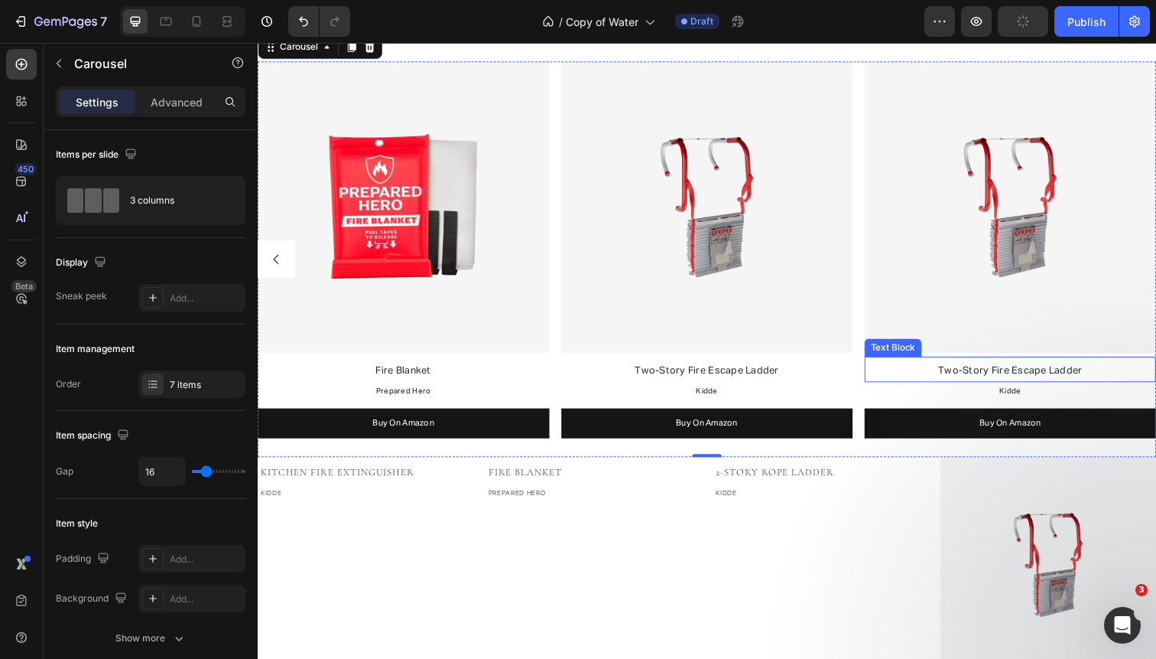
click at [961, 379] on span "Two-Story Fire Escape Ladder" at bounding box center [1026, 377] width 147 height 10
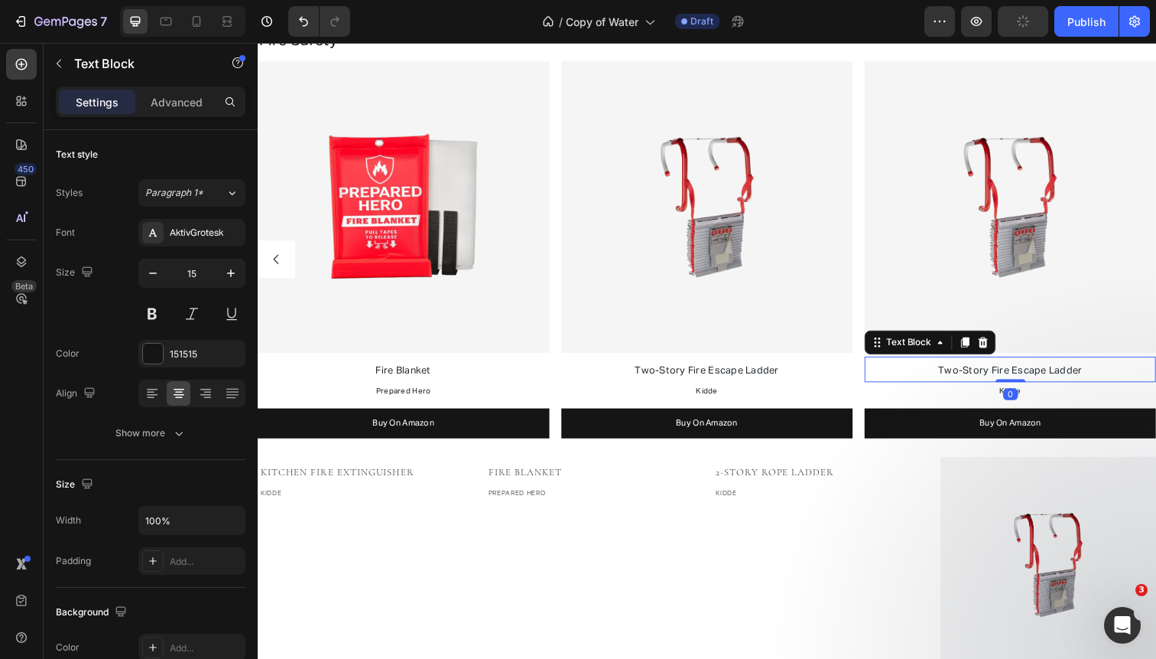
click at [961, 379] on span "Two-Story Fire Escape Ladder" at bounding box center [1026, 377] width 147 height 10
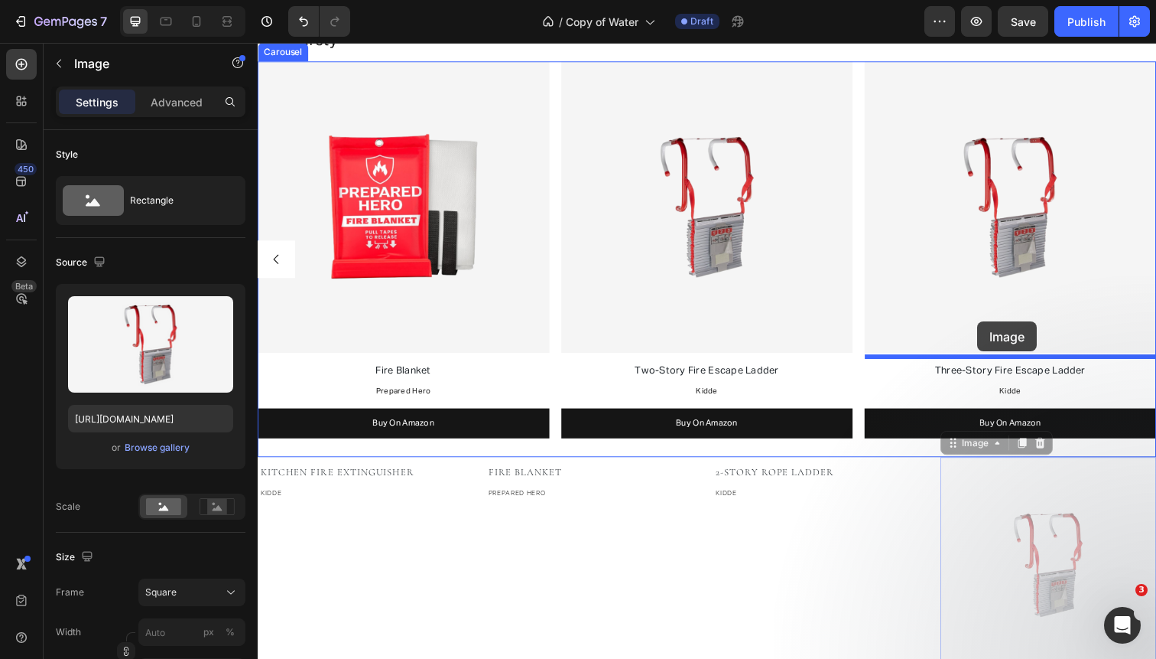
drag, startPoint x: 994, startPoint y: 534, endPoint x: 993, endPoint y: 327, distance: 206.5
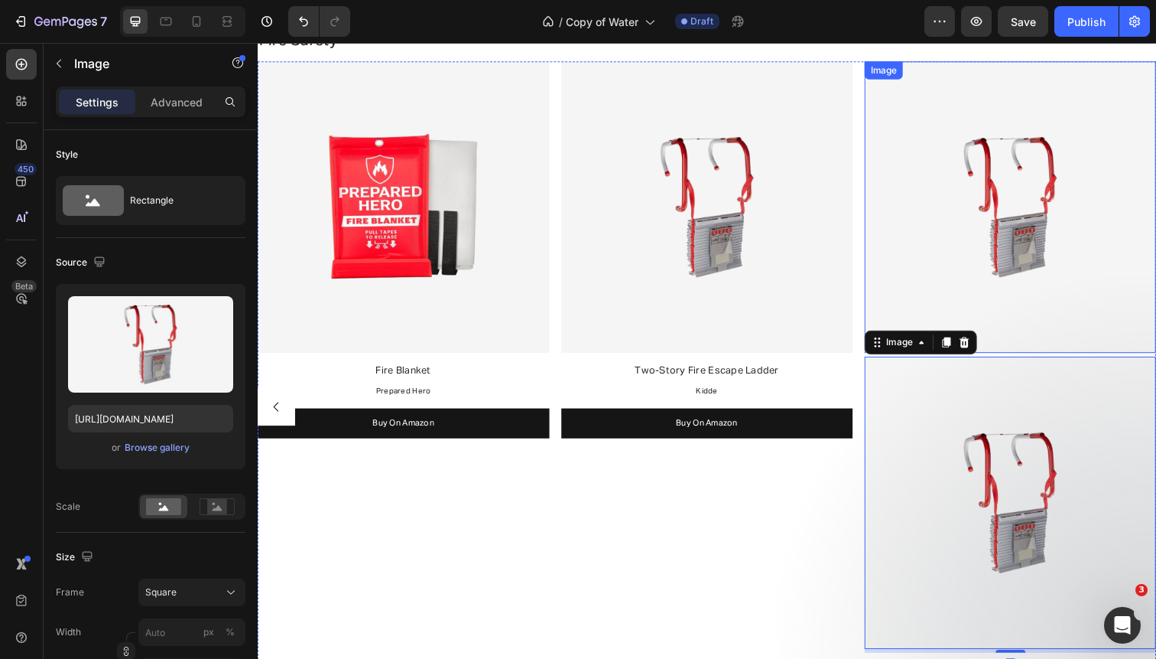
click at [1023, 191] on img at bounding box center [1027, 211] width 298 height 298
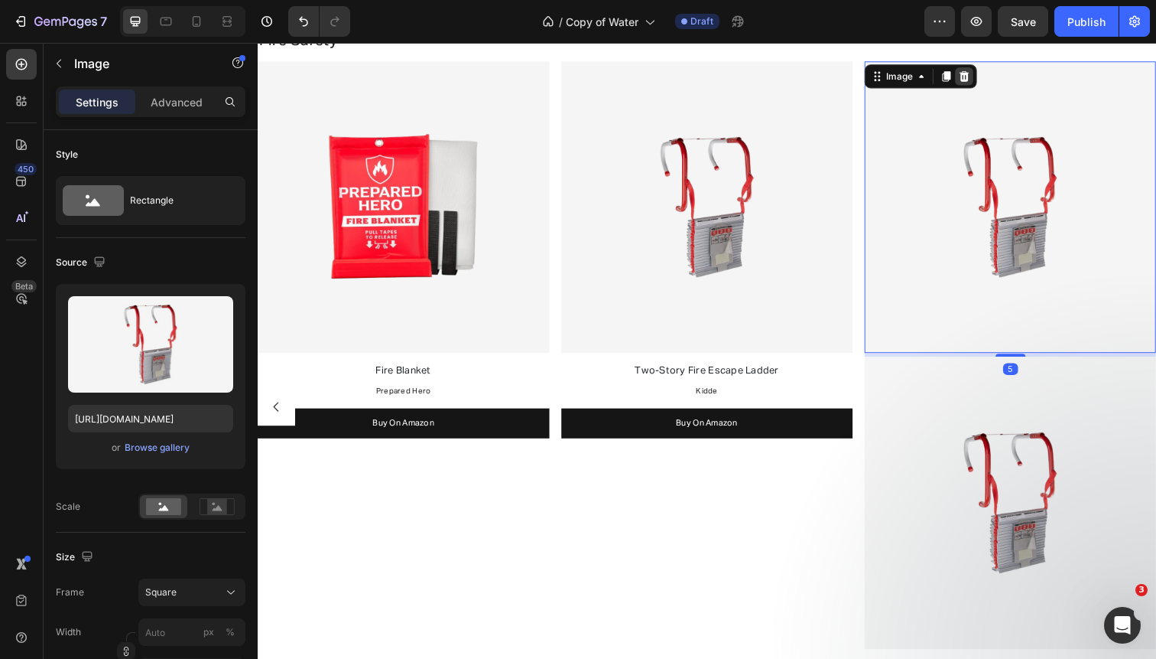
click at [978, 75] on icon at bounding box center [979, 77] width 10 height 11
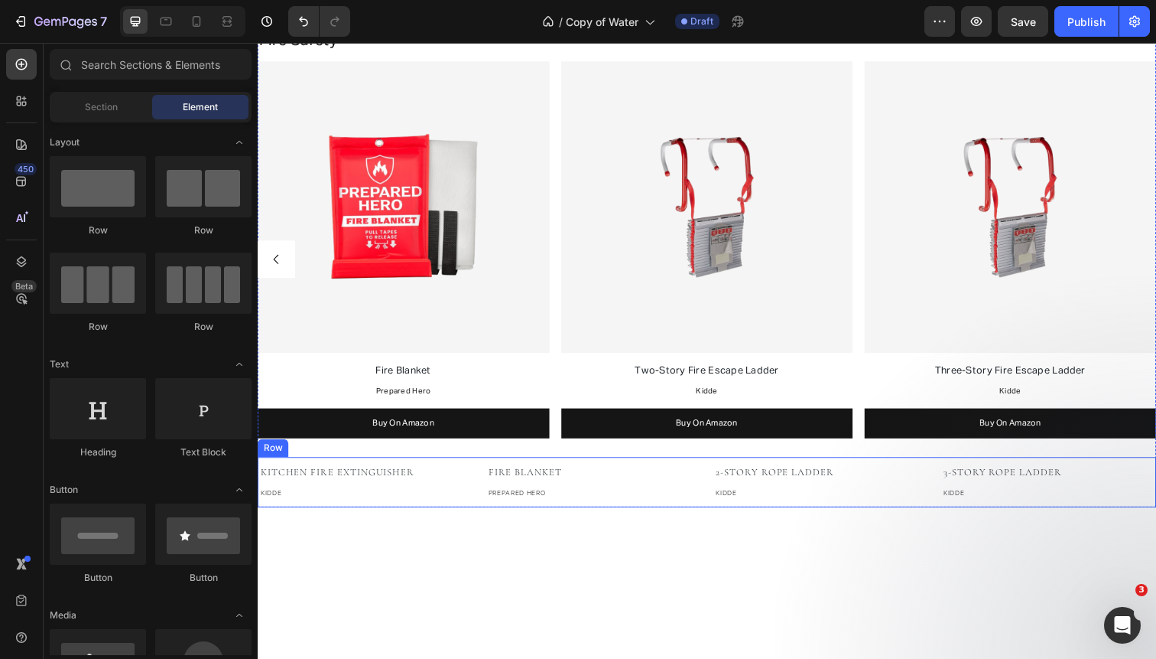
click at [945, 489] on div "Kitchen Fire Extinguisher Text block KIDDE Text block Fire Blanket Text block P…" at bounding box center [717, 491] width 918 height 51
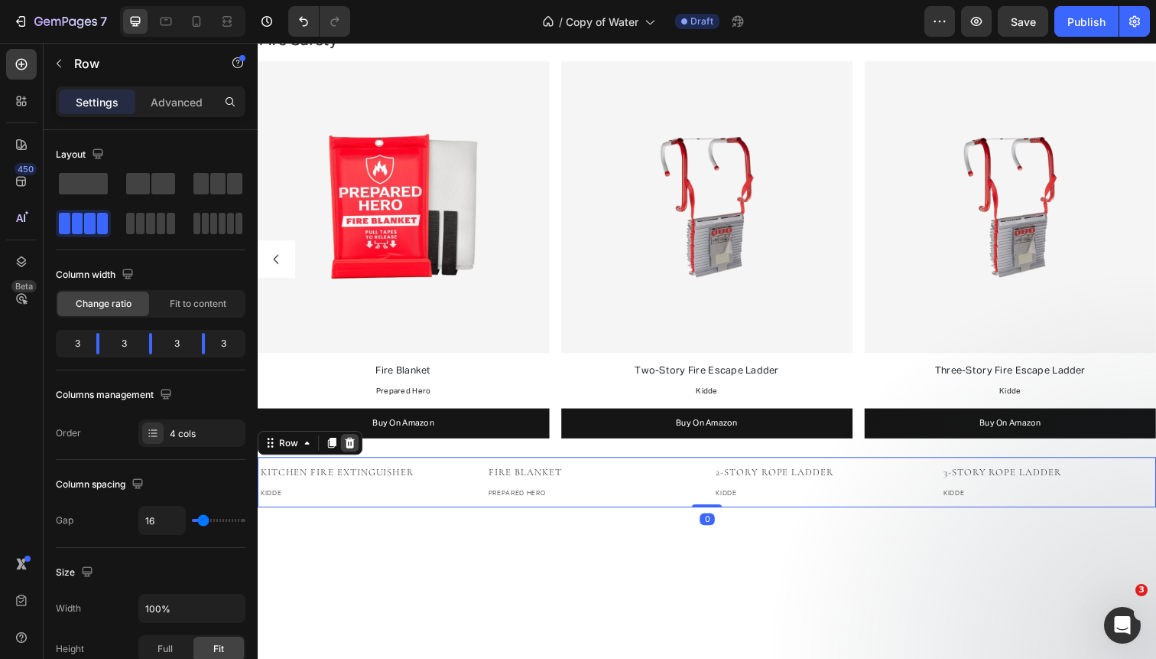
click at [352, 450] on icon at bounding box center [352, 451] width 12 height 12
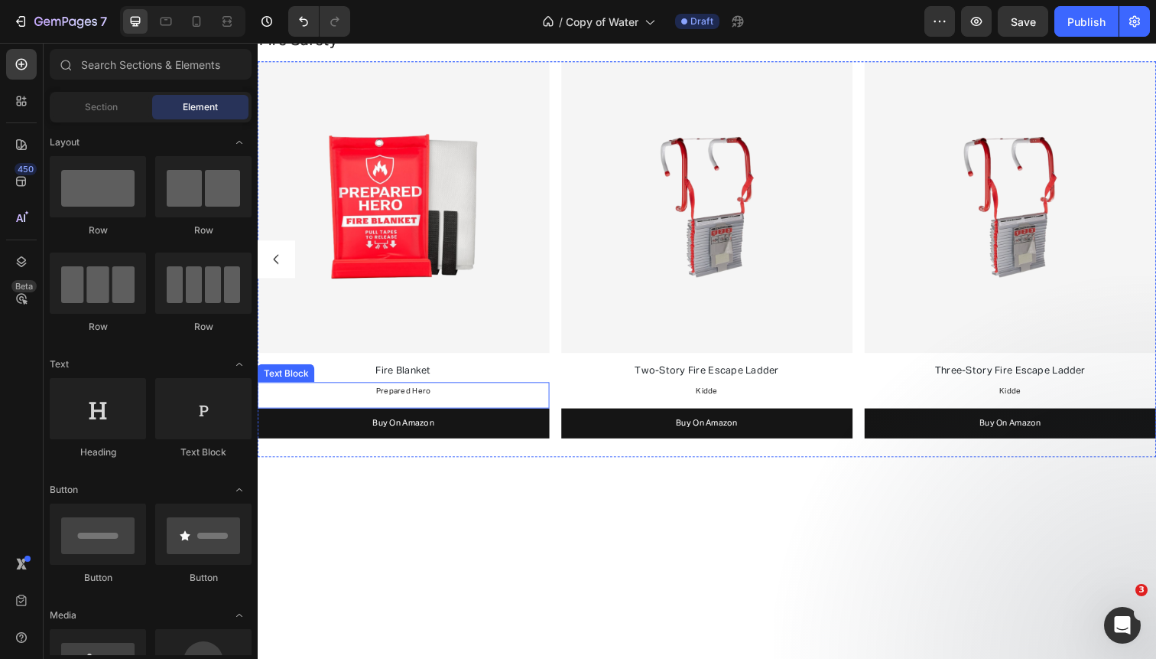
scroll to position [1203, 0]
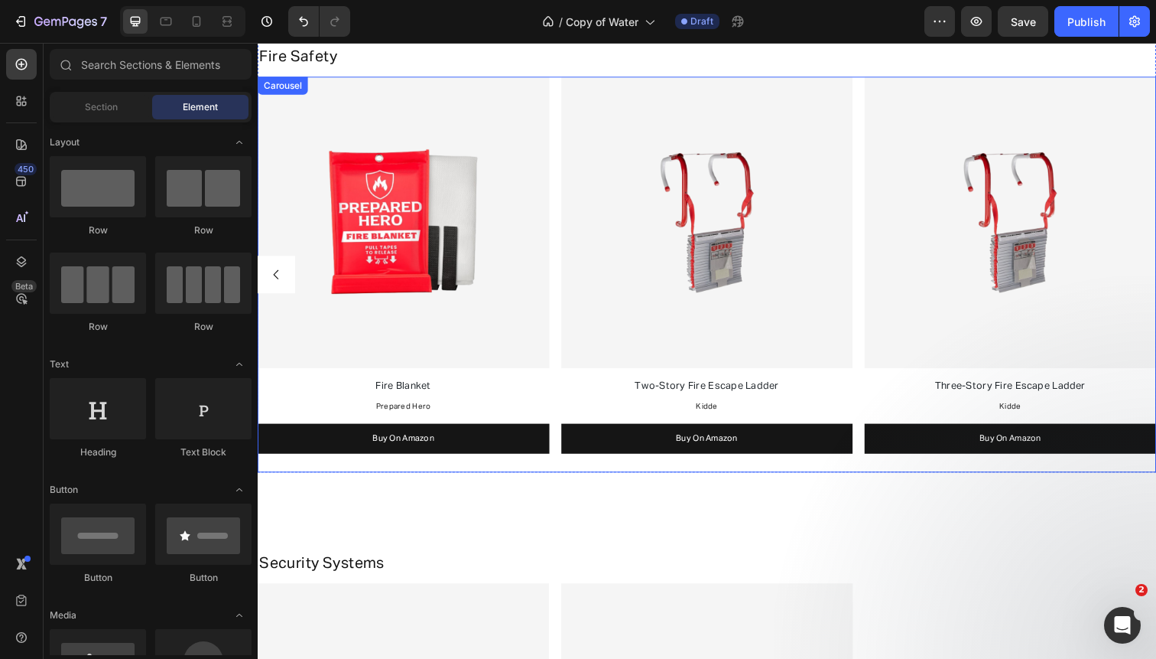
click at [556, 171] on div "Image Smoke & CO Detector Text Block Google Text Block Buy On Amazon Button Ima…" at bounding box center [717, 280] width 918 height 404
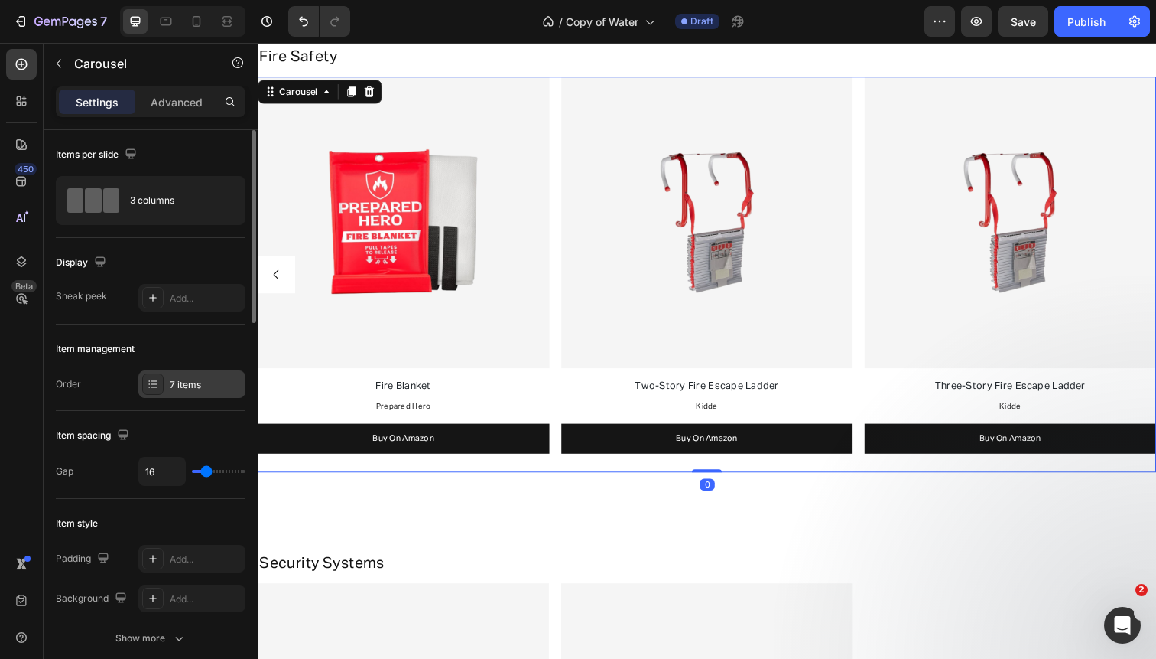
click at [190, 385] on div "7 items" at bounding box center [206, 385] width 72 height 14
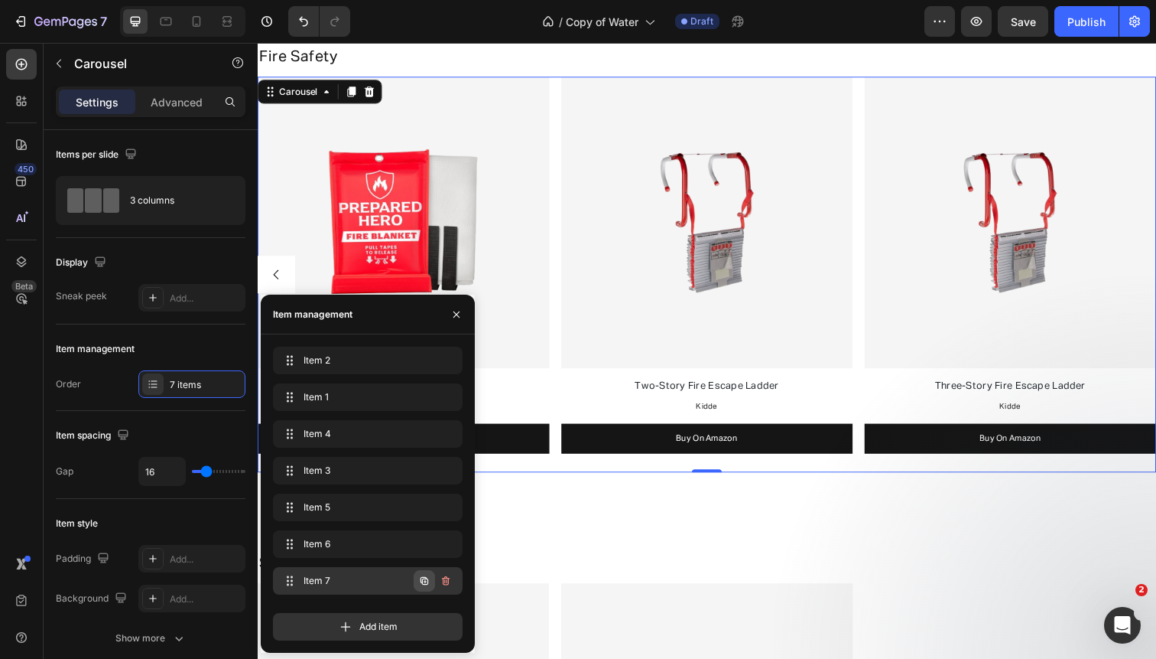
click at [423, 578] on icon "button" at bounding box center [425, 581] width 8 height 8
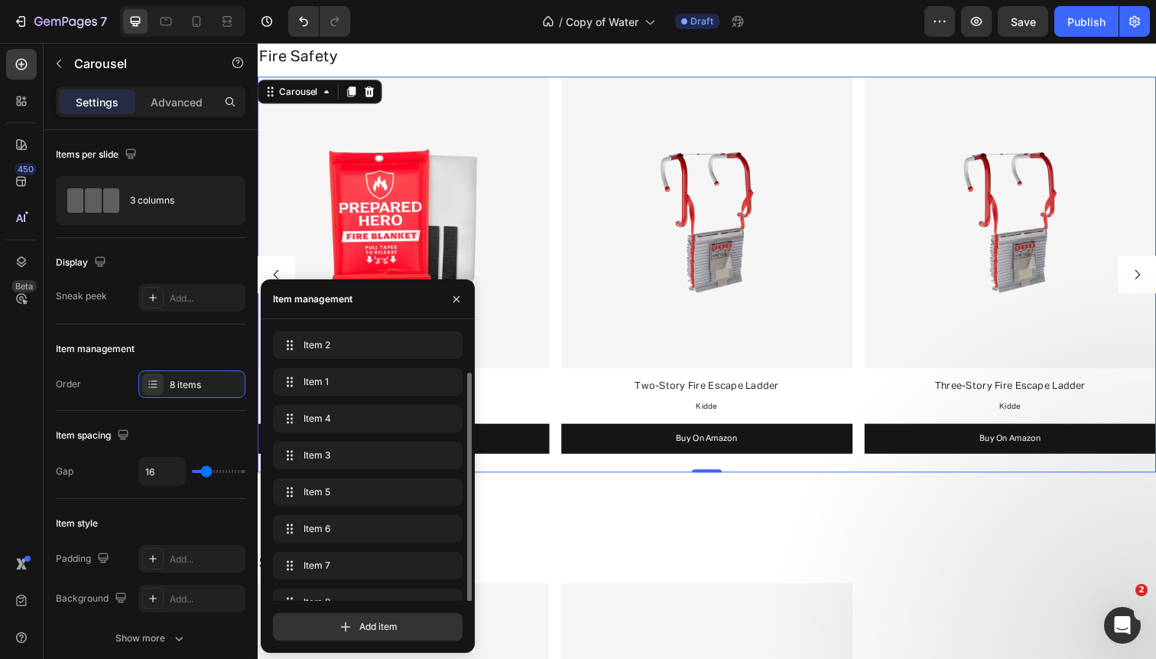
scroll to position [21, 0]
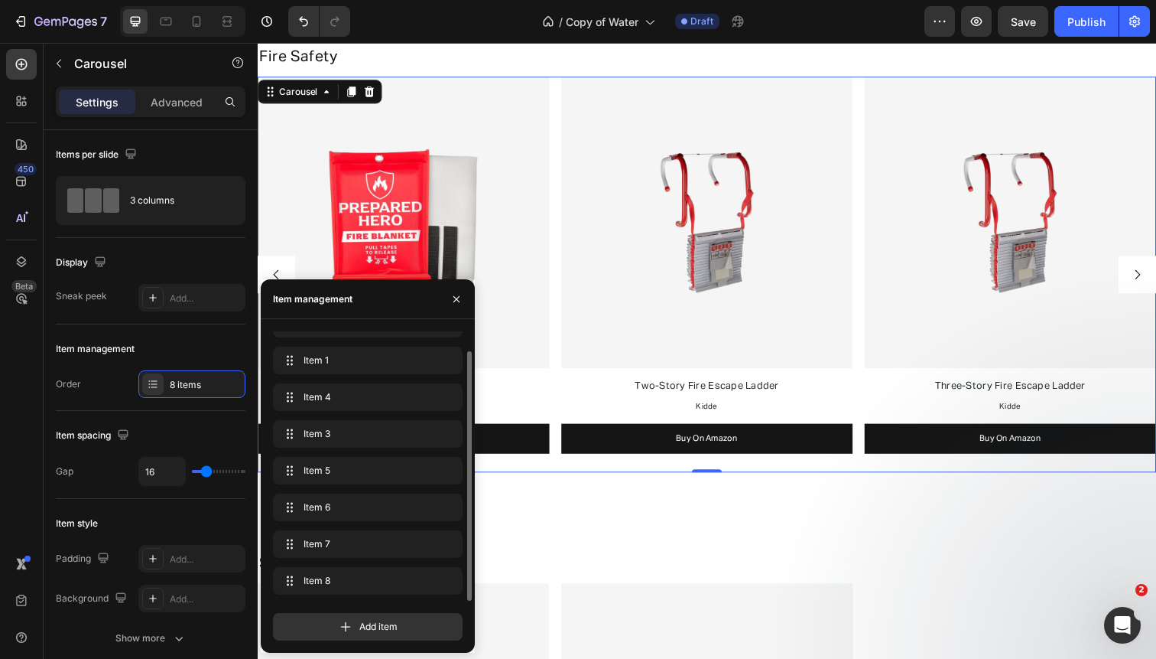
click at [1152, 275] on icon "Carousel Next Arrow" at bounding box center [1157, 280] width 14 height 14
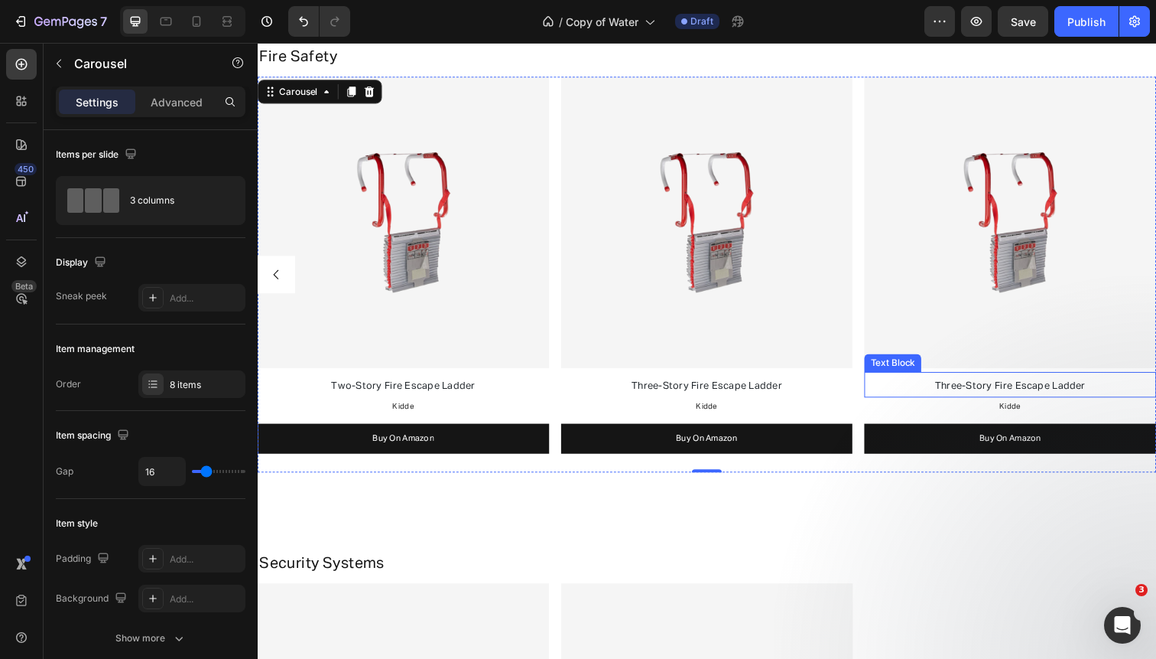
click at [1026, 395] on span "Three-Story Fire Escape Ladder" at bounding box center [1027, 394] width 154 height 10
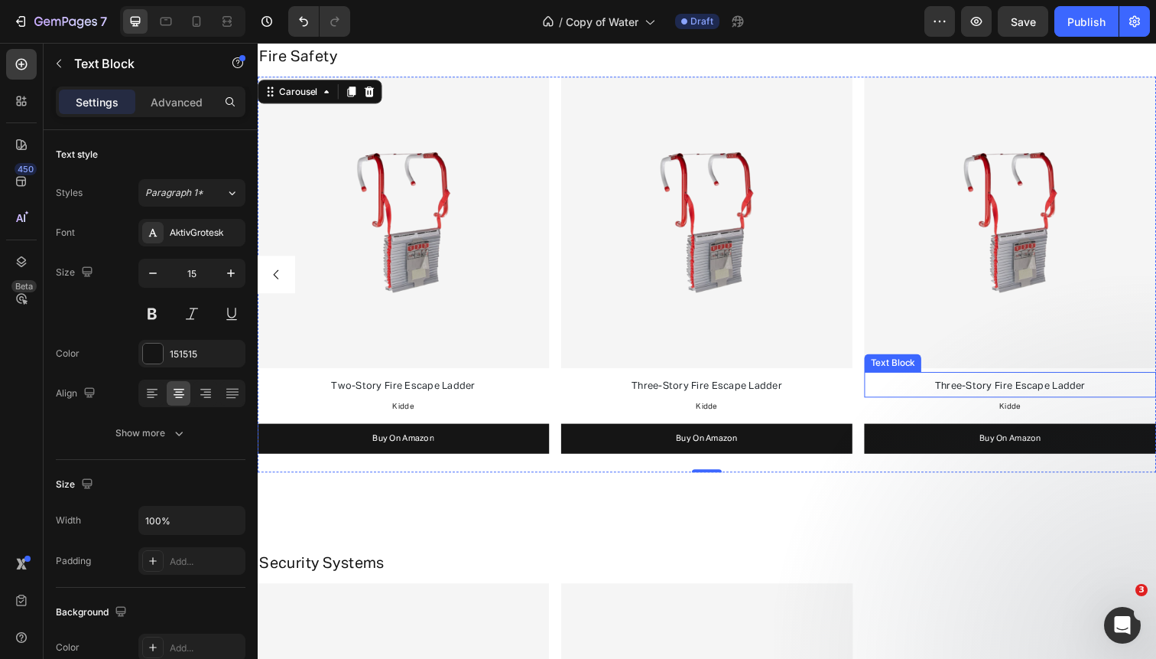
click at [1026, 395] on span "Three-Story Fire Escape Ladder" at bounding box center [1027, 394] width 154 height 10
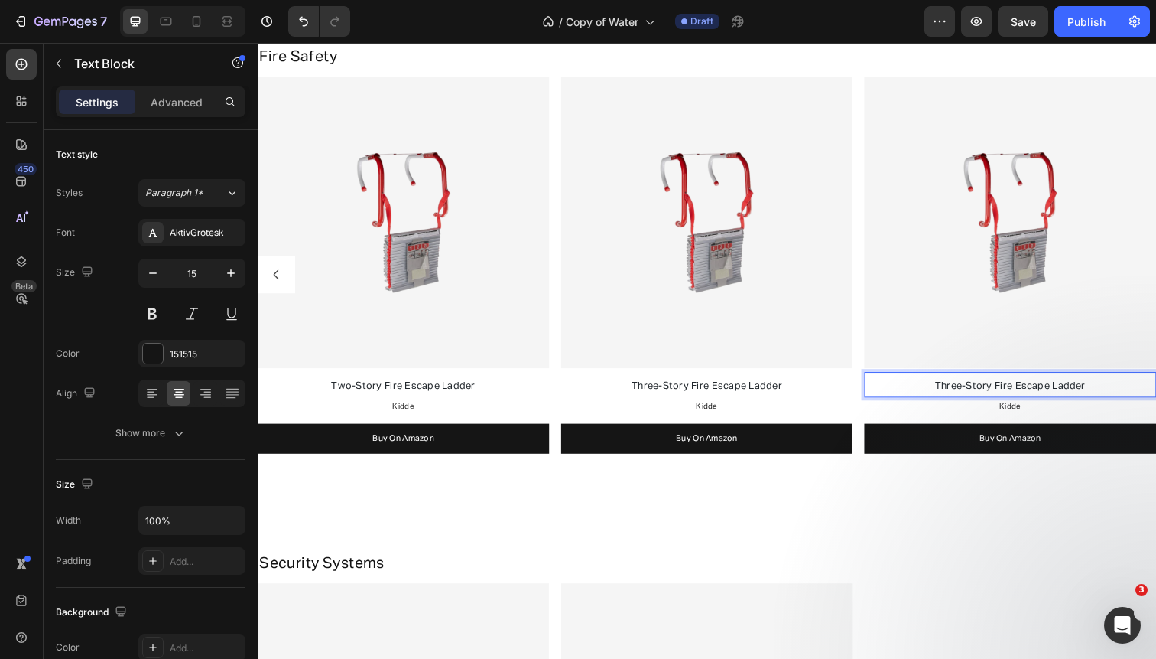
click at [1026, 395] on span "Three-Story Fire Escape Ladder" at bounding box center [1027, 394] width 154 height 10
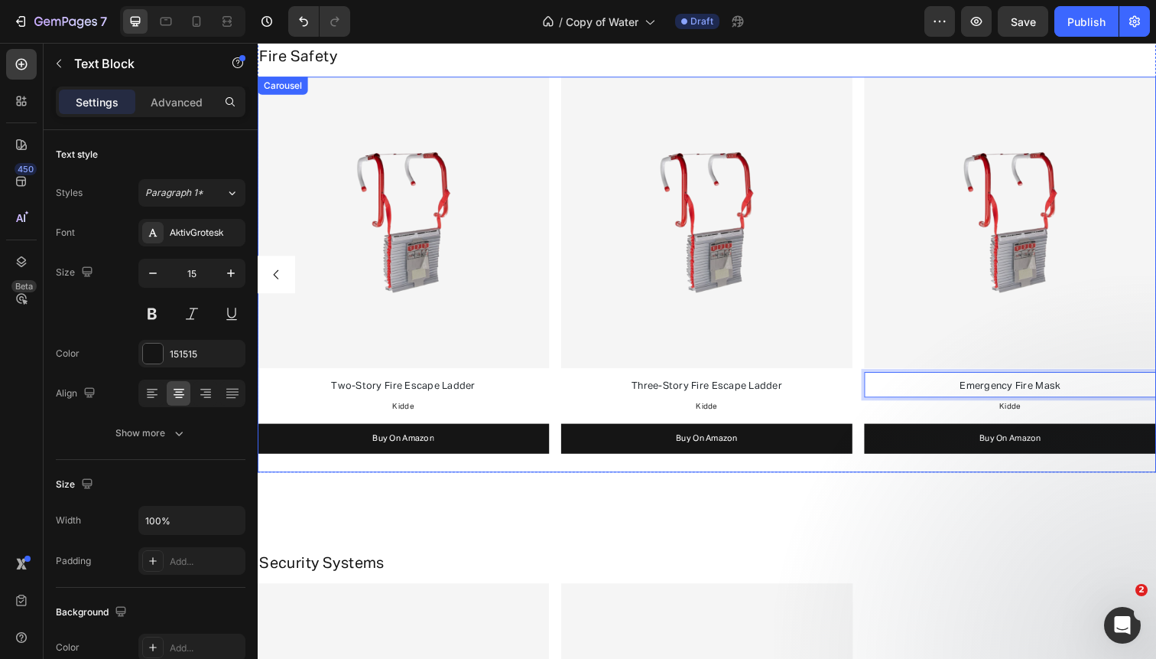
click at [558, 210] on div "Image Smoke & CO Detector Text Block Google Text Block Buy On Amazon Button Ima…" at bounding box center [717, 280] width 918 height 404
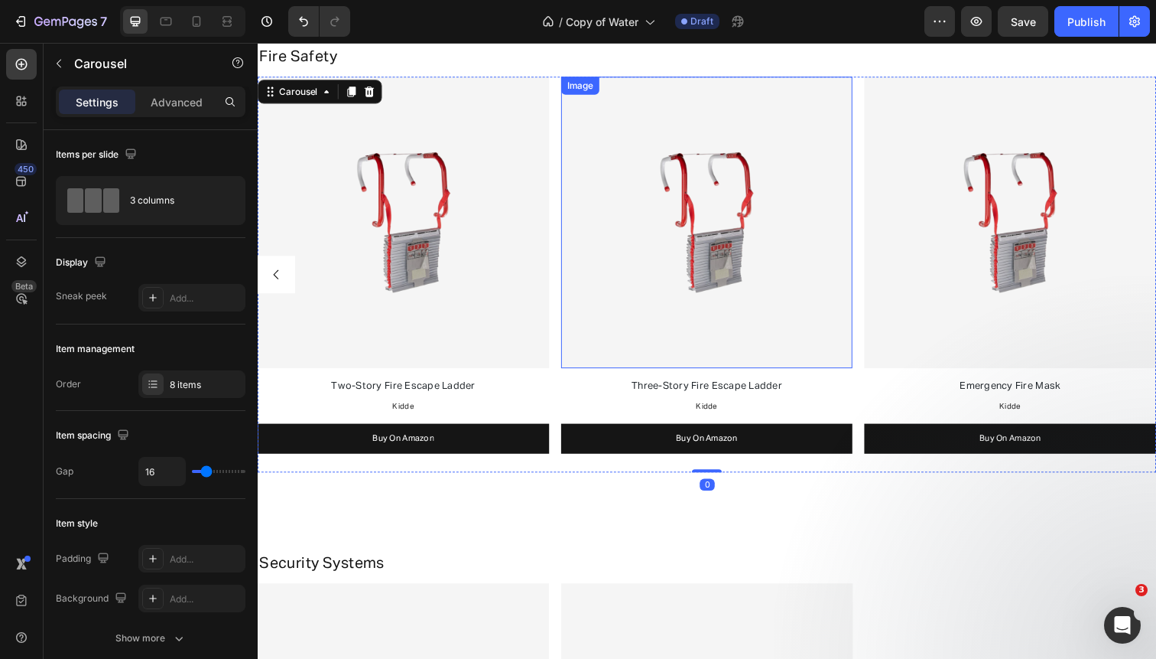
click at [940, 182] on img at bounding box center [1027, 227] width 298 height 298
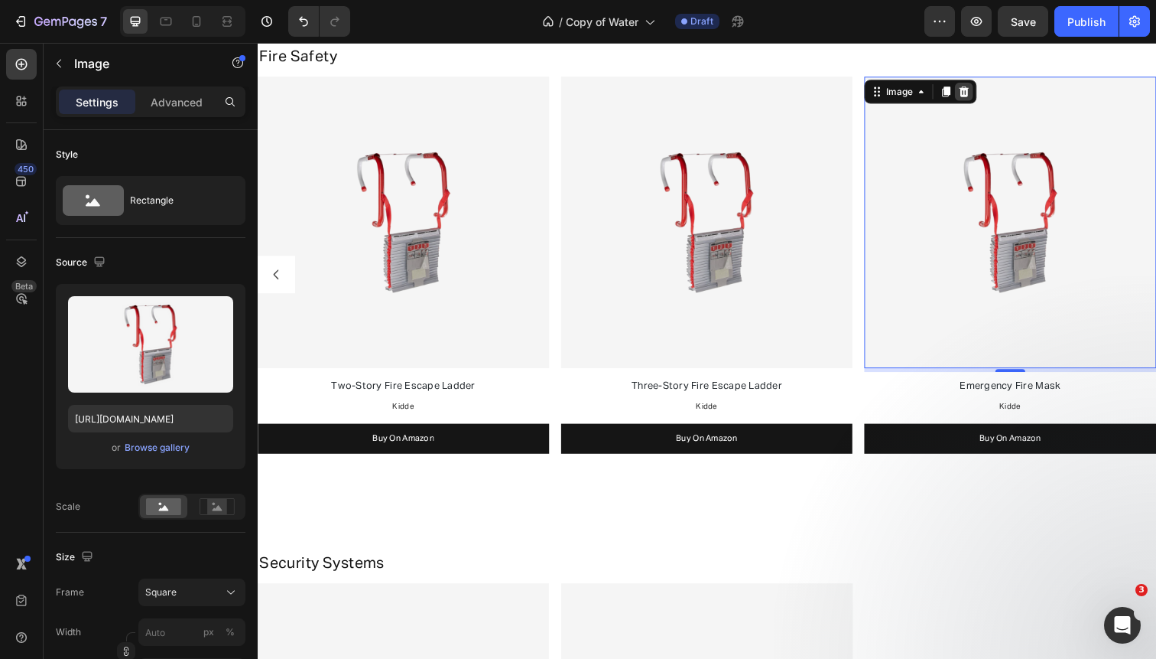
click at [980, 89] on icon at bounding box center [979, 93] width 10 height 11
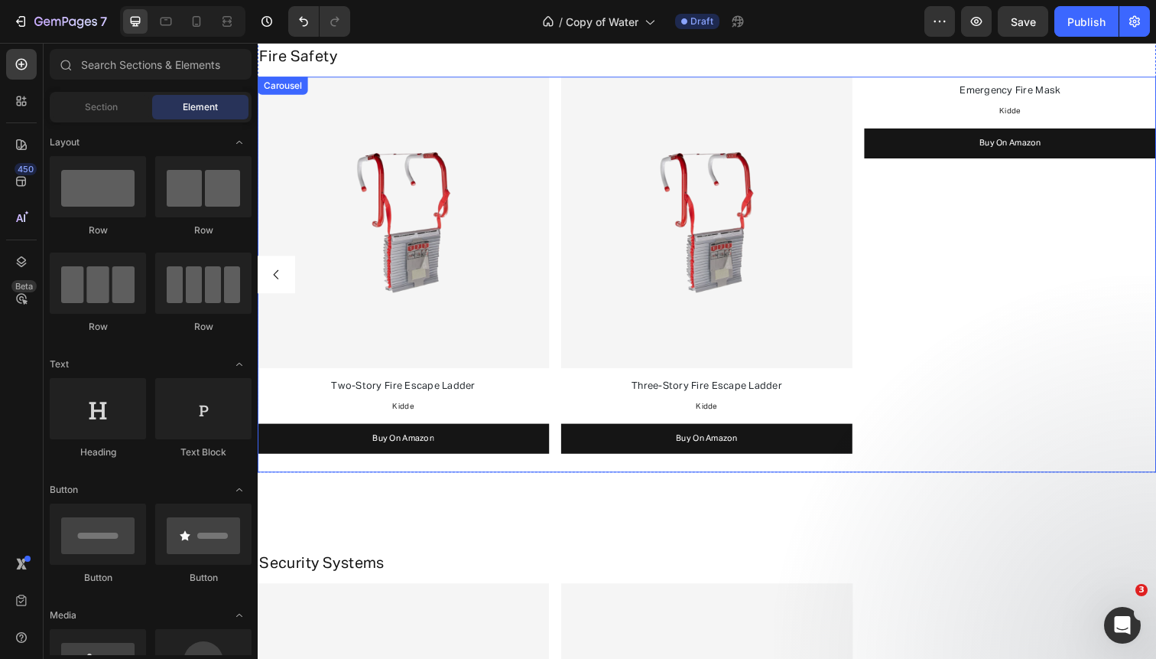
click at [869, 154] on div "Image Smoke & CO Detector Text Block Google Text Block Buy On Amazon Button Ima…" at bounding box center [717, 280] width 918 height 404
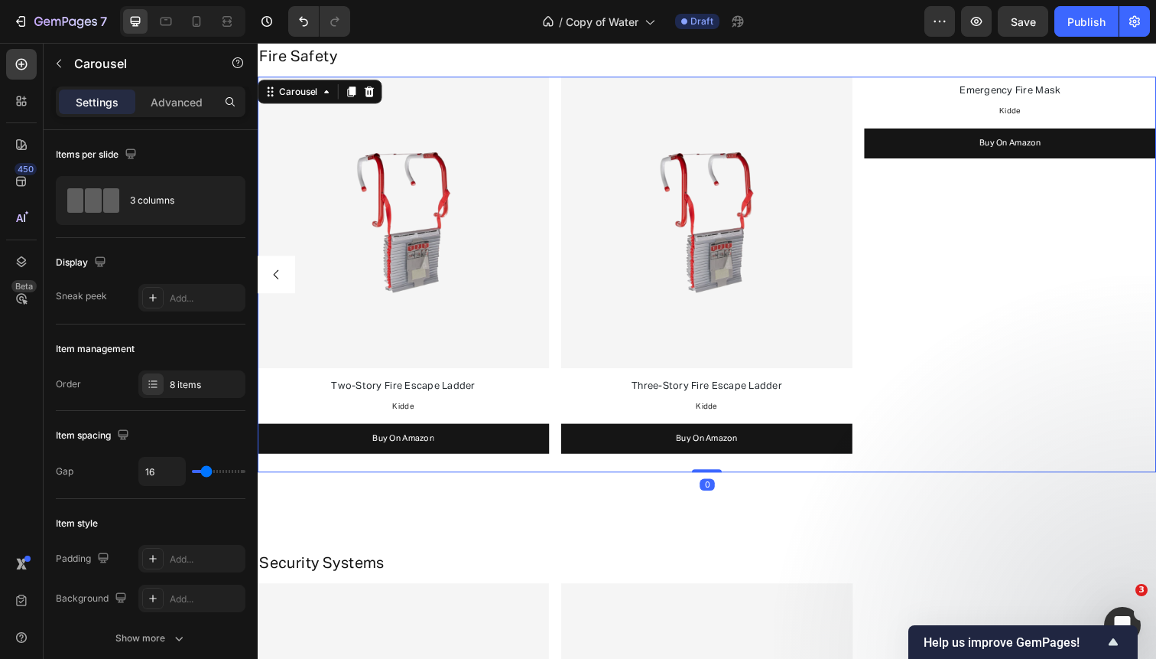
click at [278, 273] on icon "Carousel Back Arrow" at bounding box center [277, 280] width 14 height 14
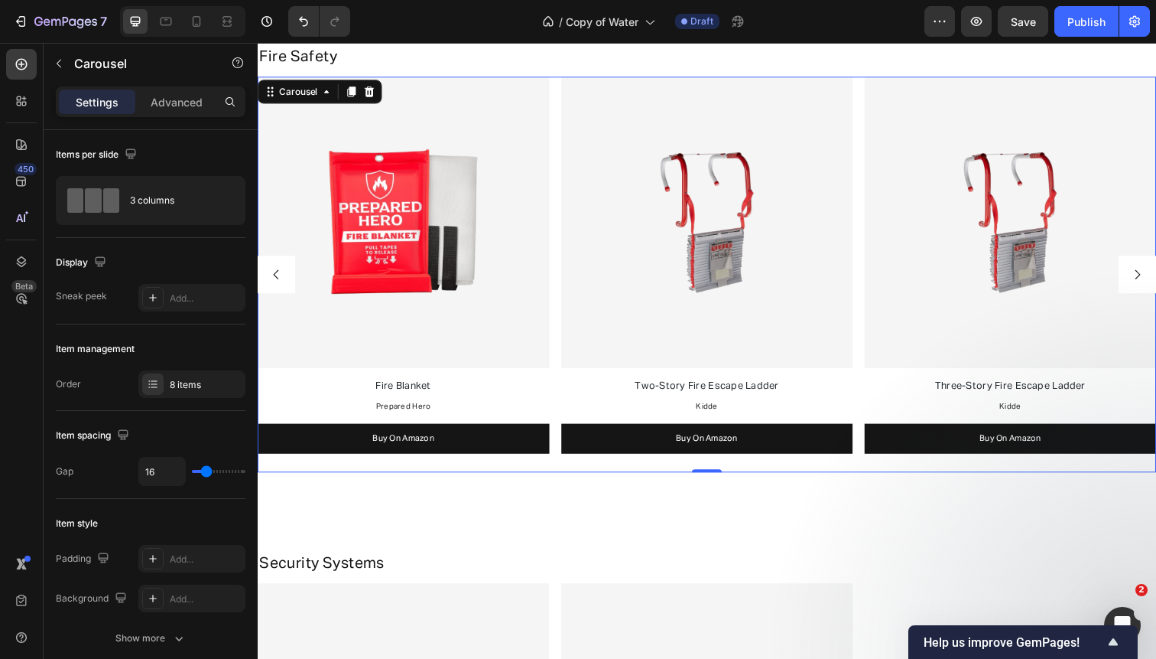
click at [282, 285] on icon "Carousel Back Arrow" at bounding box center [277, 280] width 14 height 14
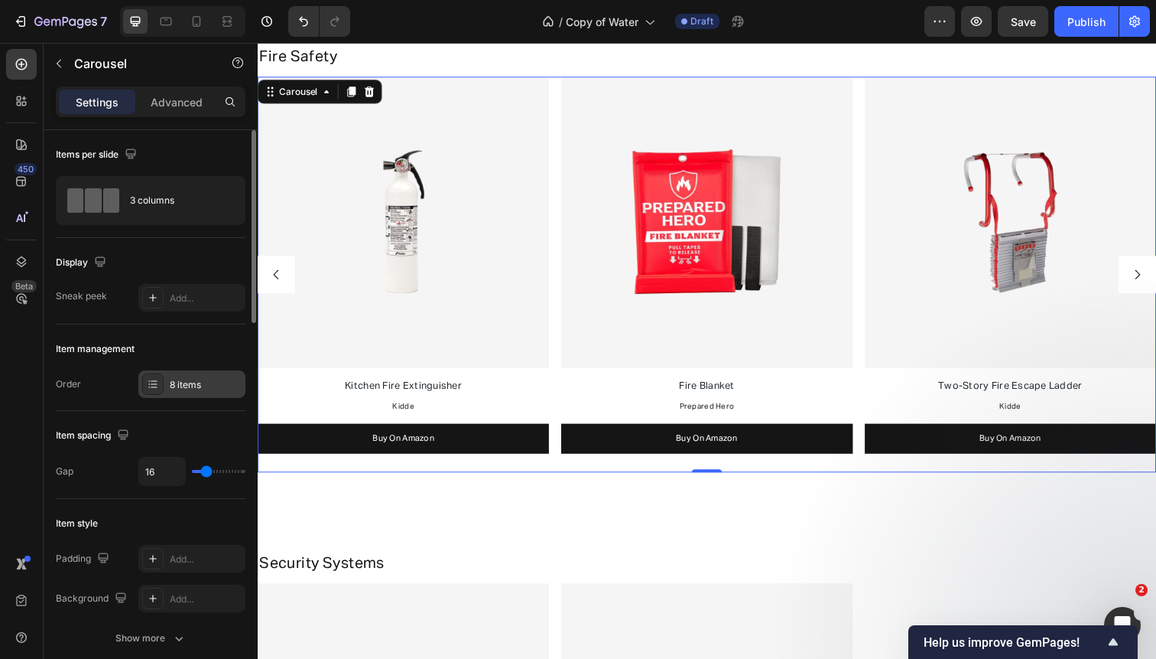
click at [212, 383] on div "8 items" at bounding box center [206, 385] width 72 height 14
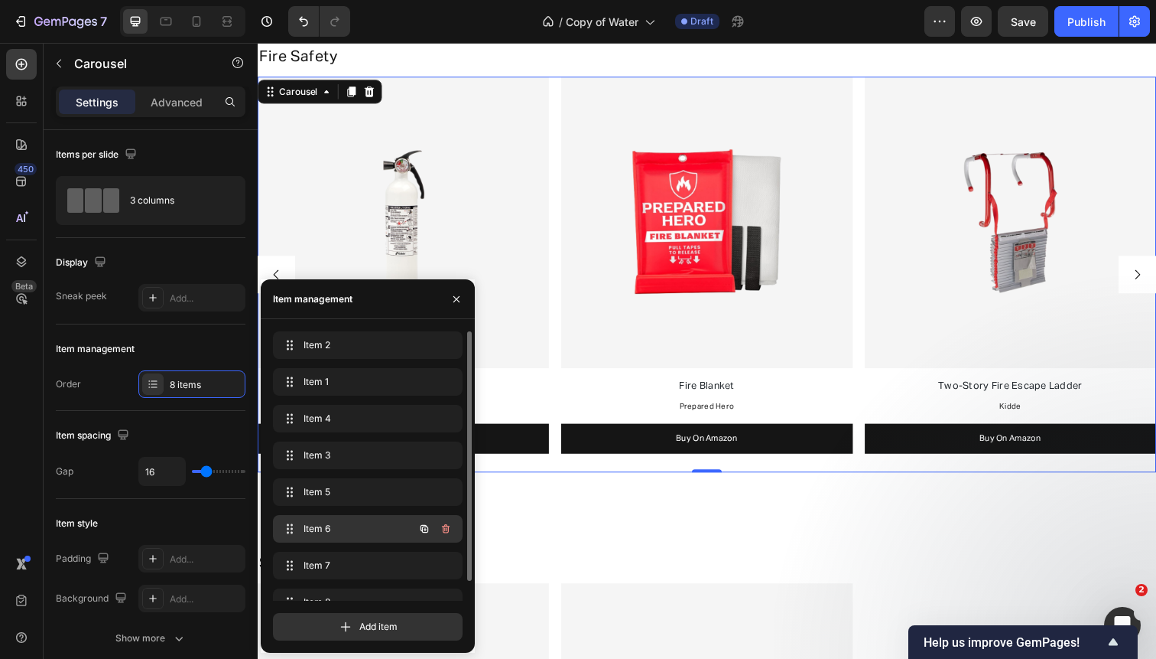
click at [346, 519] on div "Item 6 Item 6" at bounding box center [346, 528] width 135 height 21
click at [350, 525] on span "Item 6" at bounding box center [347, 529] width 86 height 14
click at [348, 492] on span "Item 5" at bounding box center [347, 492] width 86 height 14
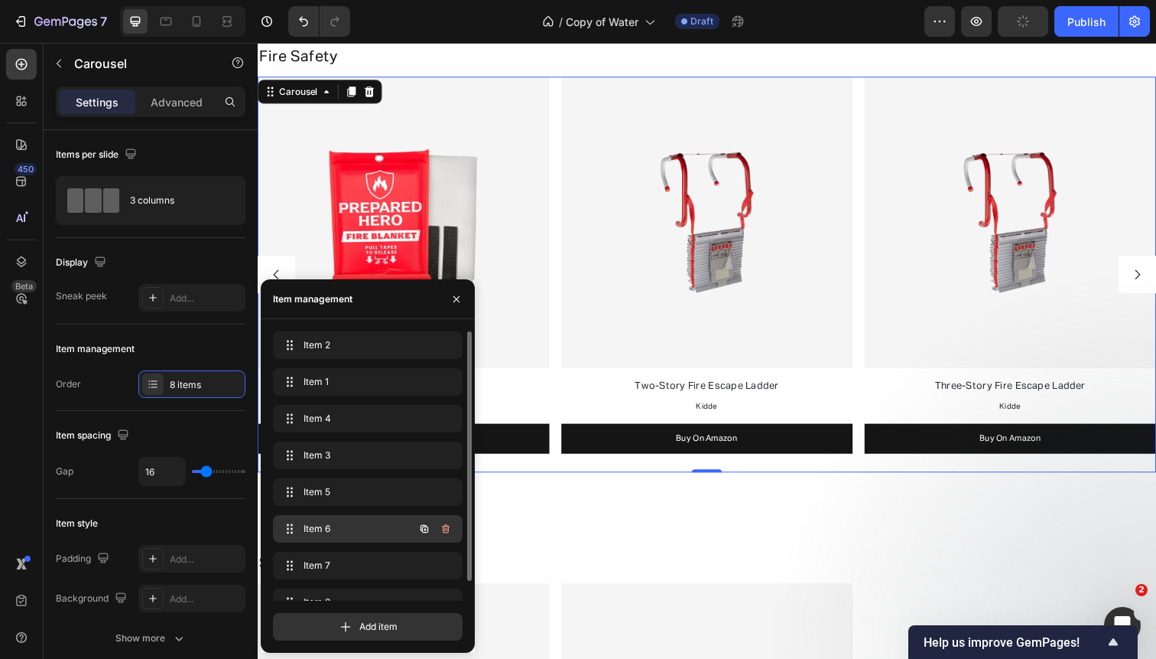
click at [353, 520] on div "Item 6 Item 6" at bounding box center [346, 528] width 135 height 21
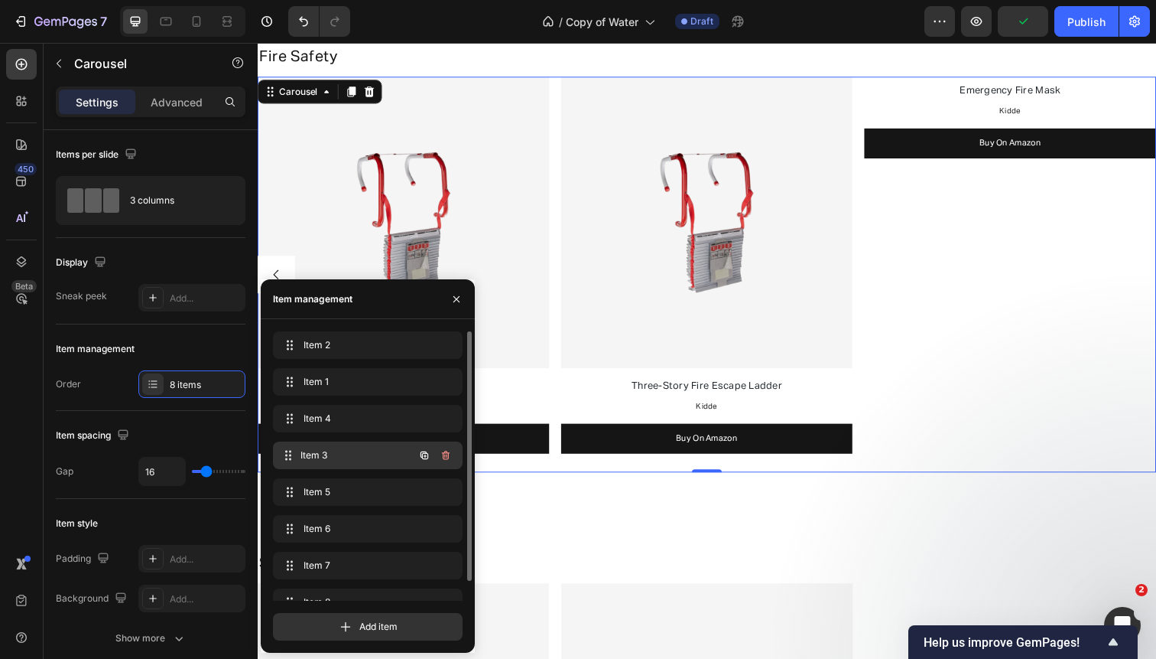
click at [355, 442] on div "Item 3 Item 3" at bounding box center [368, 455] width 190 height 28
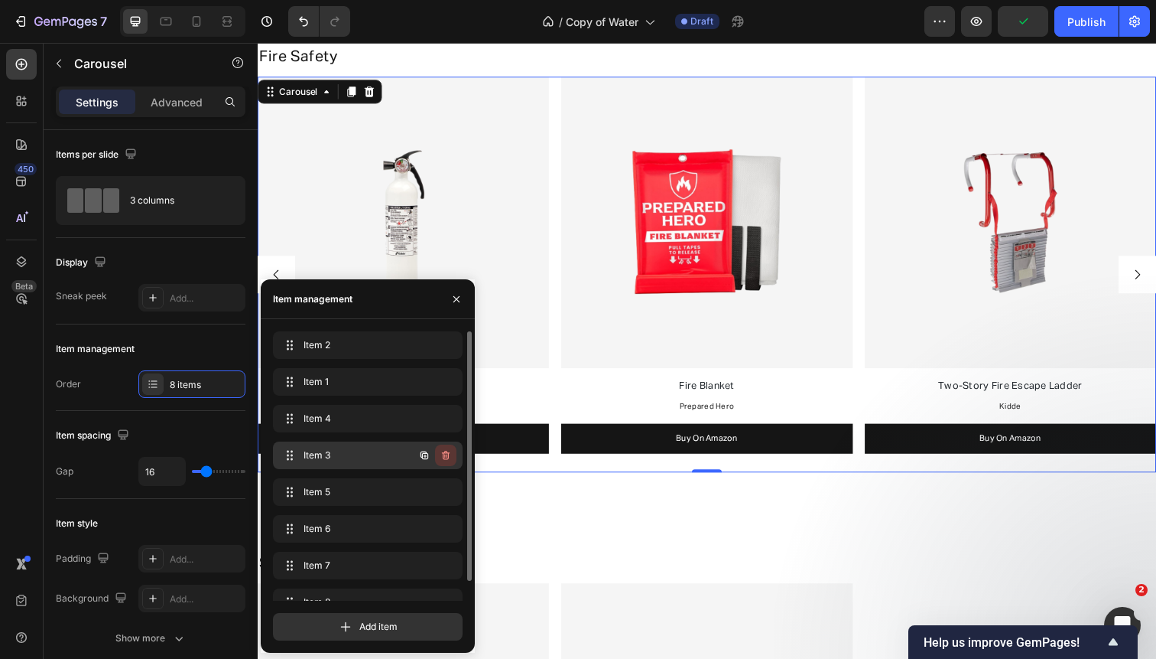
click at [446, 452] on icon "button" at bounding box center [446, 454] width 8 height 9
click at [446, 452] on div "Delete" at bounding box center [435, 455] width 28 height 14
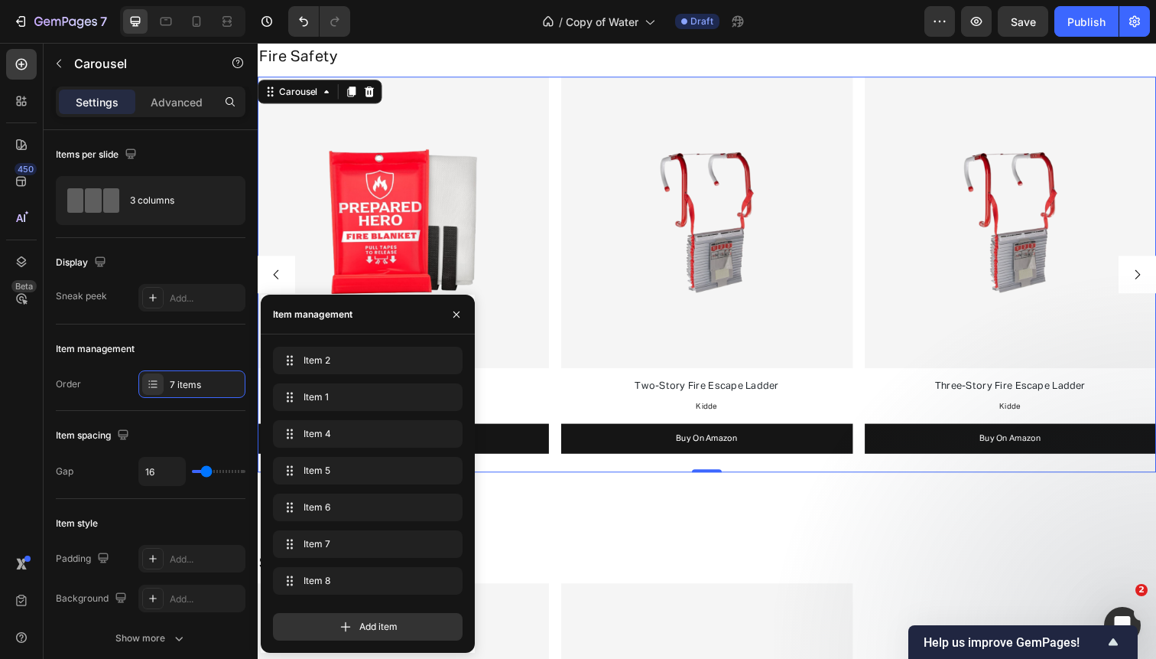
click at [285, 275] on button "Carousel Back Arrow" at bounding box center [277, 280] width 38 height 38
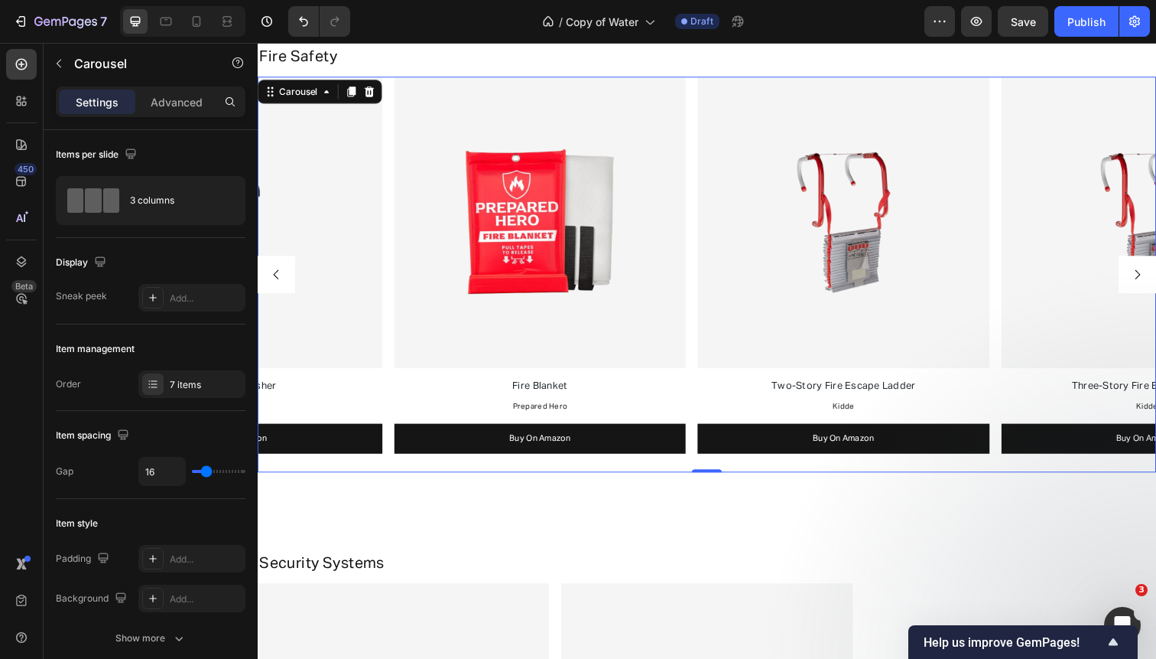
click at [285, 275] on button "Carousel Back Arrow" at bounding box center [277, 280] width 38 height 38
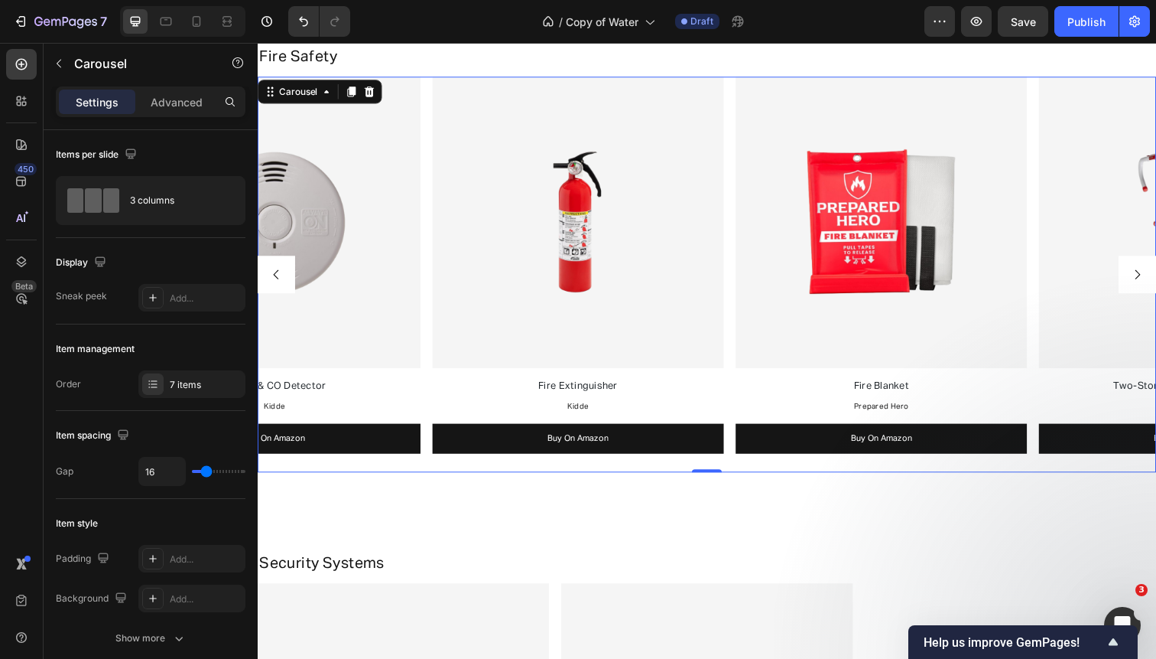
click at [285, 275] on button "Carousel Back Arrow" at bounding box center [277, 280] width 38 height 38
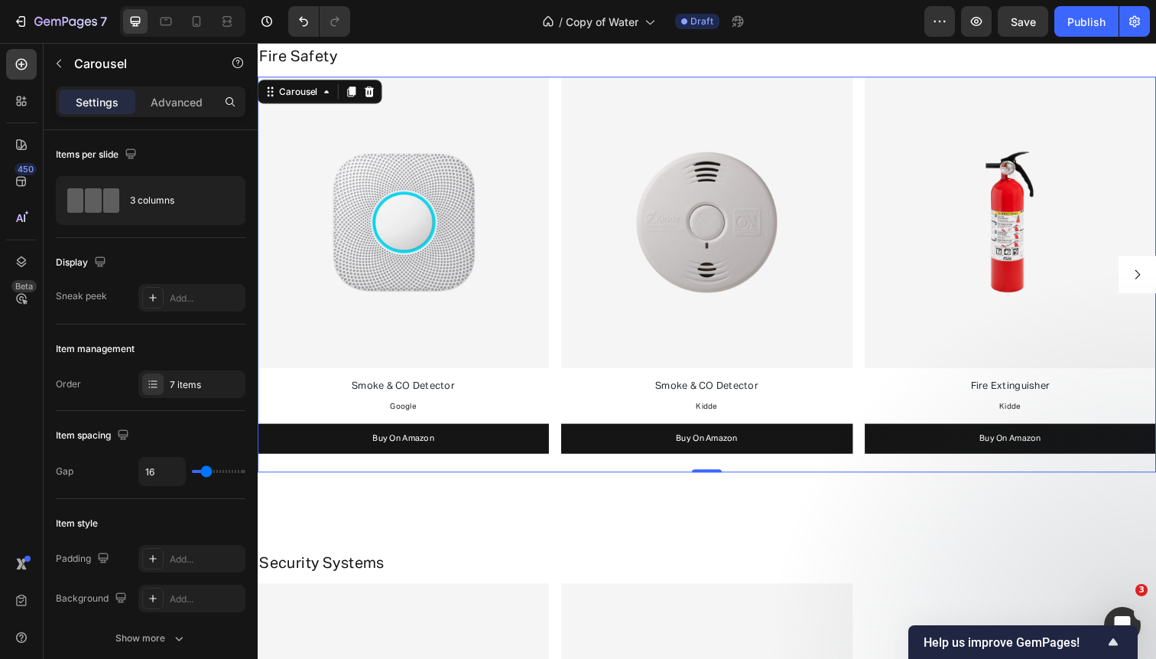
click at [556, 281] on div "Image Smoke & CO Detector Text Block Google Text Block Buy On Amazon Button Ima…" at bounding box center [717, 280] width 918 height 404
click at [187, 372] on div "7 items" at bounding box center [191, 384] width 107 height 28
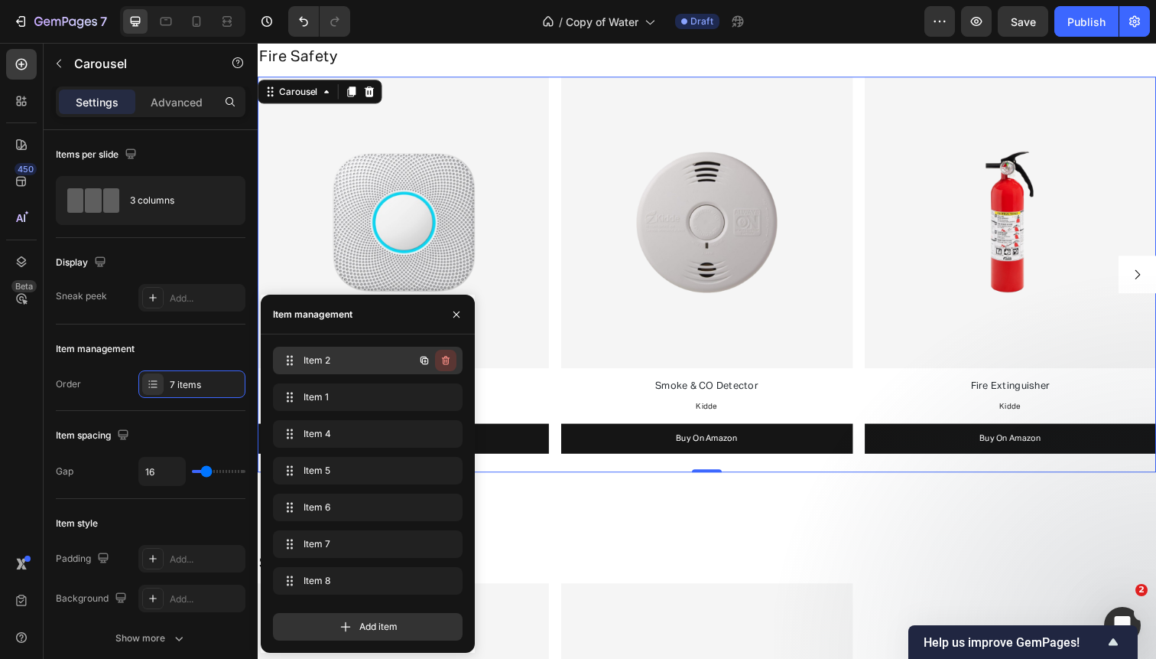
click at [445, 359] on icon "button" at bounding box center [446, 360] width 12 height 12
click at [445, 359] on div "Delete" at bounding box center [435, 360] width 28 height 14
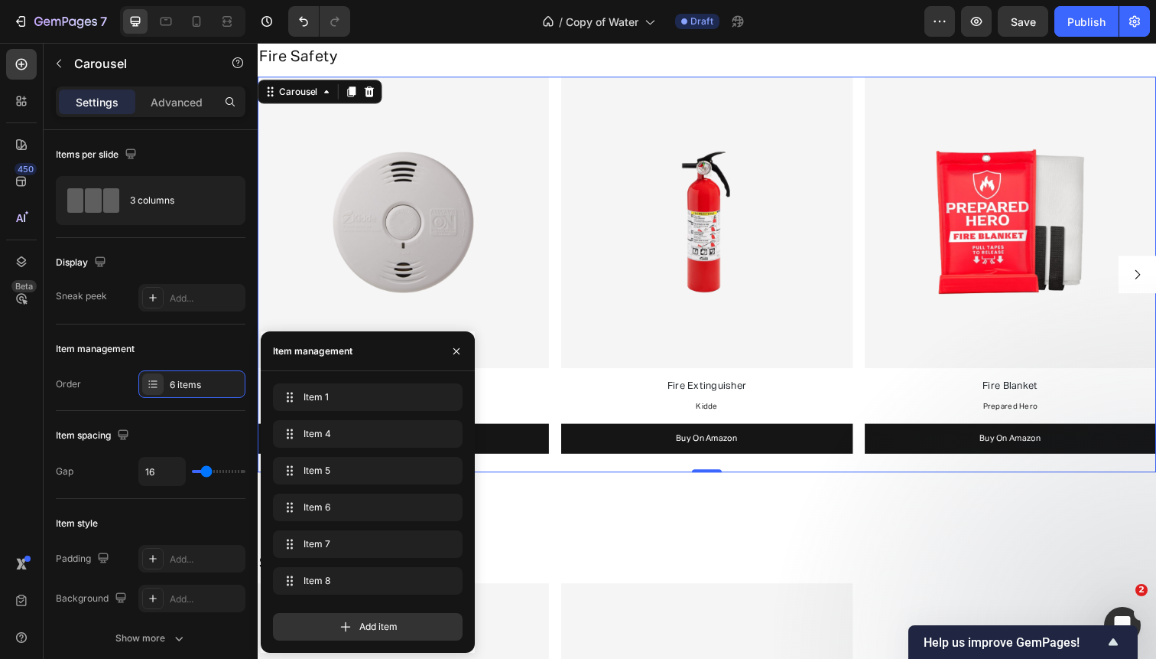
click at [559, 315] on div "Image Smoke & CO Detector Text Block Kidde Text Block Buy On Amazon Button Imag…" at bounding box center [717, 280] width 918 height 404
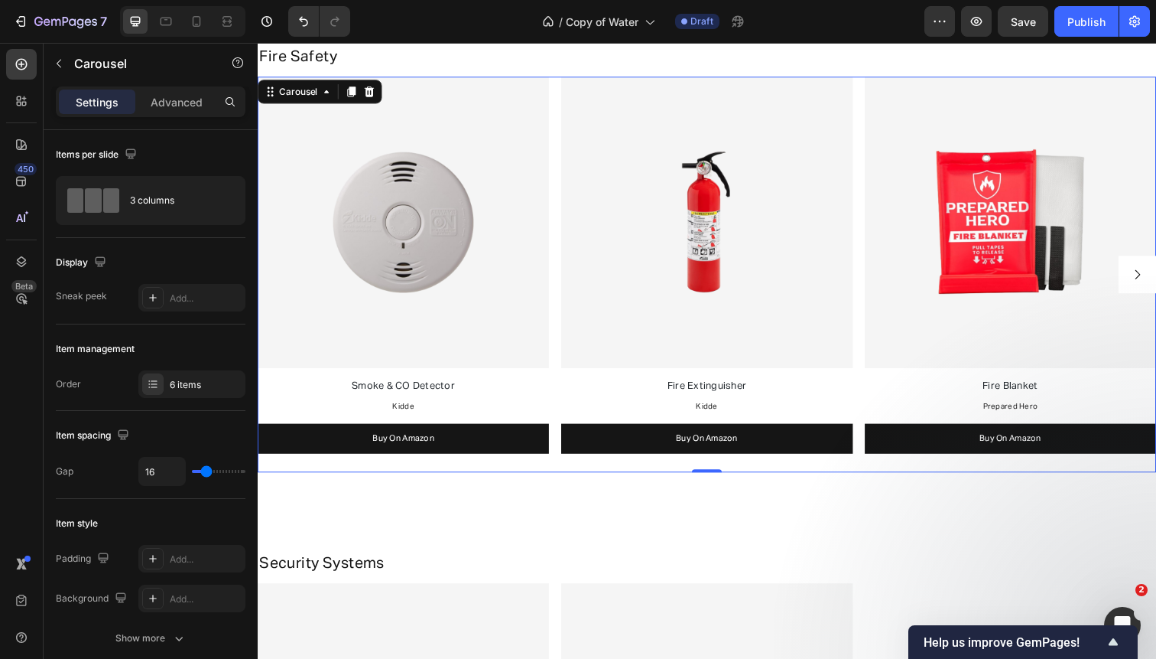
click at [1153, 275] on icon "Carousel Next Arrow" at bounding box center [1157, 280] width 14 height 14
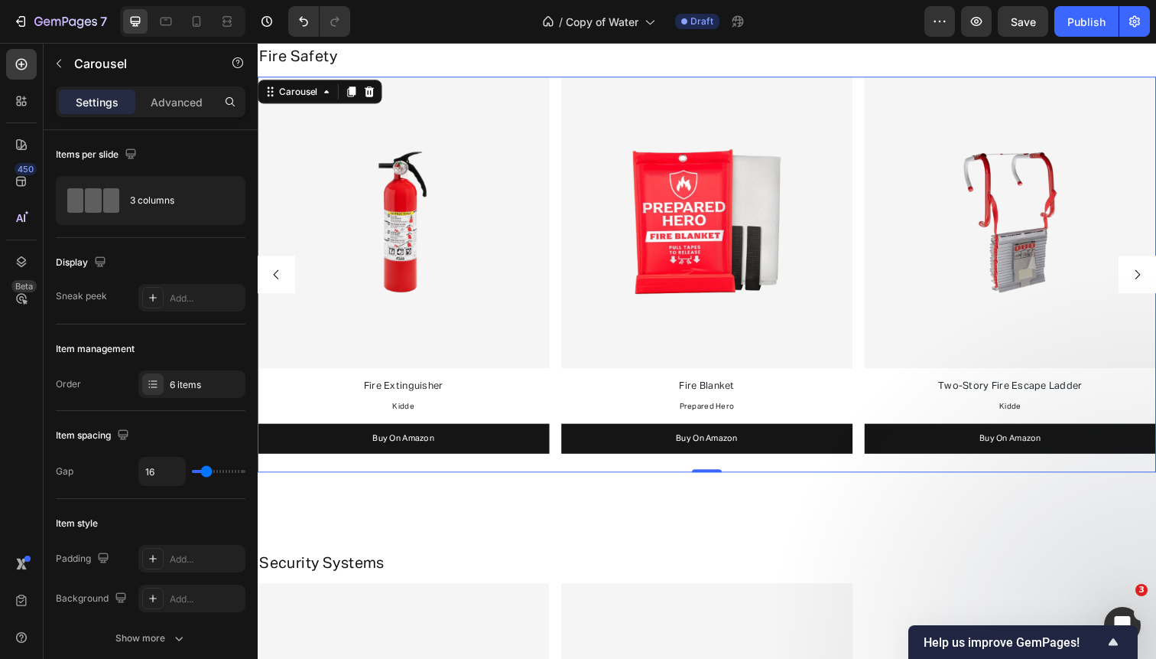
click at [1153, 276] on icon "Carousel Next Arrow" at bounding box center [1157, 280] width 14 height 14
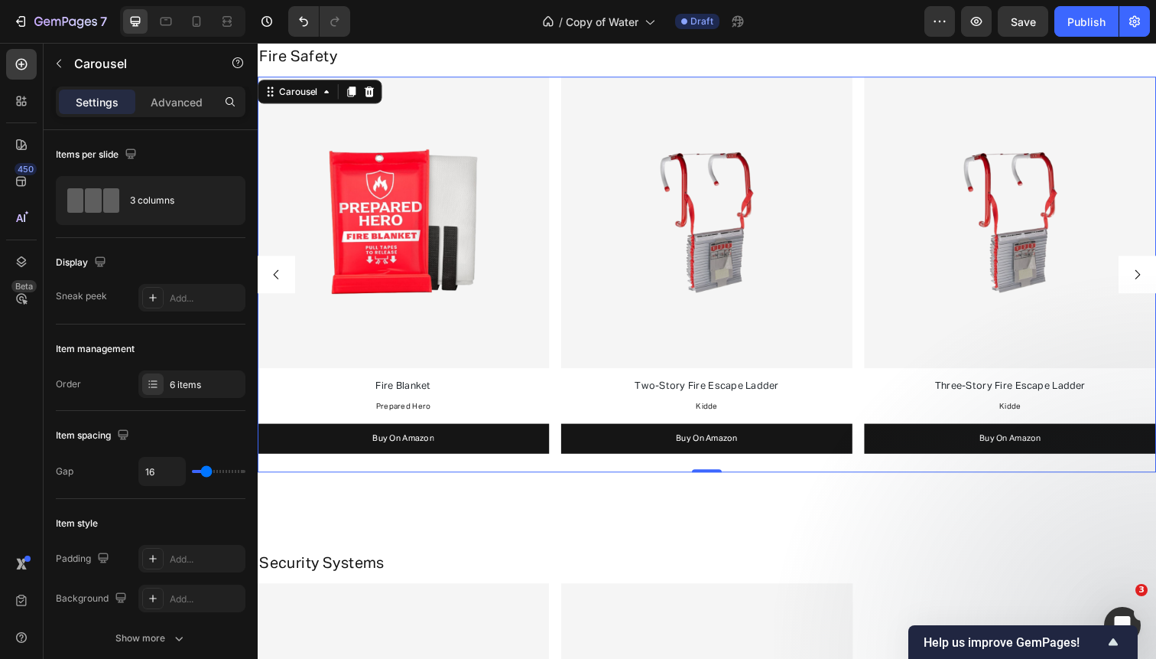
click at [1153, 276] on icon "Carousel Next Arrow" at bounding box center [1157, 280] width 14 height 14
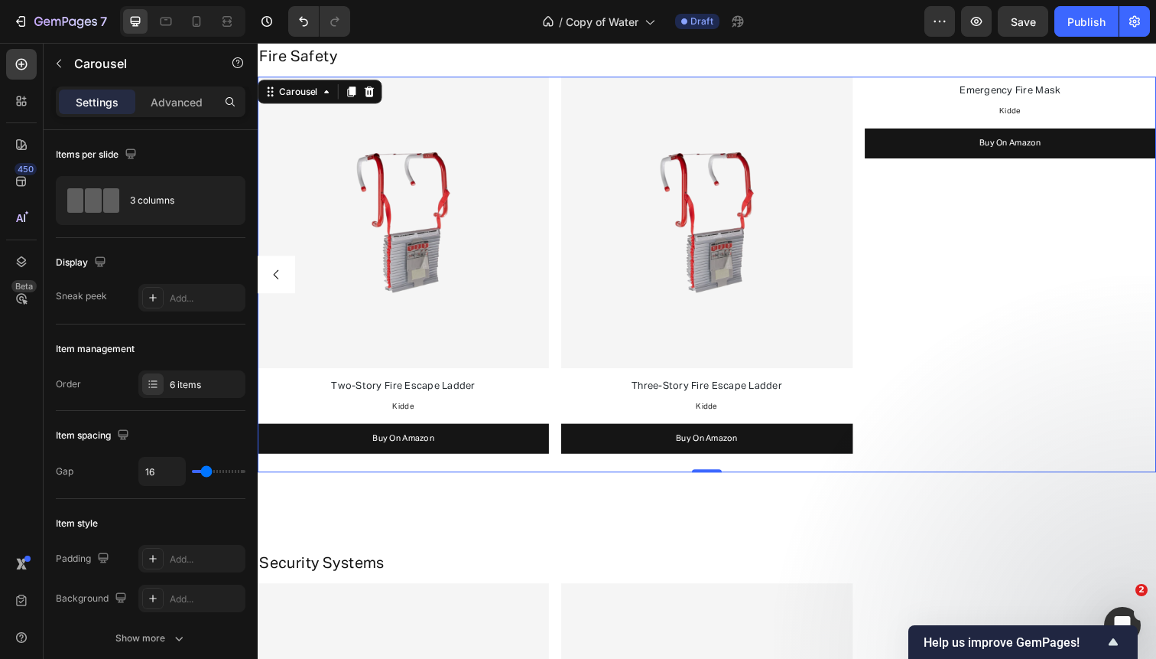
click at [559, 217] on div "Image Smoke & CO Detector Text Block Kidde Text Block Buy On Amazon Button Imag…" at bounding box center [717, 280] width 918 height 404
click at [194, 380] on div "6 items" at bounding box center [206, 385] width 72 height 14
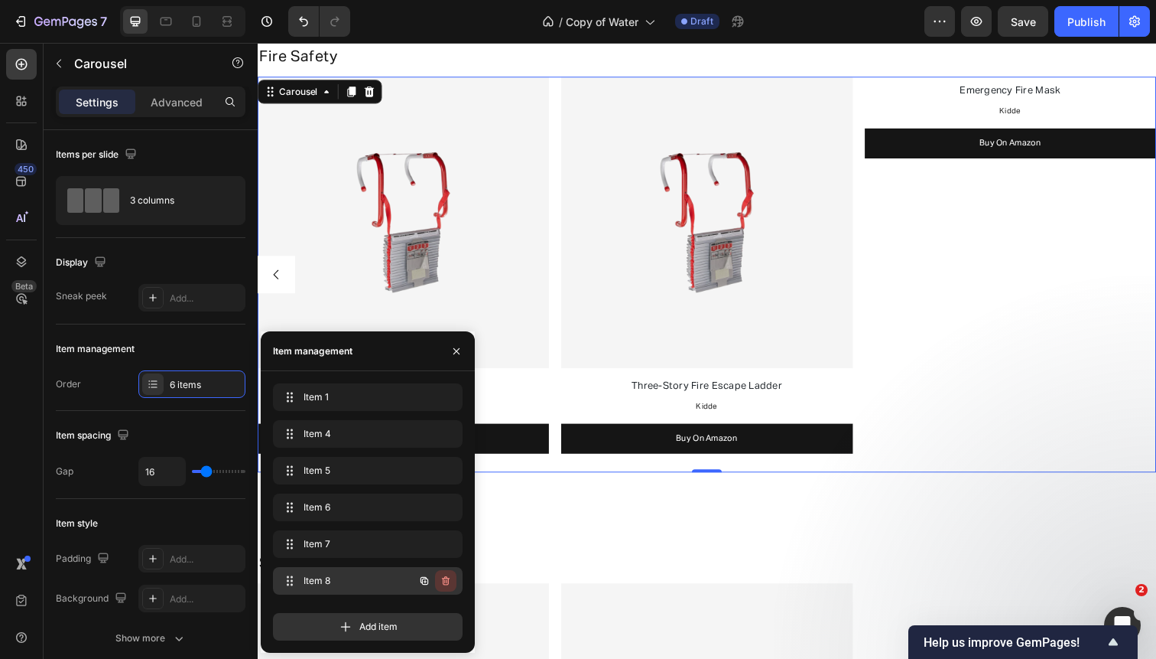
click at [445, 583] on icon "button" at bounding box center [446, 580] width 12 height 12
click at [445, 583] on div "Delete" at bounding box center [435, 581] width 28 height 14
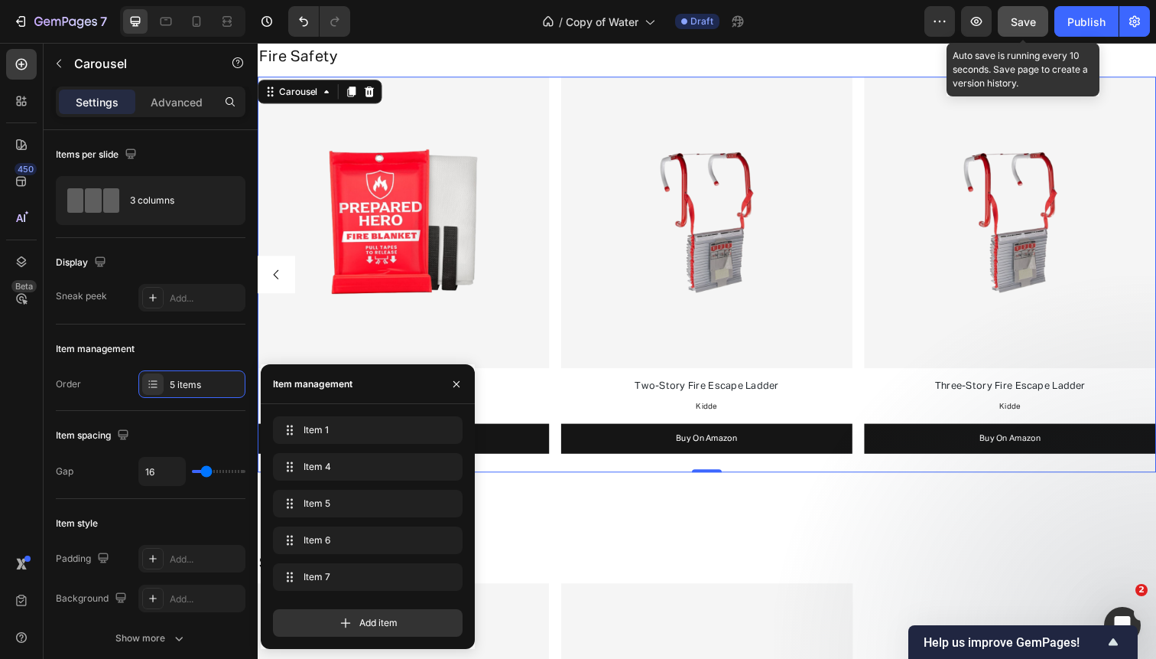
click at [1020, 22] on span "Save" at bounding box center [1023, 21] width 25 height 13
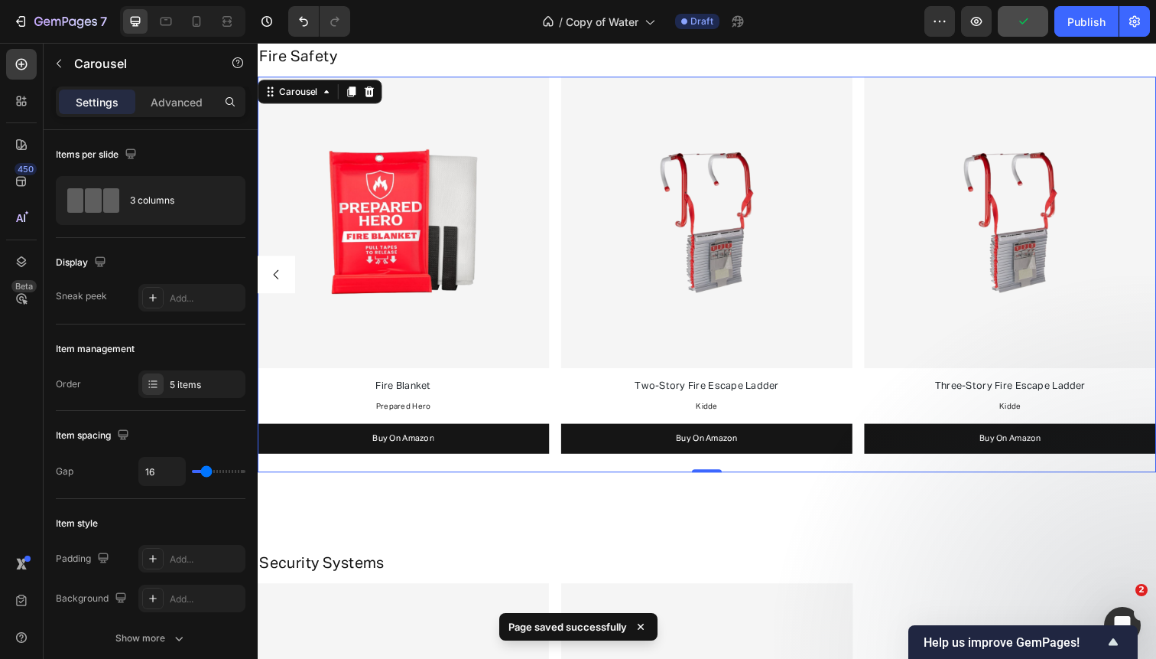
click at [277, 275] on icon "Carousel Back Arrow" at bounding box center [276, 279] width 5 height 9
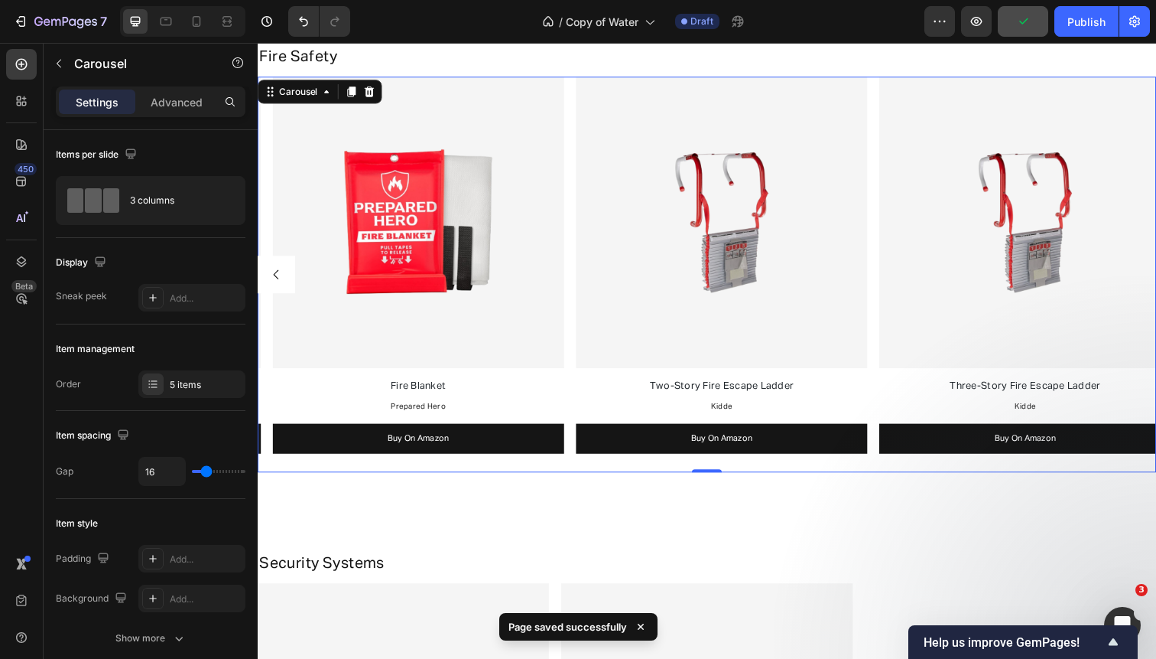
click at [277, 275] on icon "Carousel Back Arrow" at bounding box center [276, 279] width 5 height 9
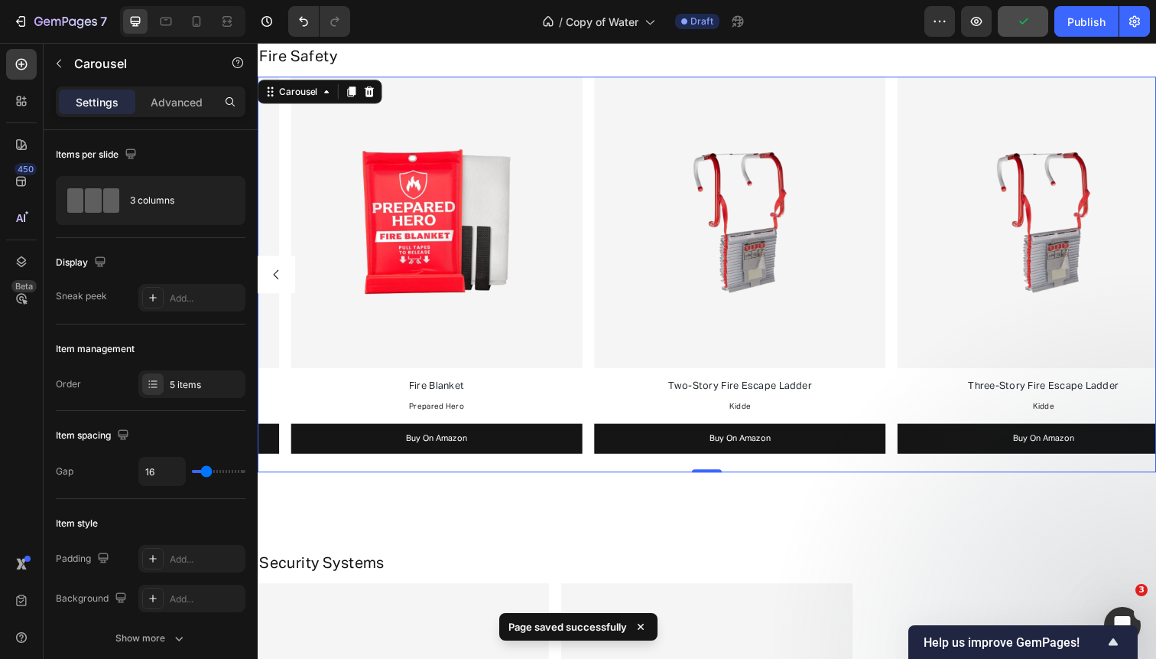
click at [277, 275] on icon "Carousel Back Arrow" at bounding box center [276, 279] width 5 height 9
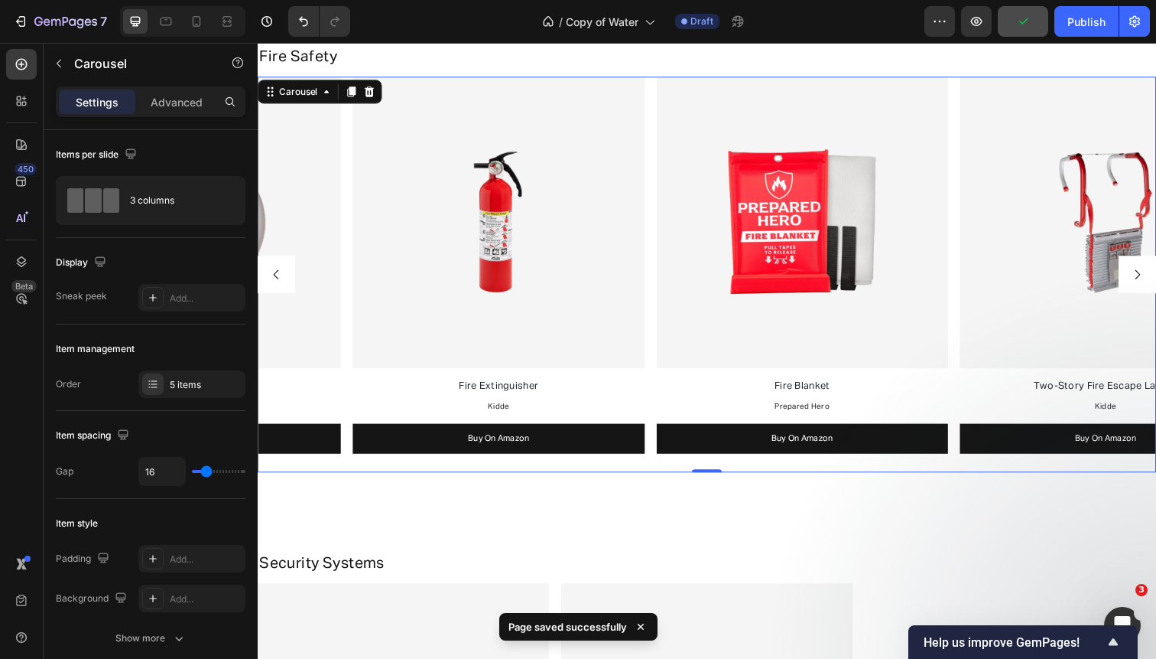
click at [277, 275] on img at bounding box center [194, 227] width 298 height 298
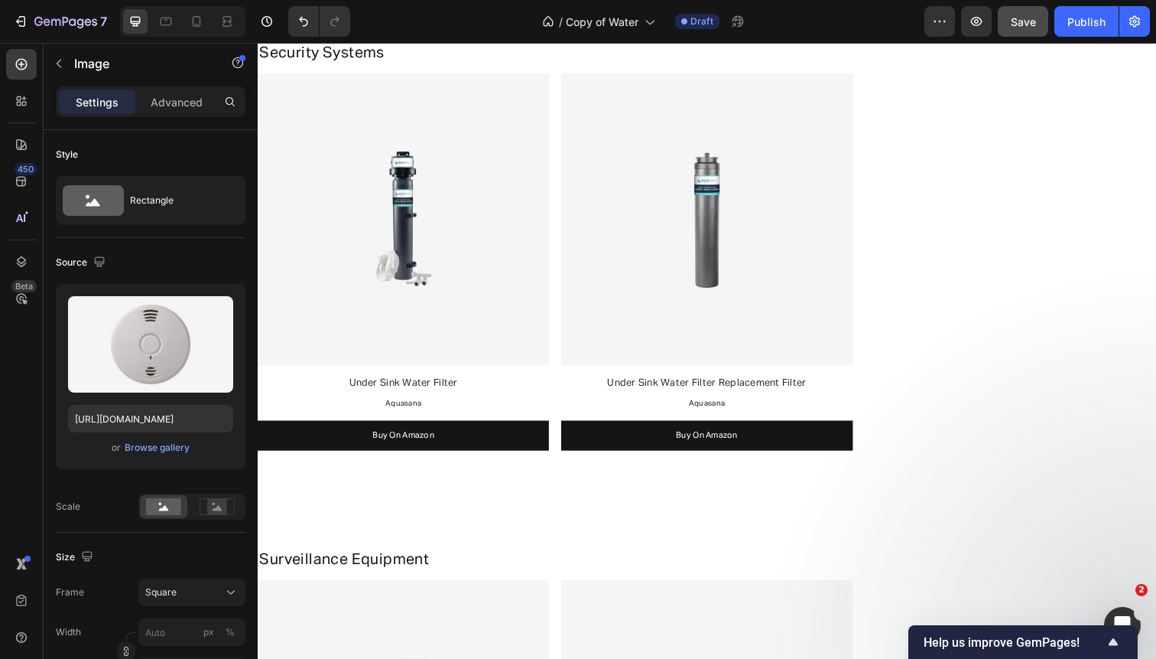
scroll to position [1686, 0]
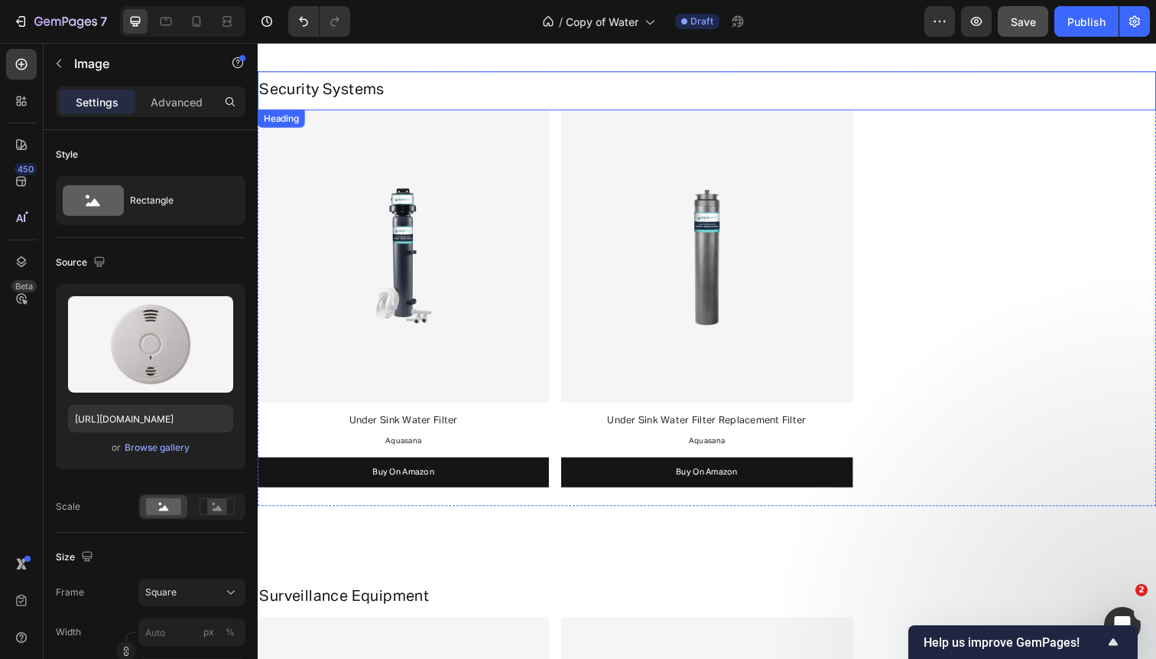
click at [444, 80] on h2 "Security Systems" at bounding box center [717, 91] width 918 height 23
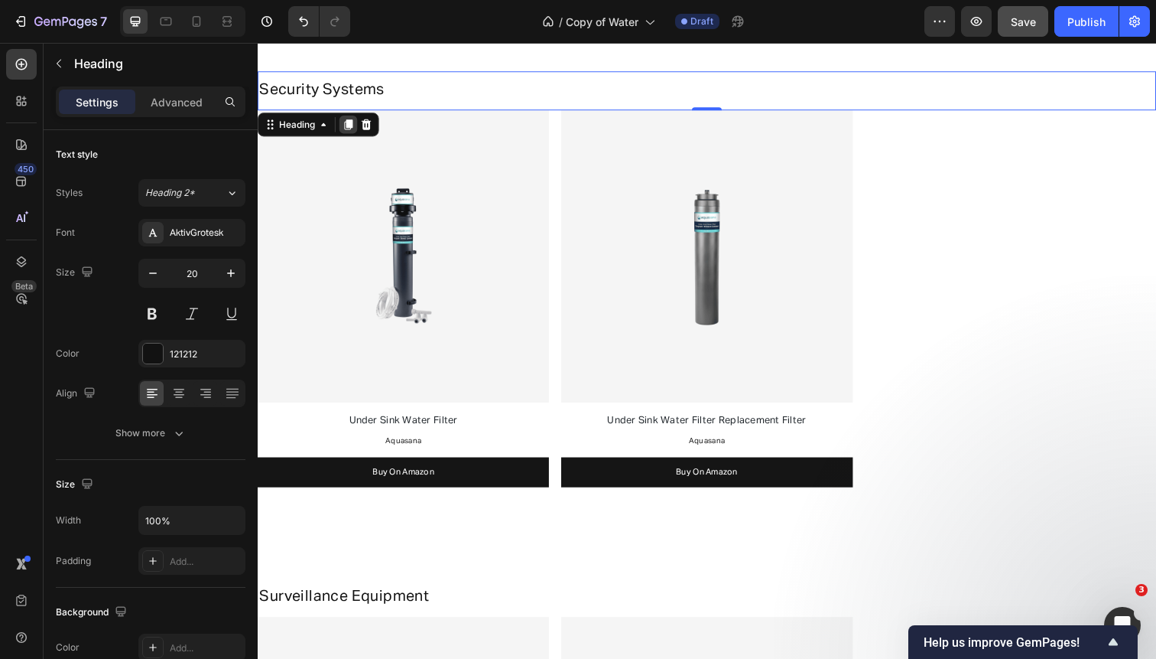
click at [350, 122] on icon at bounding box center [350, 126] width 8 height 11
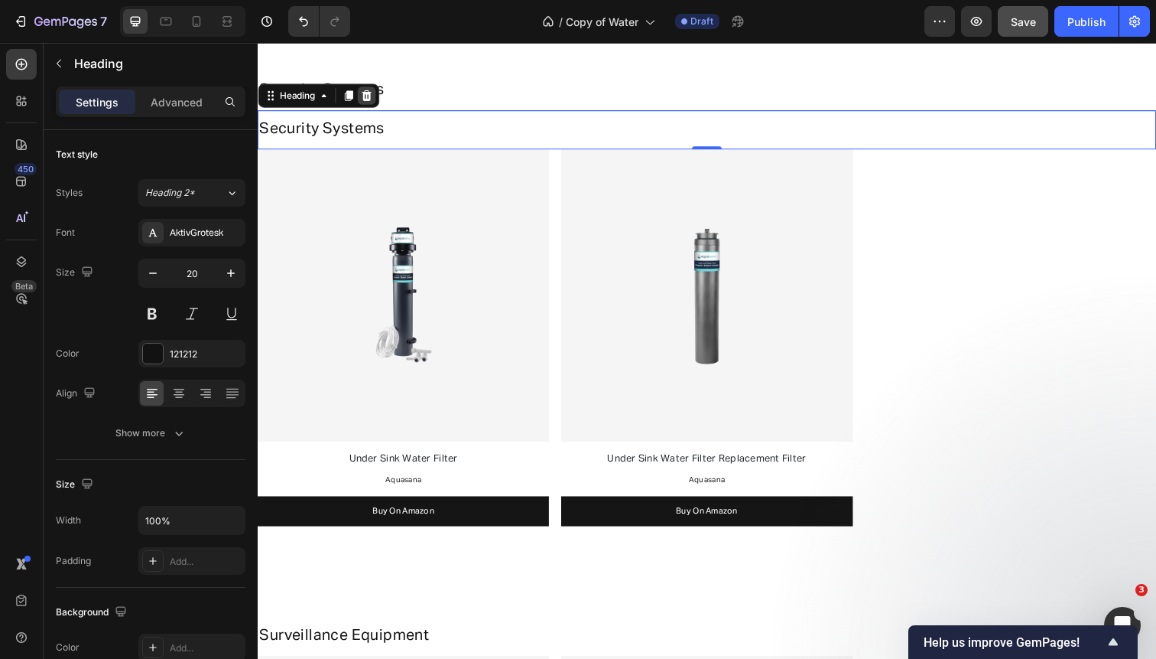
click at [362, 96] on div at bounding box center [368, 97] width 18 height 18
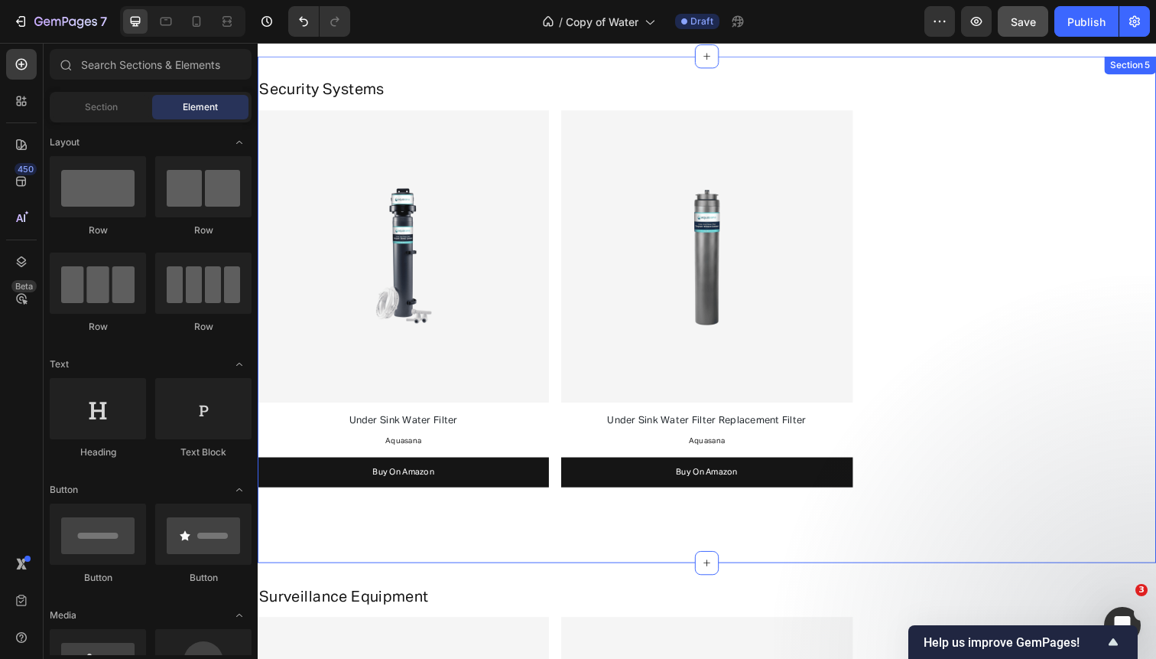
click at [408, 65] on div "Security Systems Heading Image Under Sink Water Filter Text Block Aquasana Text…" at bounding box center [717, 315] width 918 height 517
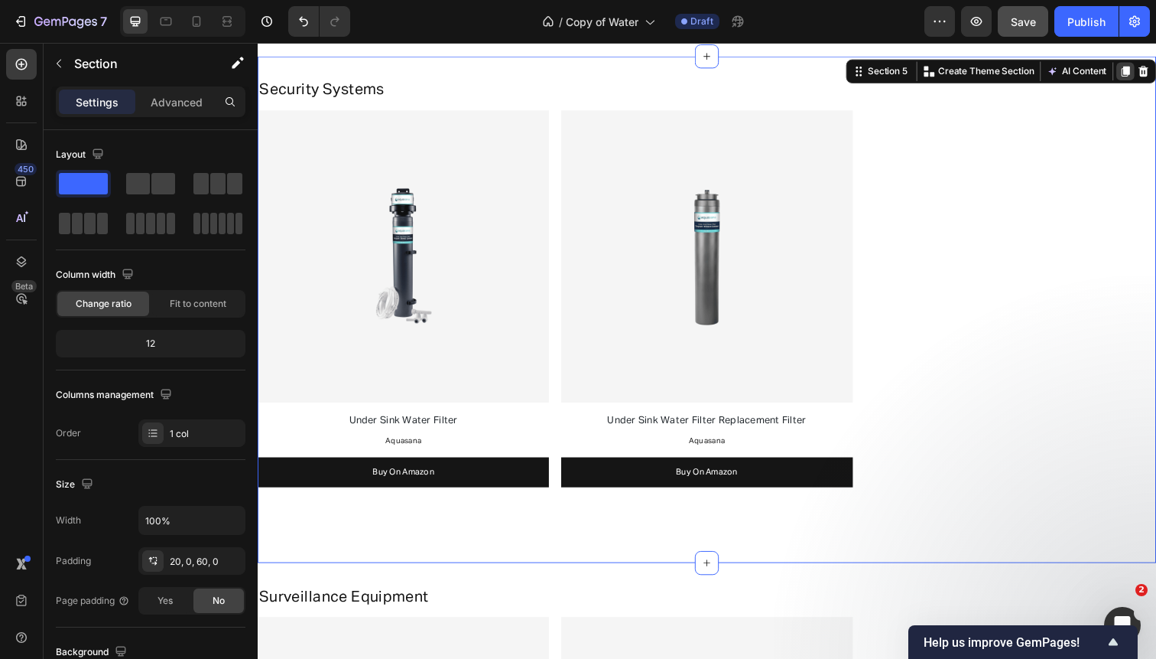
click at [1144, 70] on icon at bounding box center [1144, 72] width 8 height 11
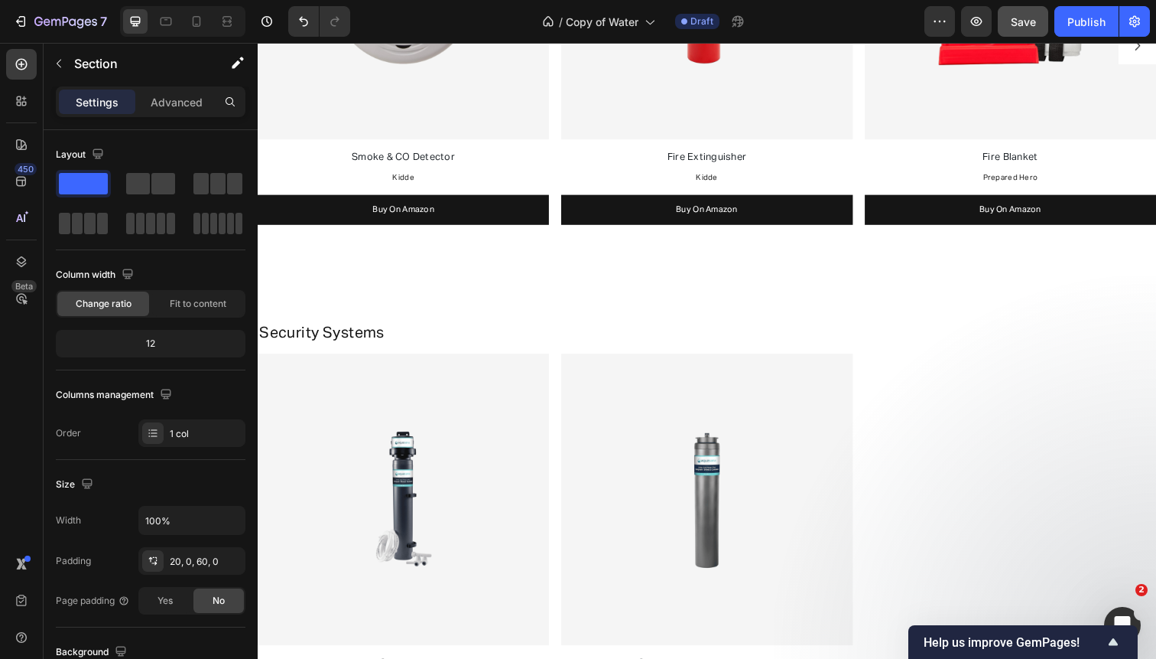
scroll to position [1436, 0]
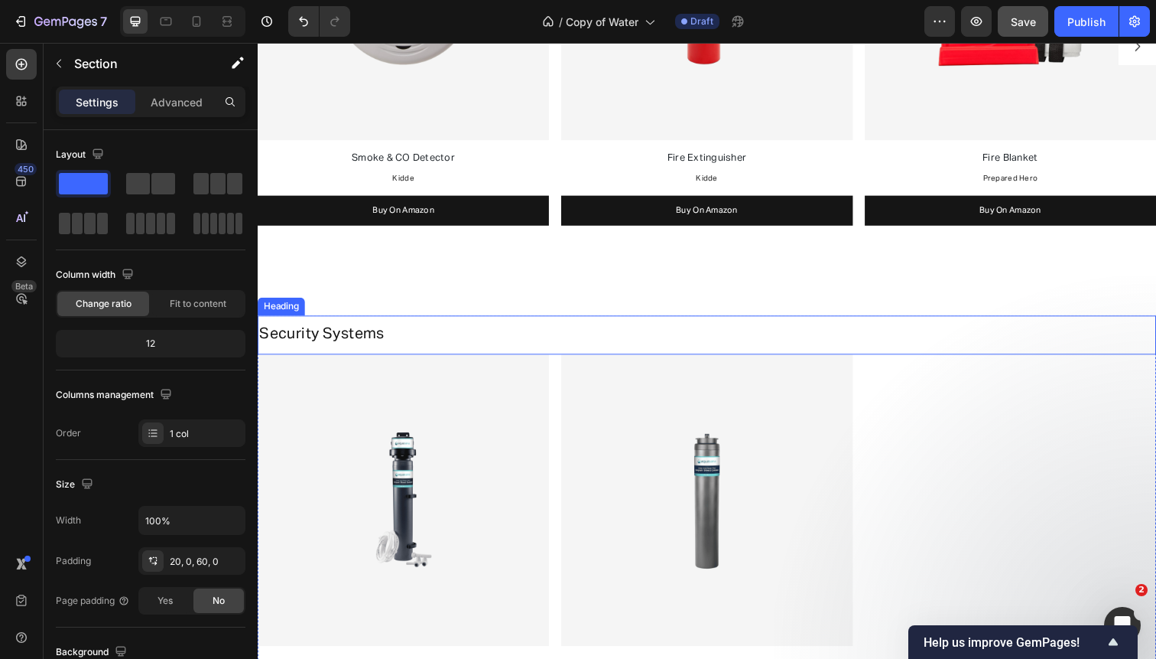
click at [345, 338] on span "Security Systems" at bounding box center [323, 340] width 128 height 15
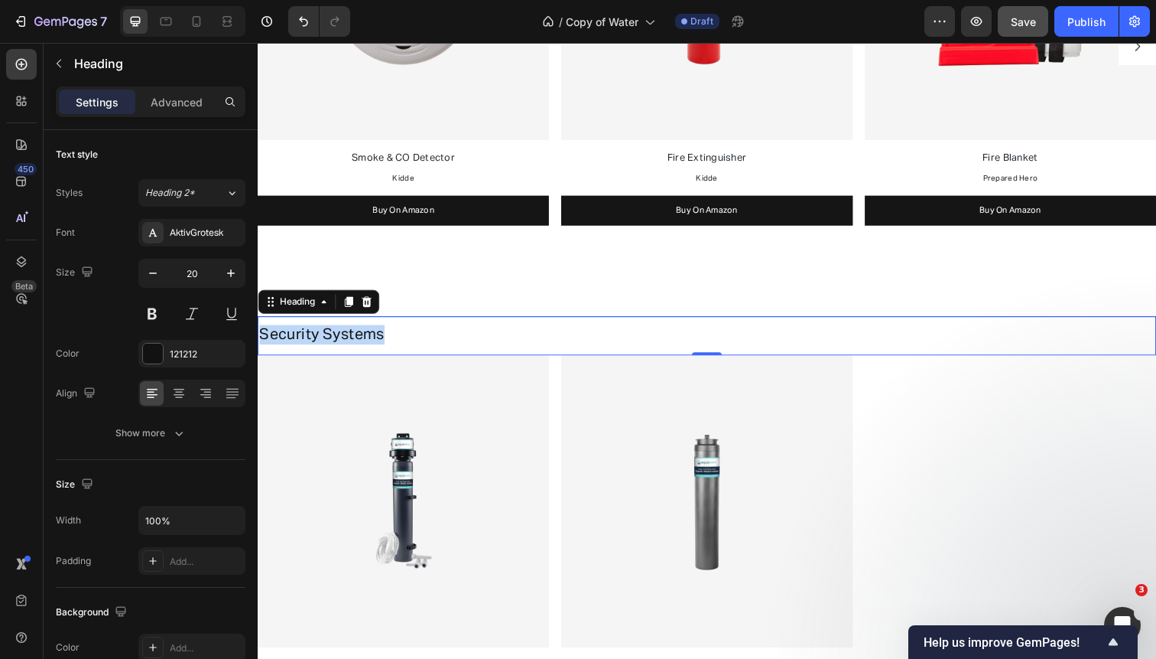
click at [345, 338] on span "Security Systems" at bounding box center [323, 340] width 128 height 15
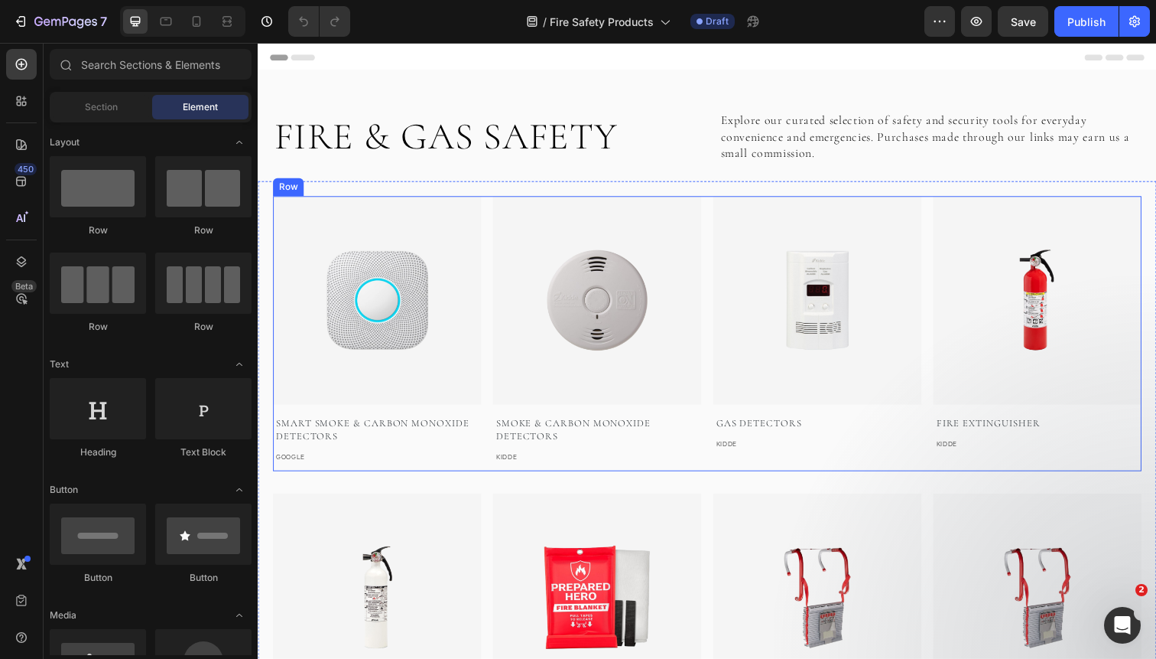
click at [493, 266] on div "Image SMART Smoke & Carbon Monoxide Detectors Text block GOOGLE Text block Imag…" at bounding box center [716, 340] width 887 height 281
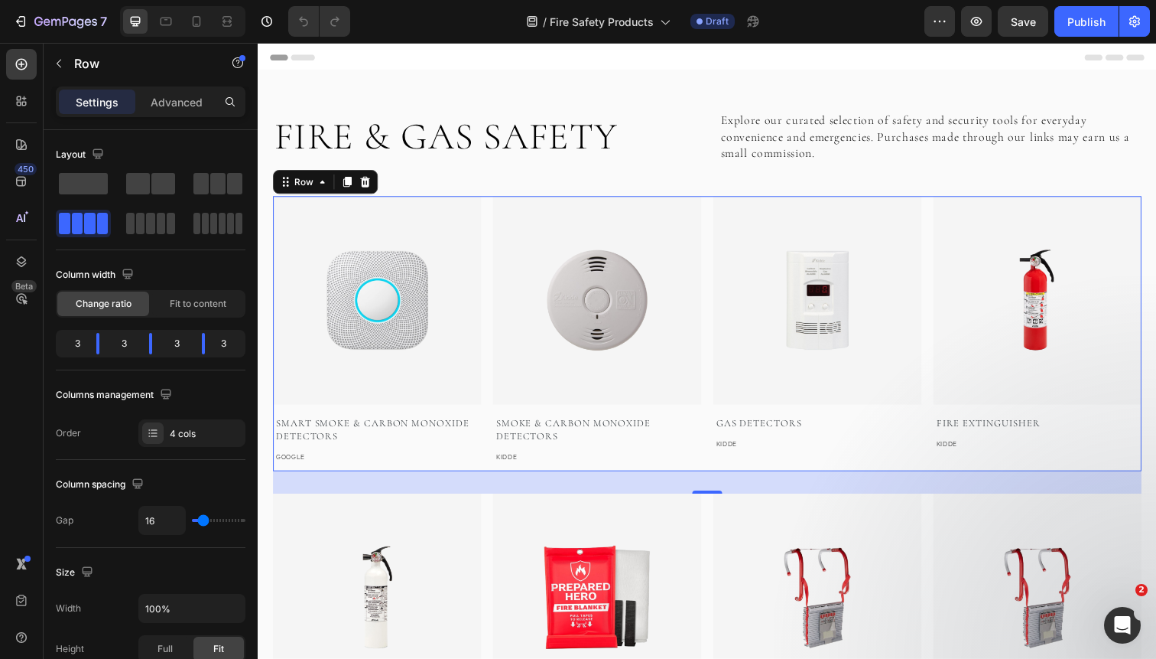
click at [491, 250] on div "Image SMART Smoke & Carbon Monoxide Detectors Text block GOOGLE Text block Imag…" at bounding box center [716, 340] width 887 height 281
click at [941, 302] on div "Image SMART Smoke & Carbon Monoxide Detectors Text block GOOGLE Text block Imag…" at bounding box center [716, 340] width 887 height 281
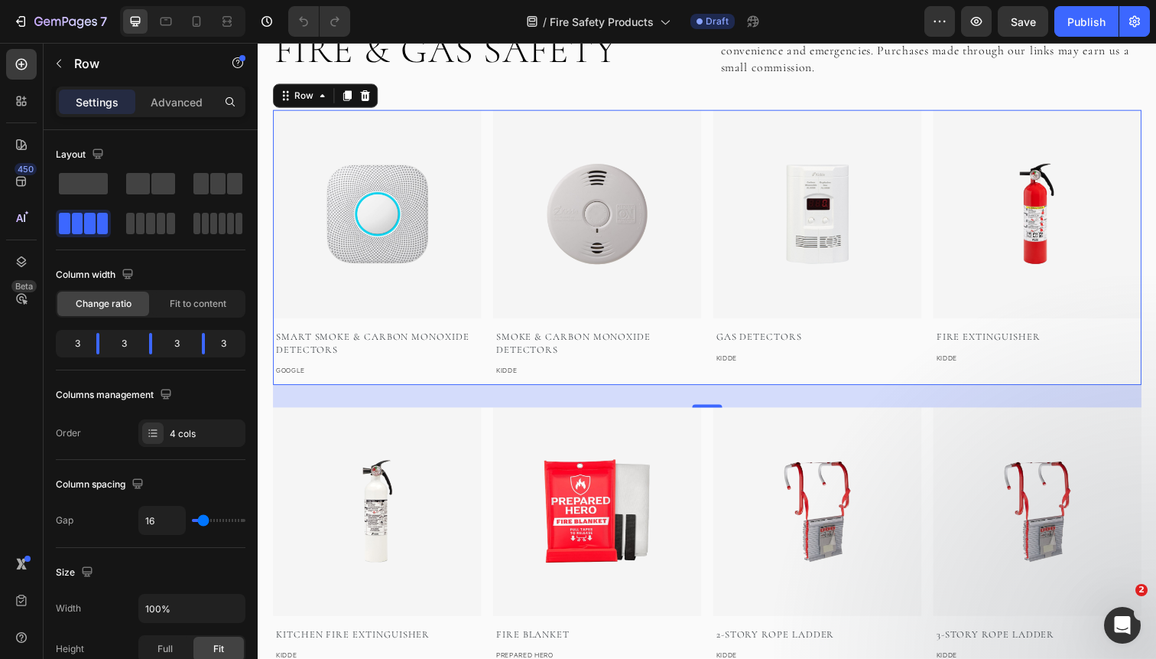
scroll to position [154, 0]
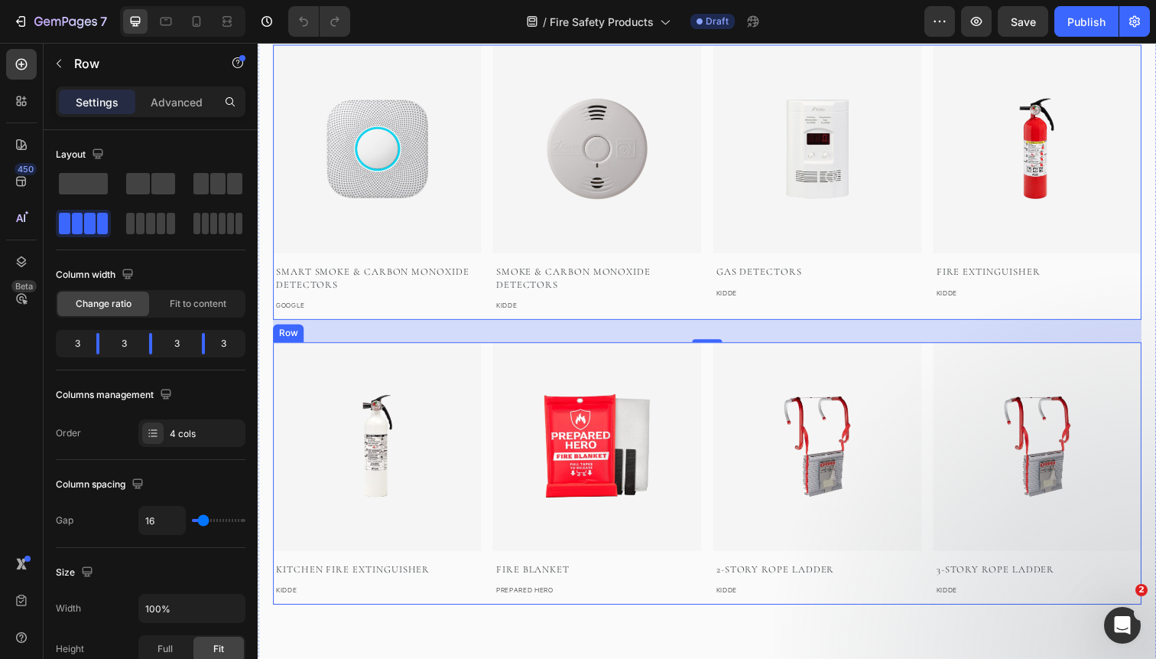
click at [489, 401] on div "Image Kitchen Fire Extinguisher Text block KIDDE Text block Image Fire Blanket …" at bounding box center [716, 483] width 887 height 268
